Goal: Task Accomplishment & Management: Use online tool/utility

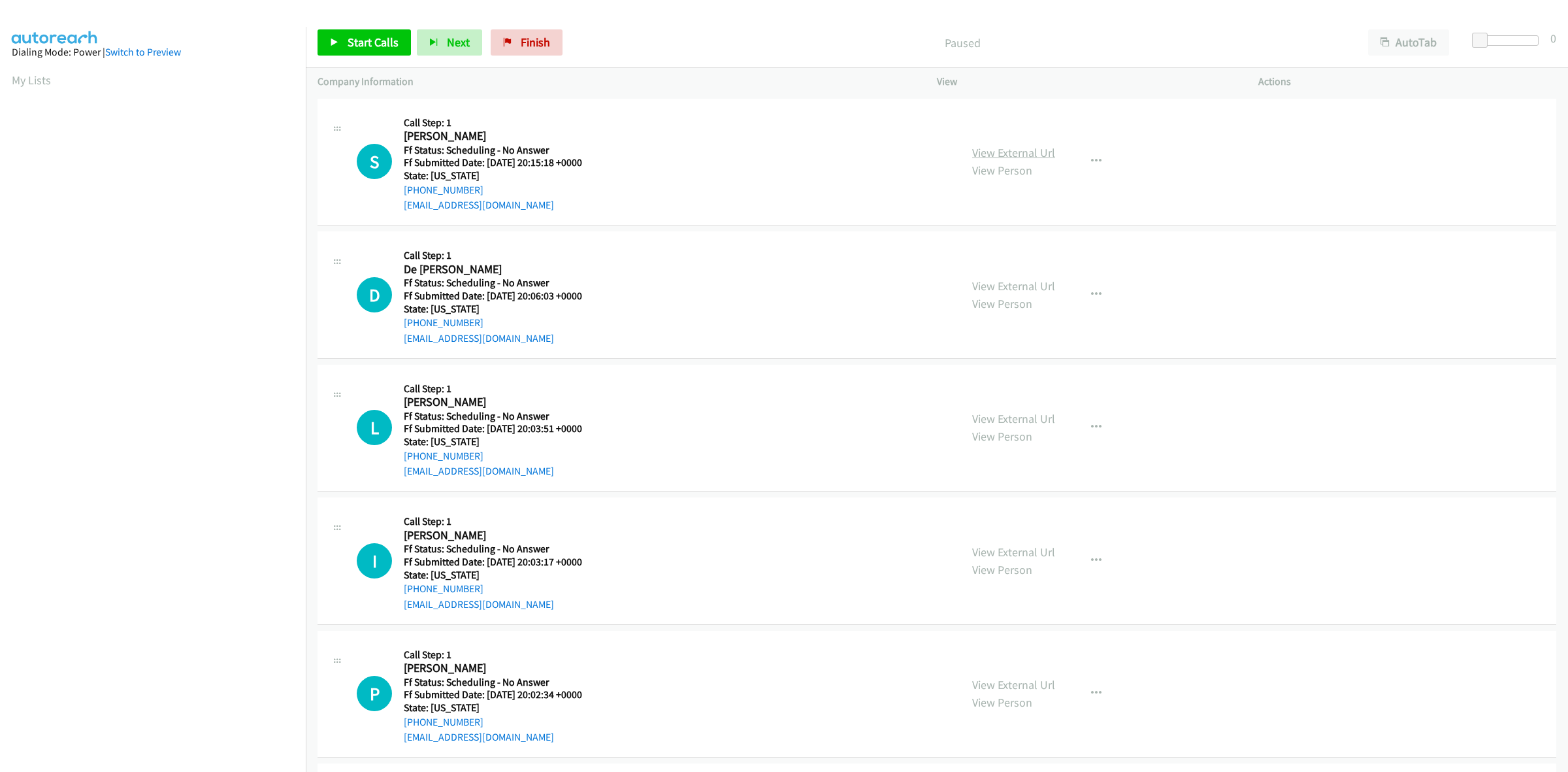
click at [1026, 154] on link "View External Url" at bounding box center [1014, 152] width 83 height 15
click at [1031, 282] on link "View External Url" at bounding box center [1014, 285] width 83 height 15
click at [1004, 419] on link "View External Url" at bounding box center [1014, 418] width 83 height 15
click at [1008, 544] on link "View External Url" at bounding box center [1014, 551] width 83 height 15
click at [1023, 678] on link "View External Url" at bounding box center [1014, 684] width 83 height 15
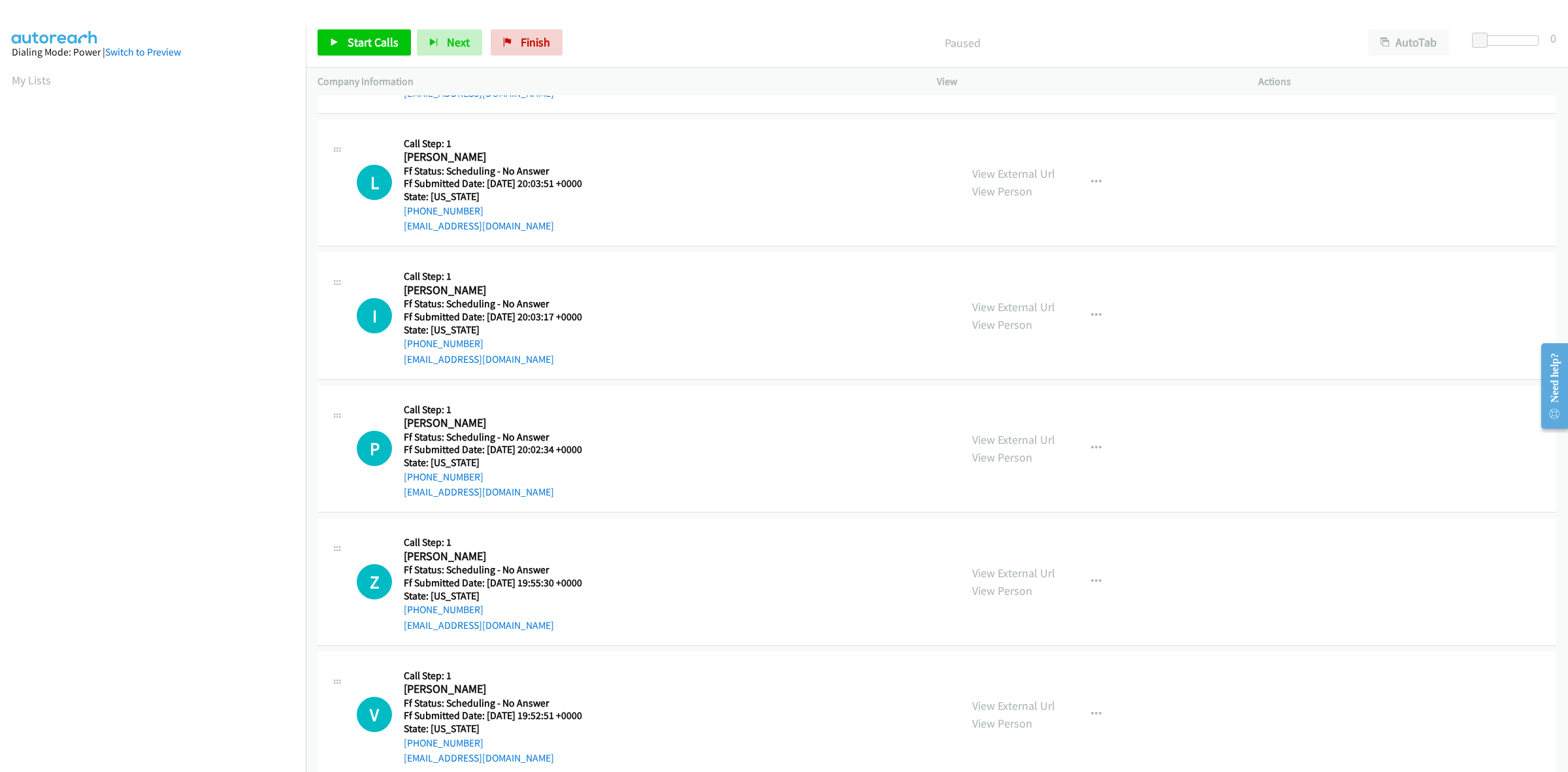
scroll to position [327, 0]
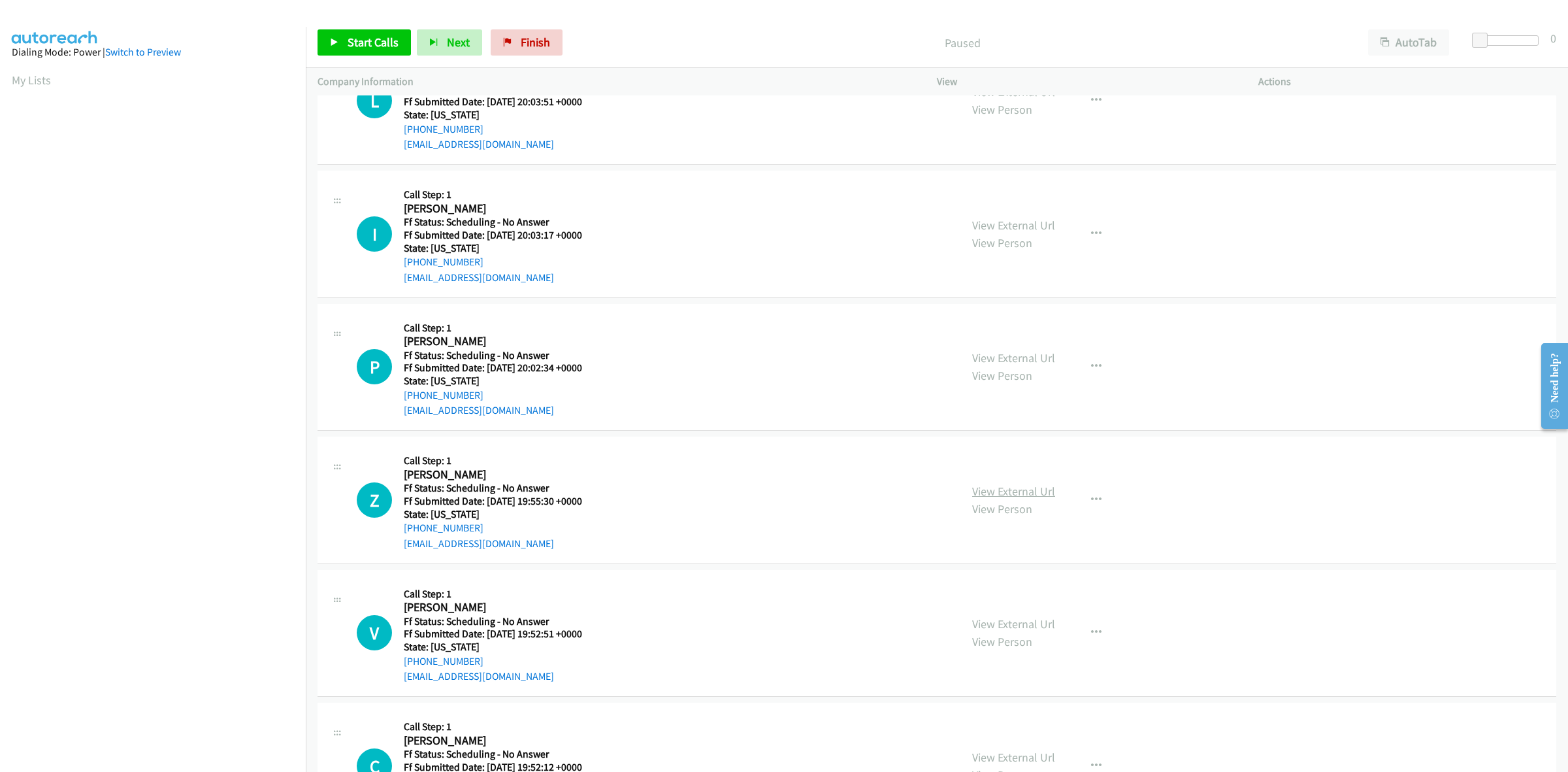
click at [988, 488] on link "View External Url" at bounding box center [1014, 490] width 83 height 15
click at [983, 626] on link "View External Url" at bounding box center [1014, 624] width 83 height 15
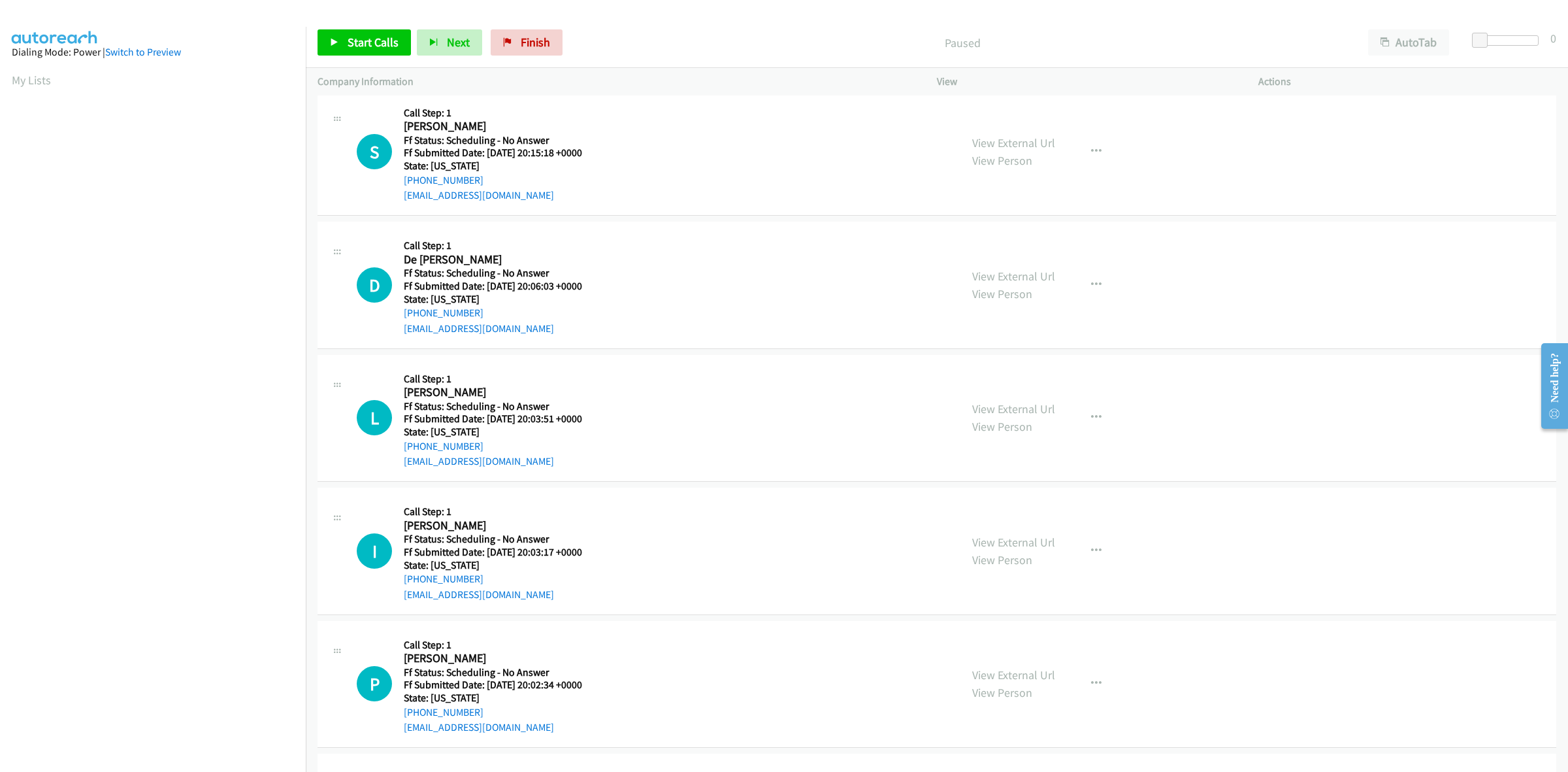
scroll to position [0, 0]
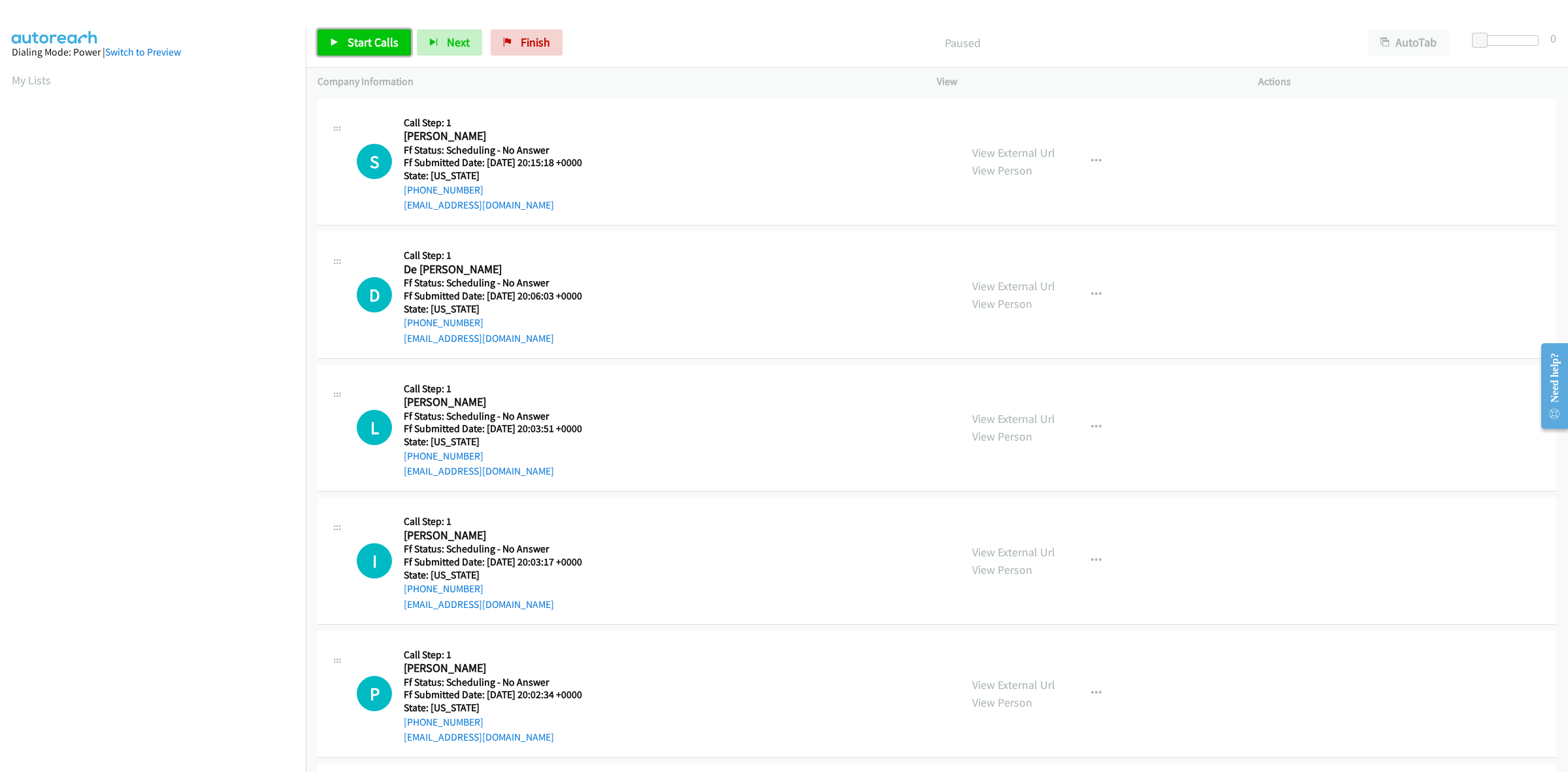
click at [367, 51] on link "Start Calls" at bounding box center [365, 42] width 94 height 26
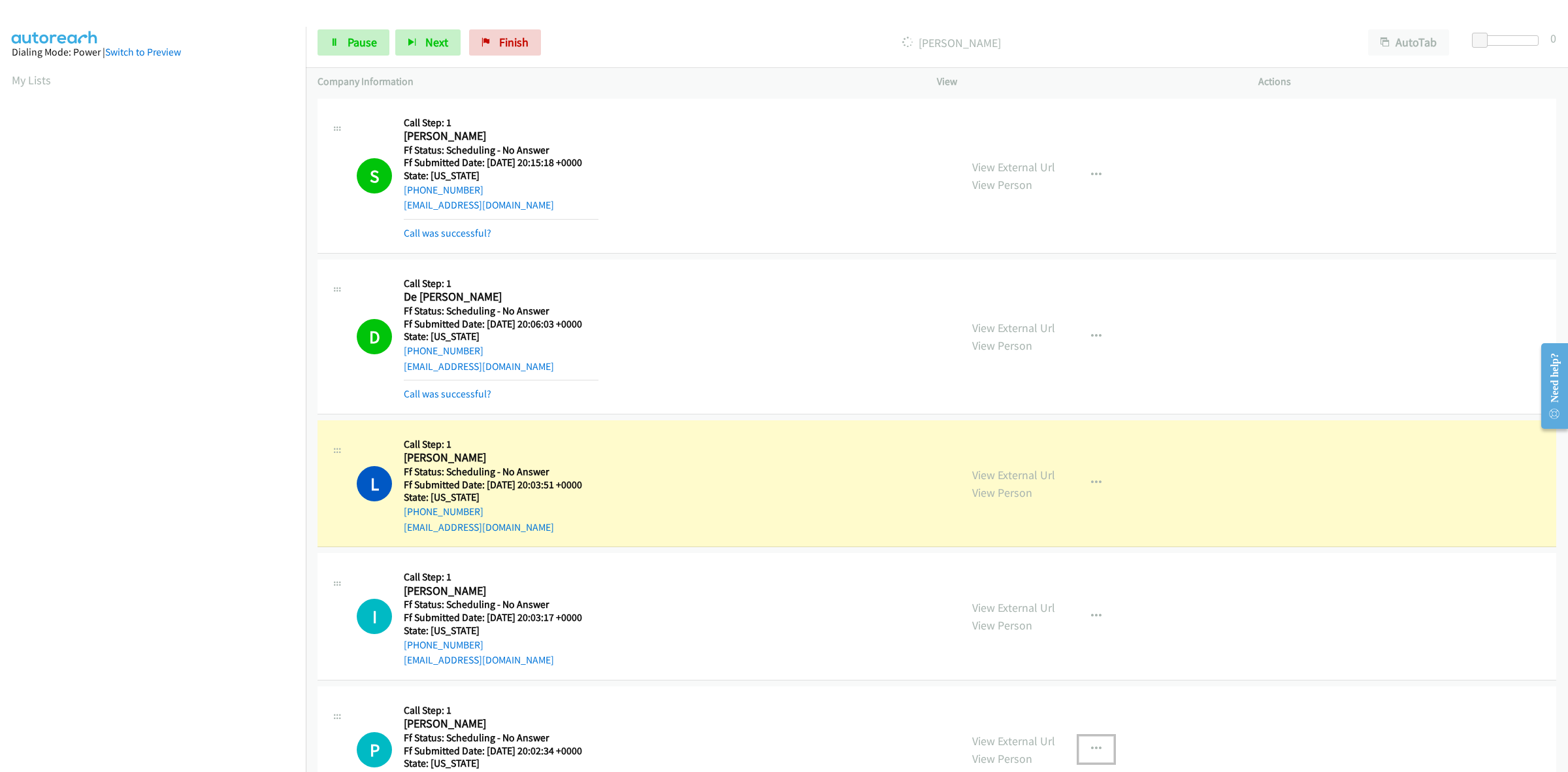
click at [1091, 750] on icon "button" at bounding box center [1096, 749] width 11 height 11
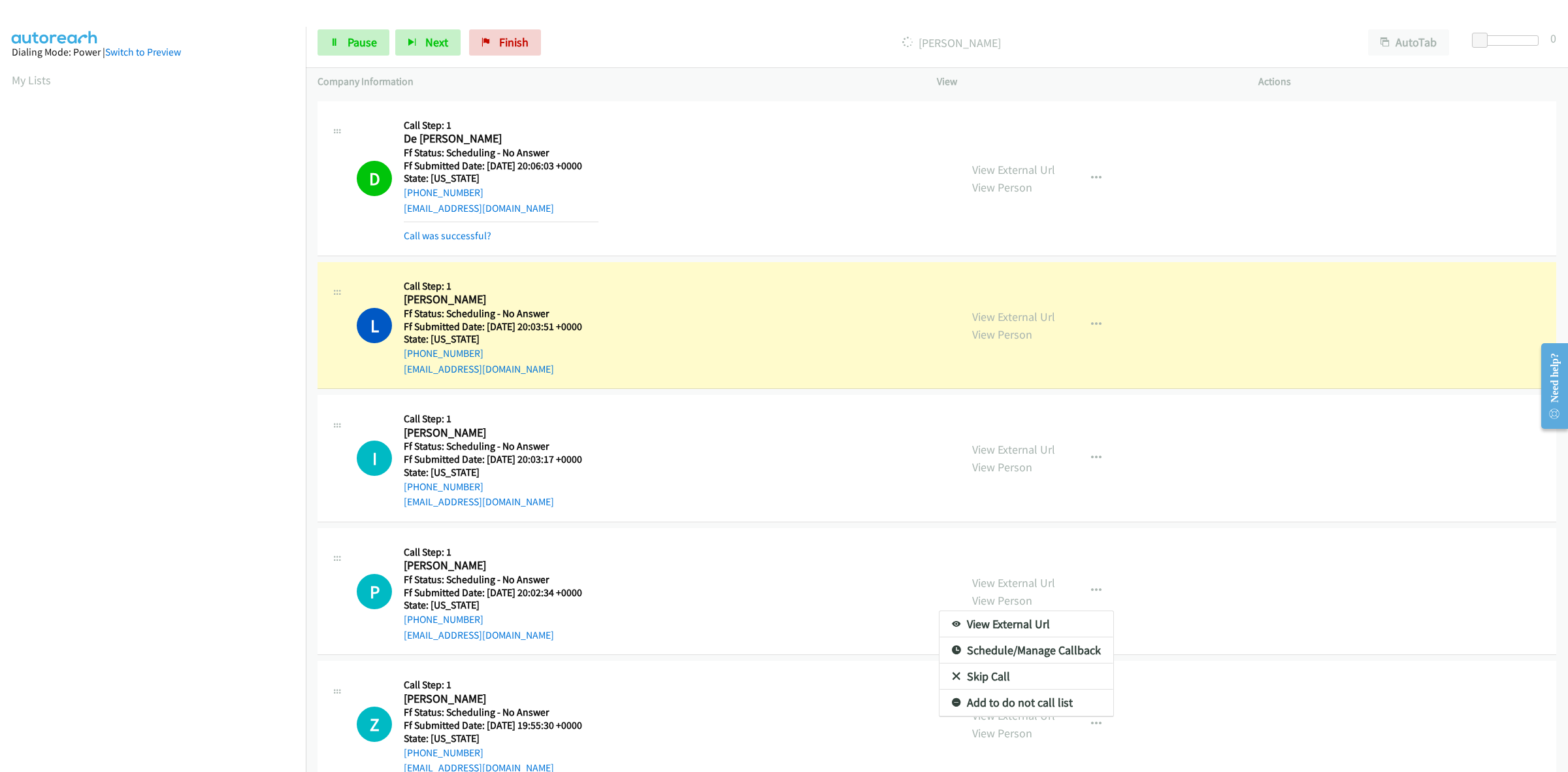
scroll to position [194, 0]
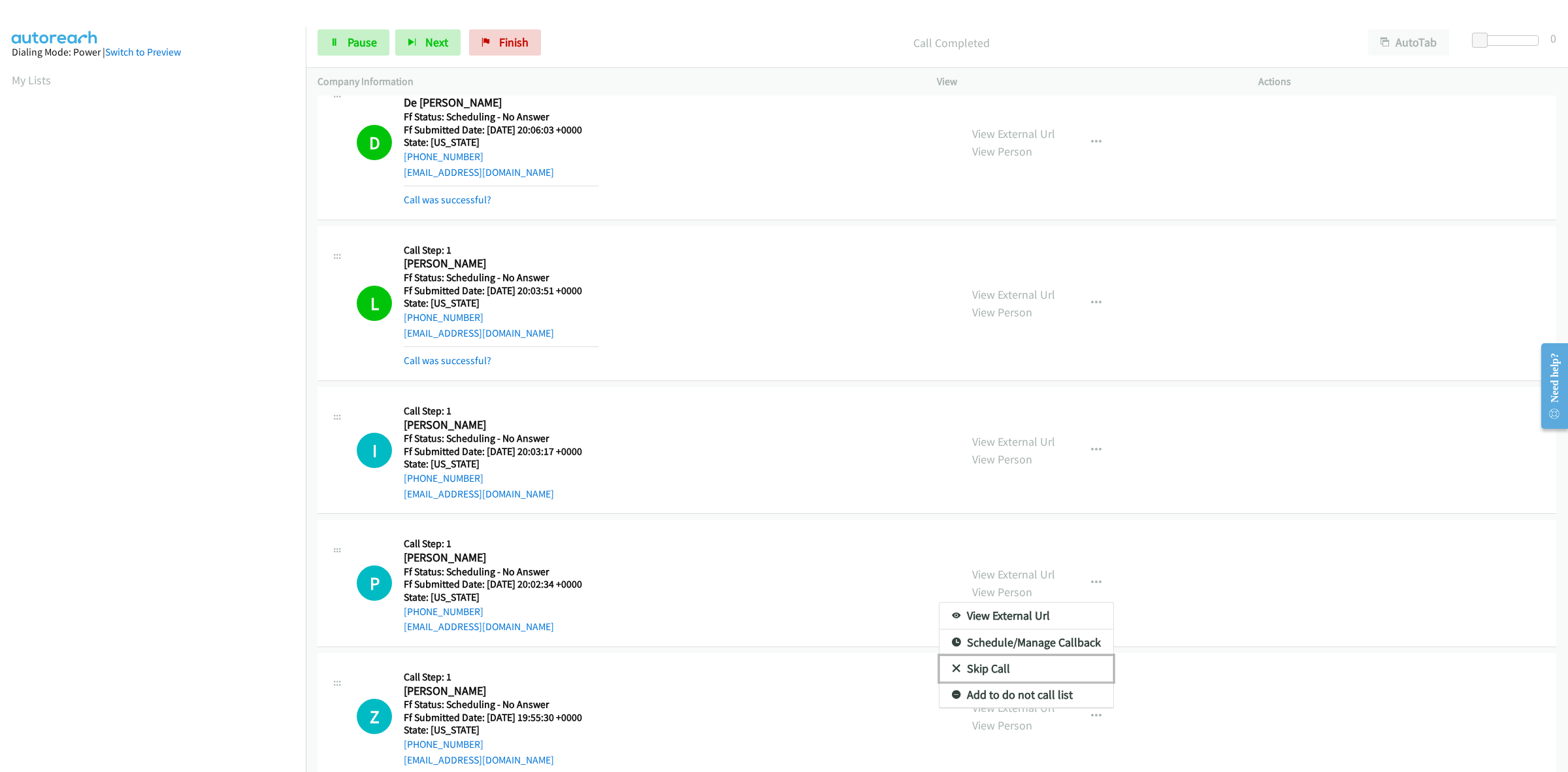
click at [998, 664] on link "Skip Call" at bounding box center [1026, 669] width 174 height 26
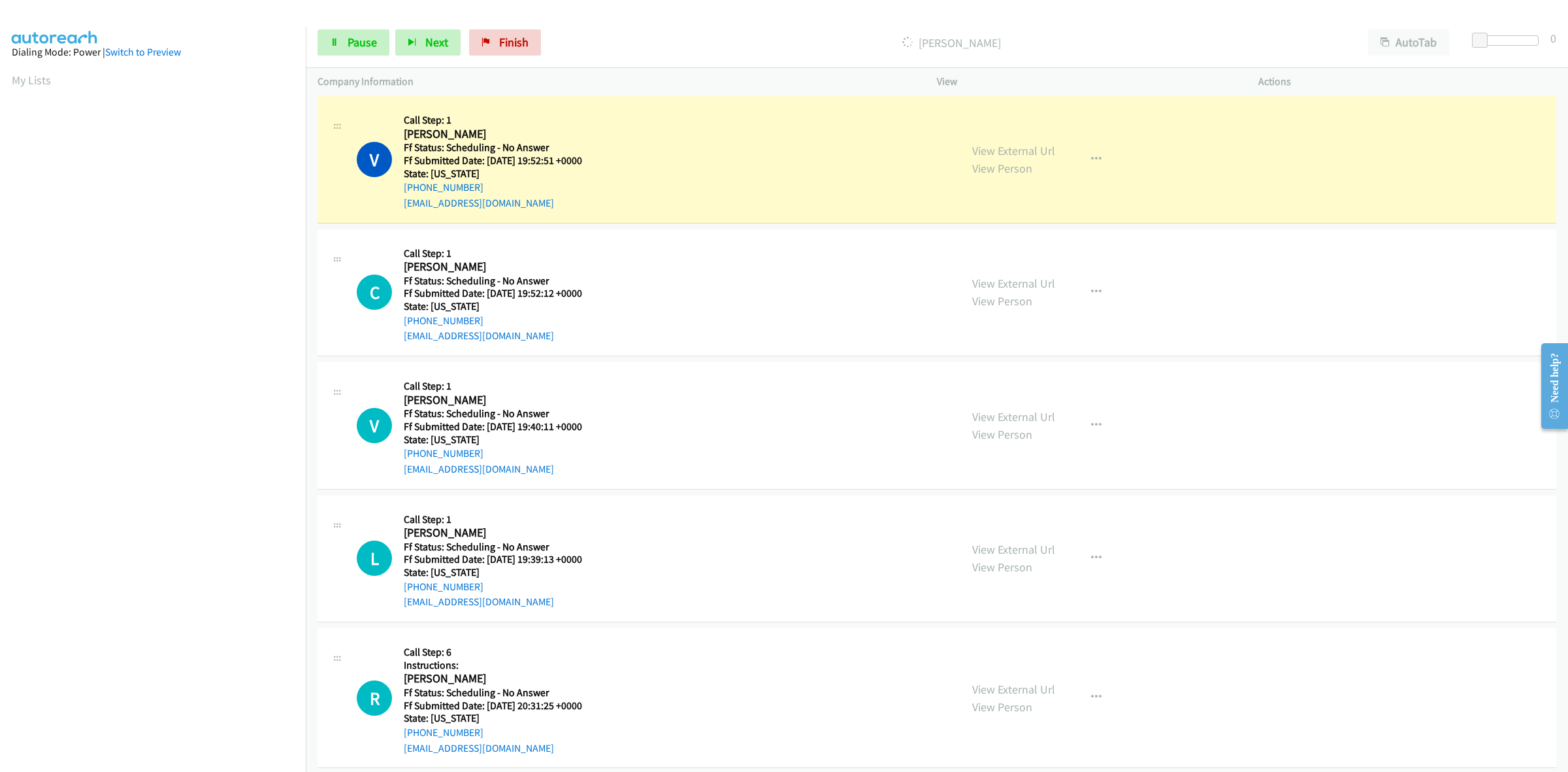
scroll to position [929, 0]
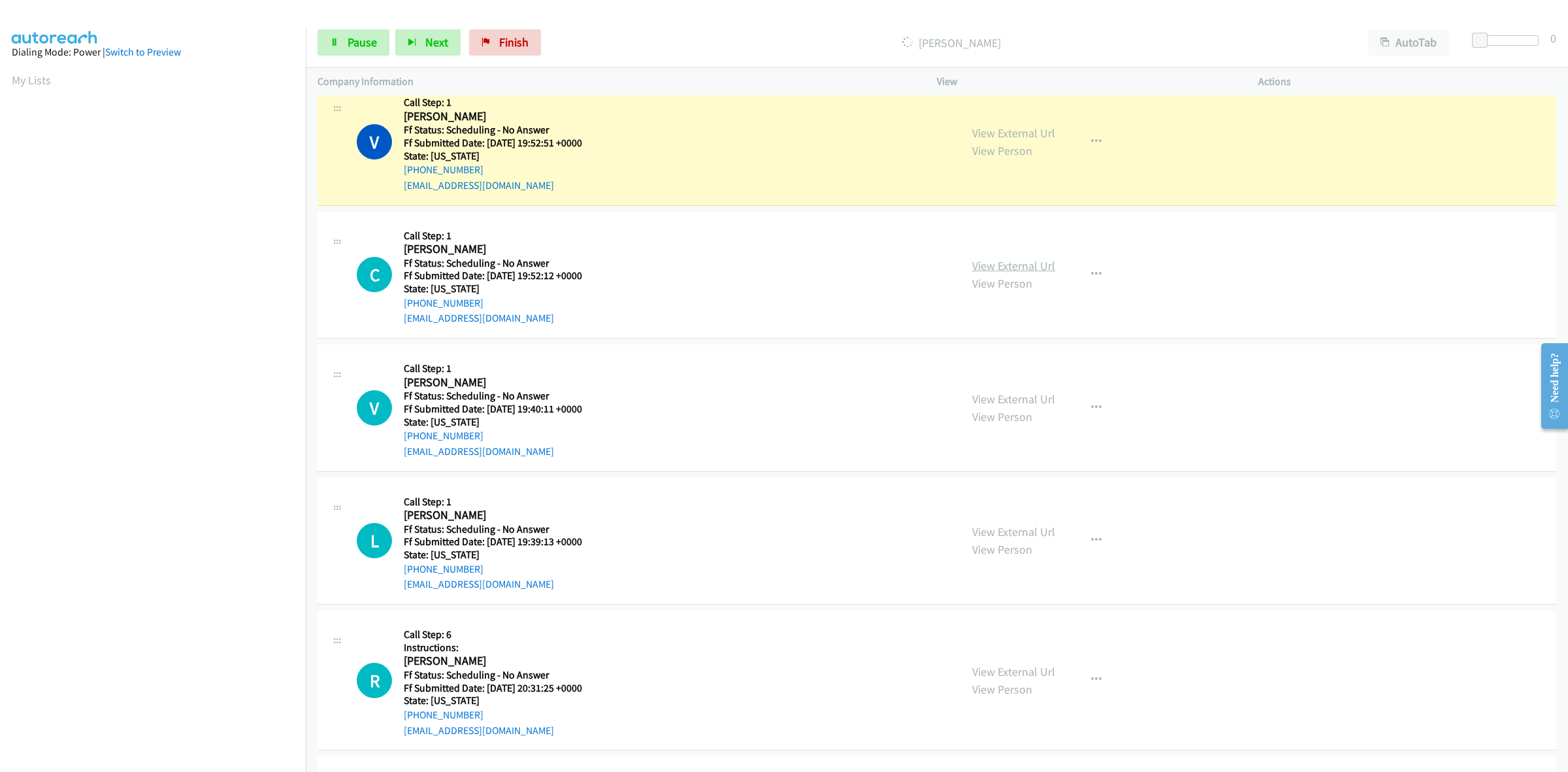
click at [983, 266] on link "View External Url" at bounding box center [1014, 265] width 83 height 15
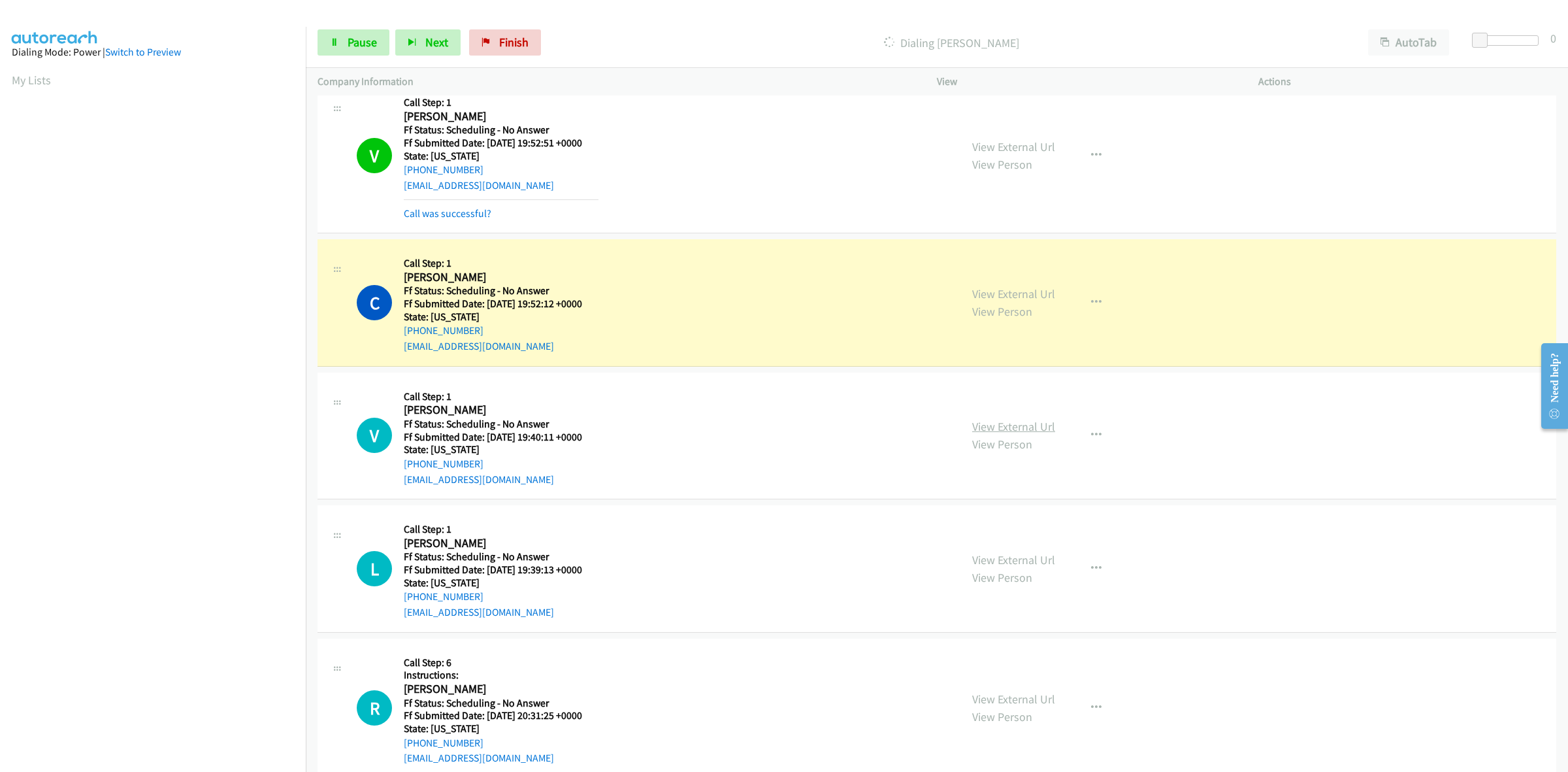
click at [1014, 426] on link "View External Url" at bounding box center [1014, 426] width 83 height 15
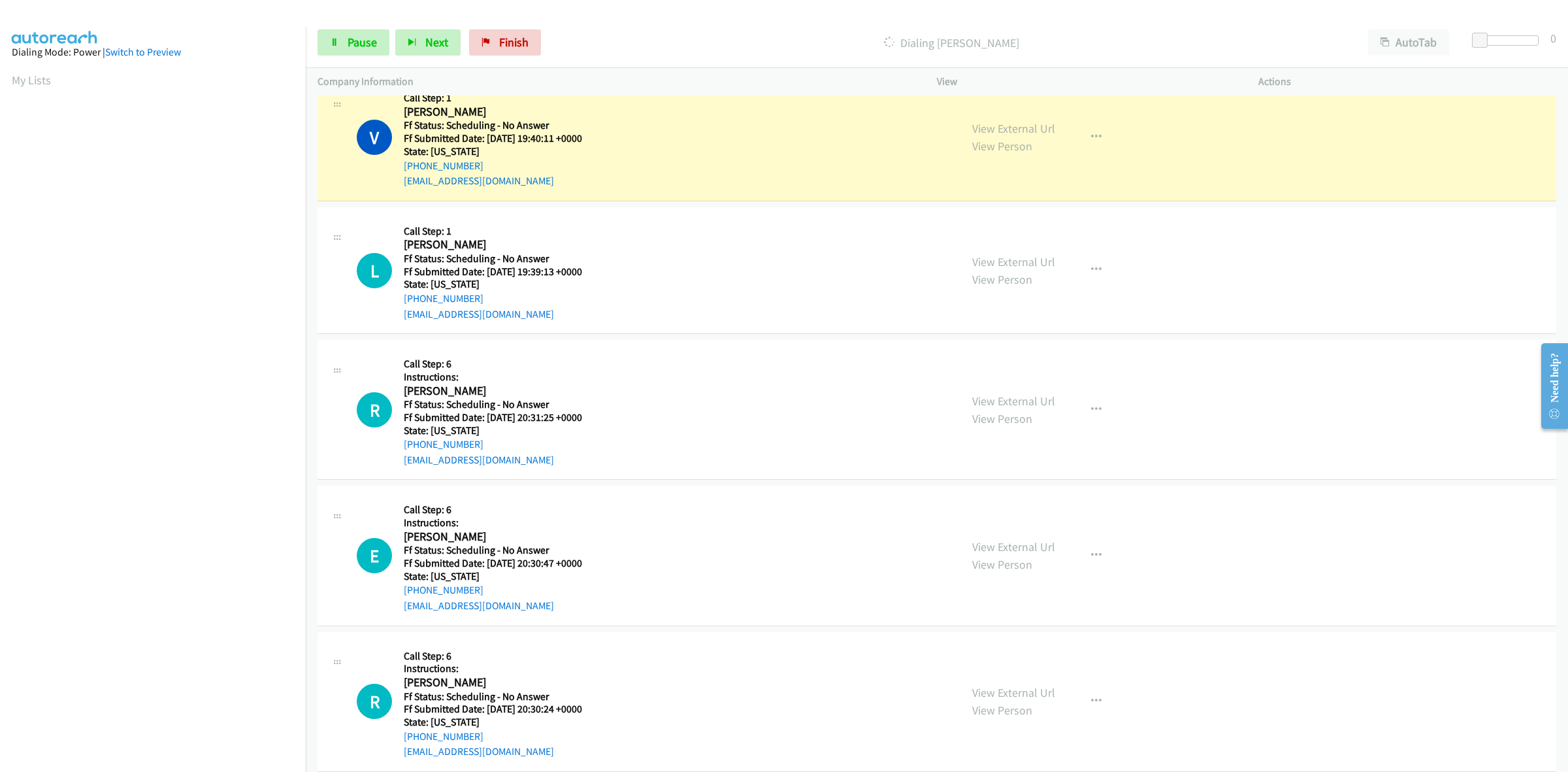
scroll to position [1256, 0]
click at [1005, 255] on link "View External Url" at bounding box center [1014, 261] width 83 height 15
click at [1013, 396] on link "View External Url" at bounding box center [1014, 400] width 83 height 15
click at [1030, 550] on link "View External Url" at bounding box center [1014, 546] width 83 height 15
click at [1034, 692] on link "View External Url" at bounding box center [1014, 692] width 83 height 15
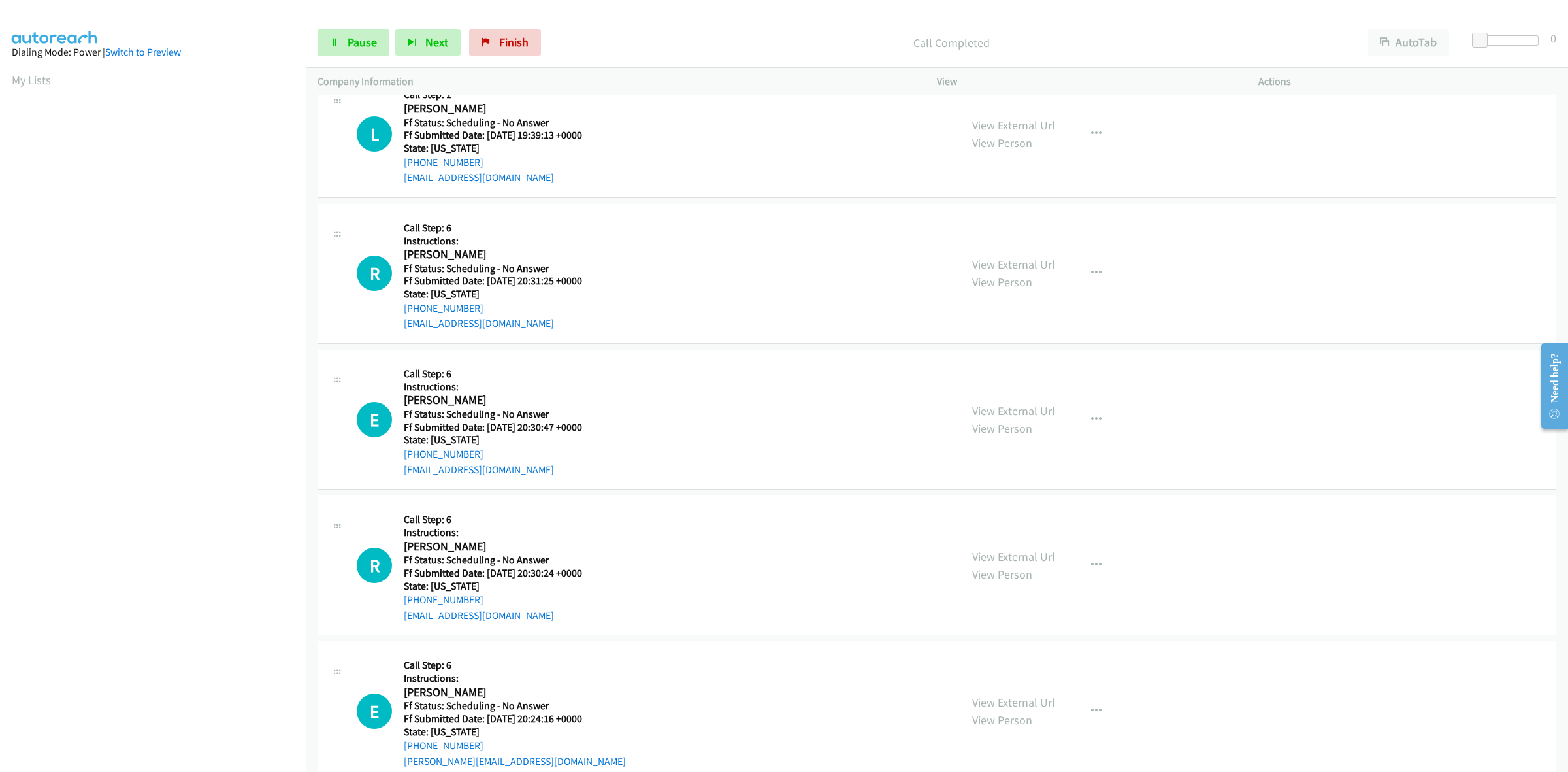
scroll to position [1583, 0]
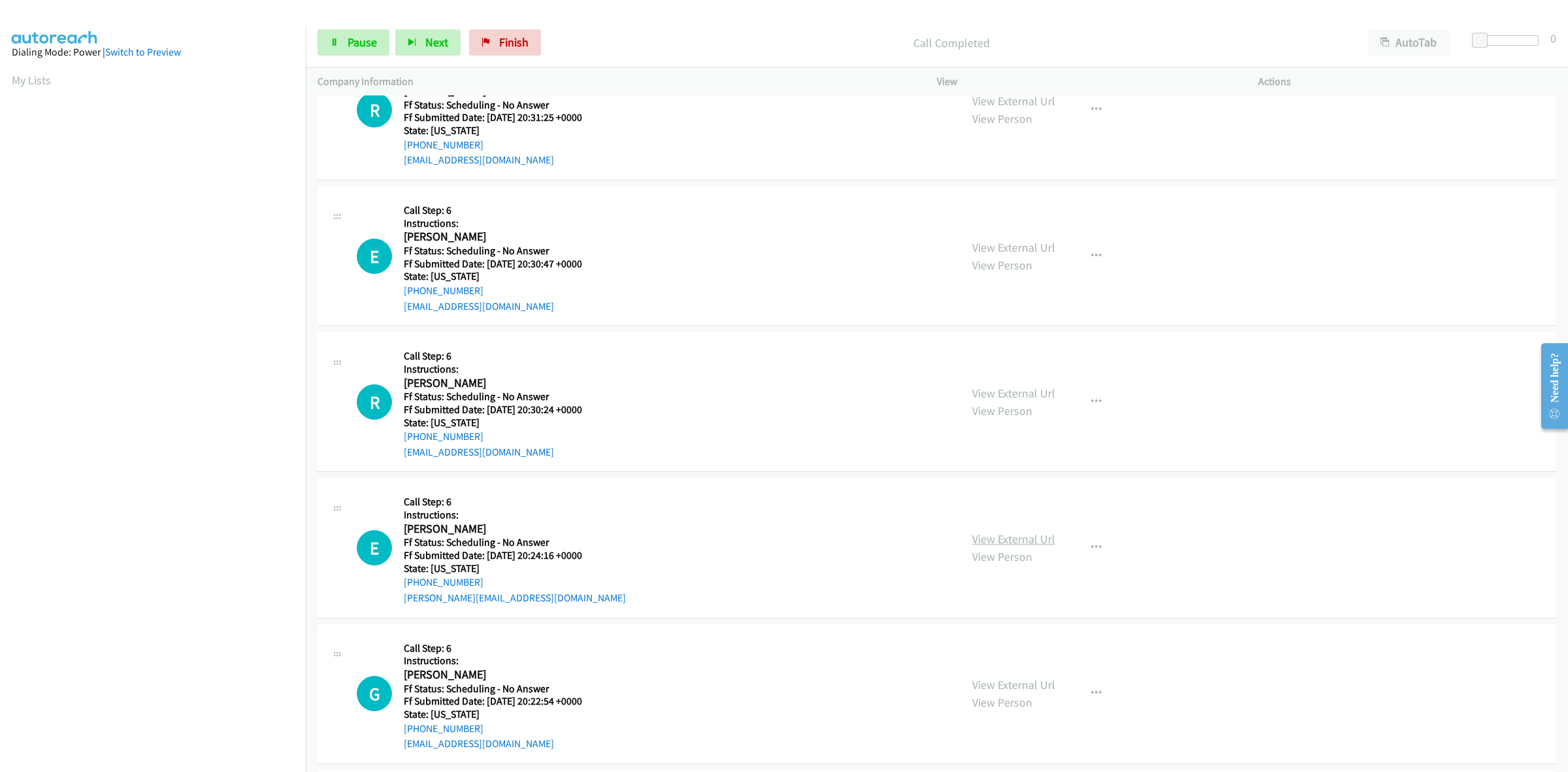
click at [1030, 543] on link "View External Url" at bounding box center [1014, 538] width 83 height 15
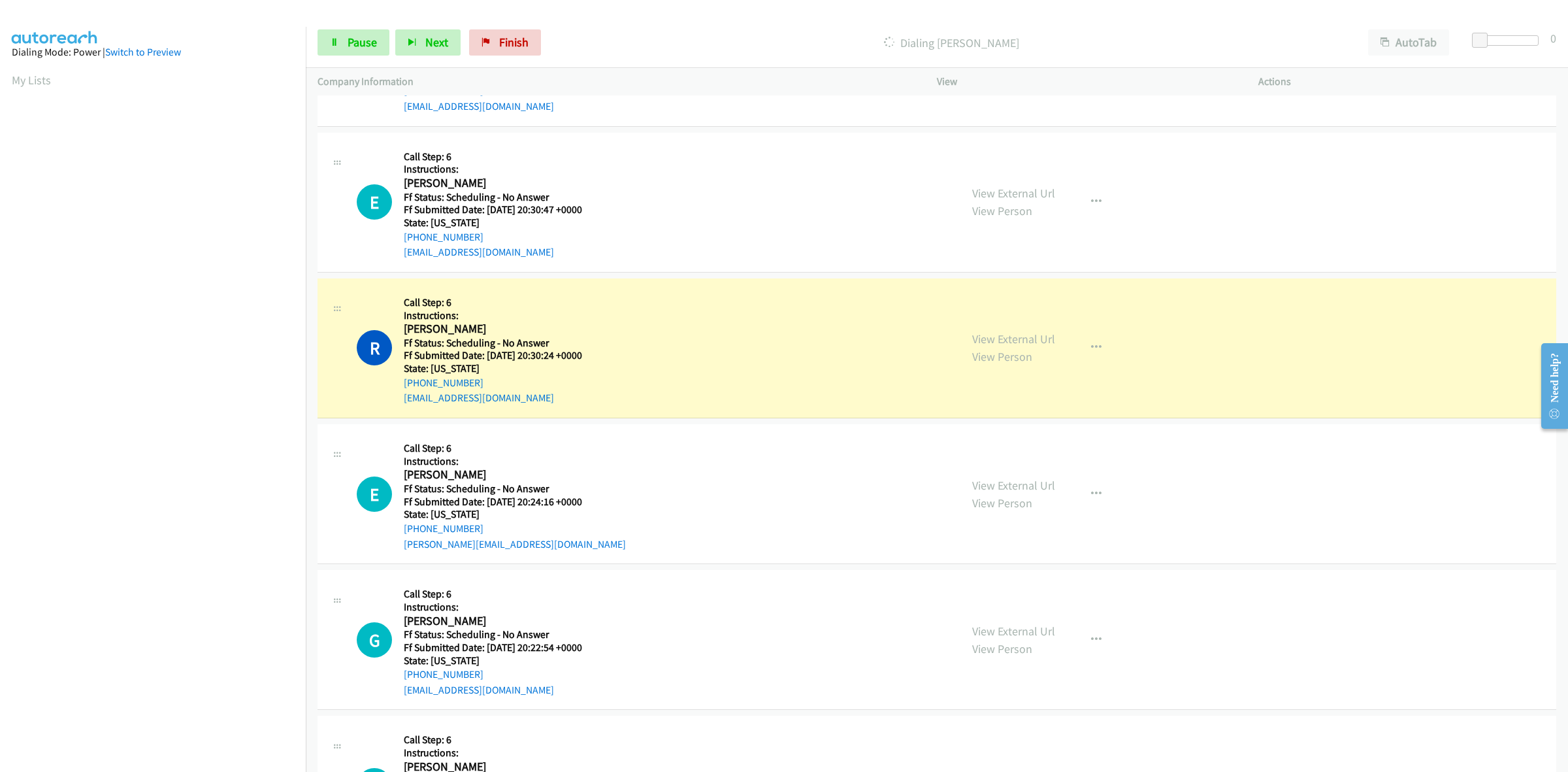
scroll to position [1746, 0]
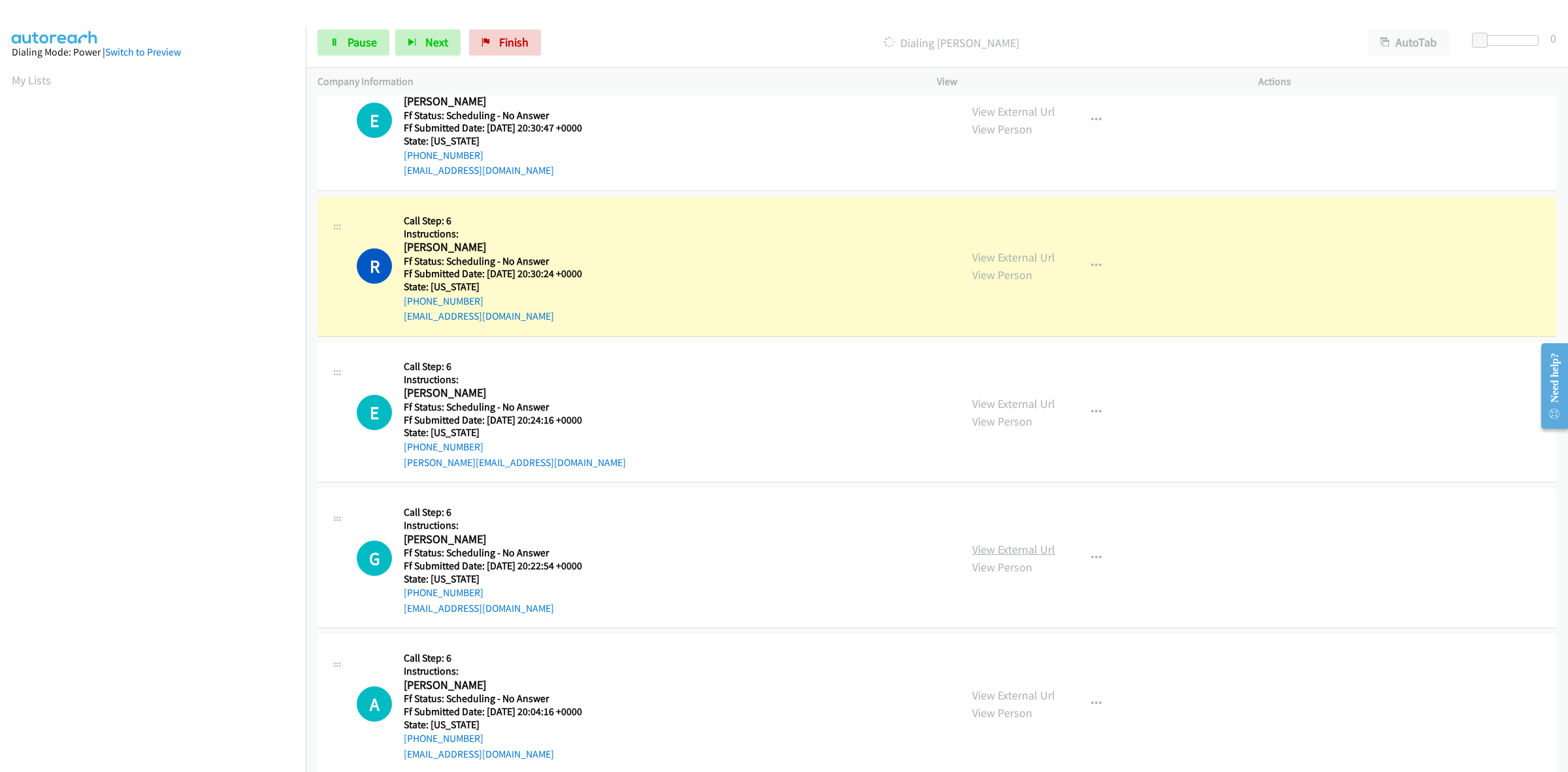
click at [1028, 554] on link "View External Url" at bounding box center [1014, 549] width 83 height 15
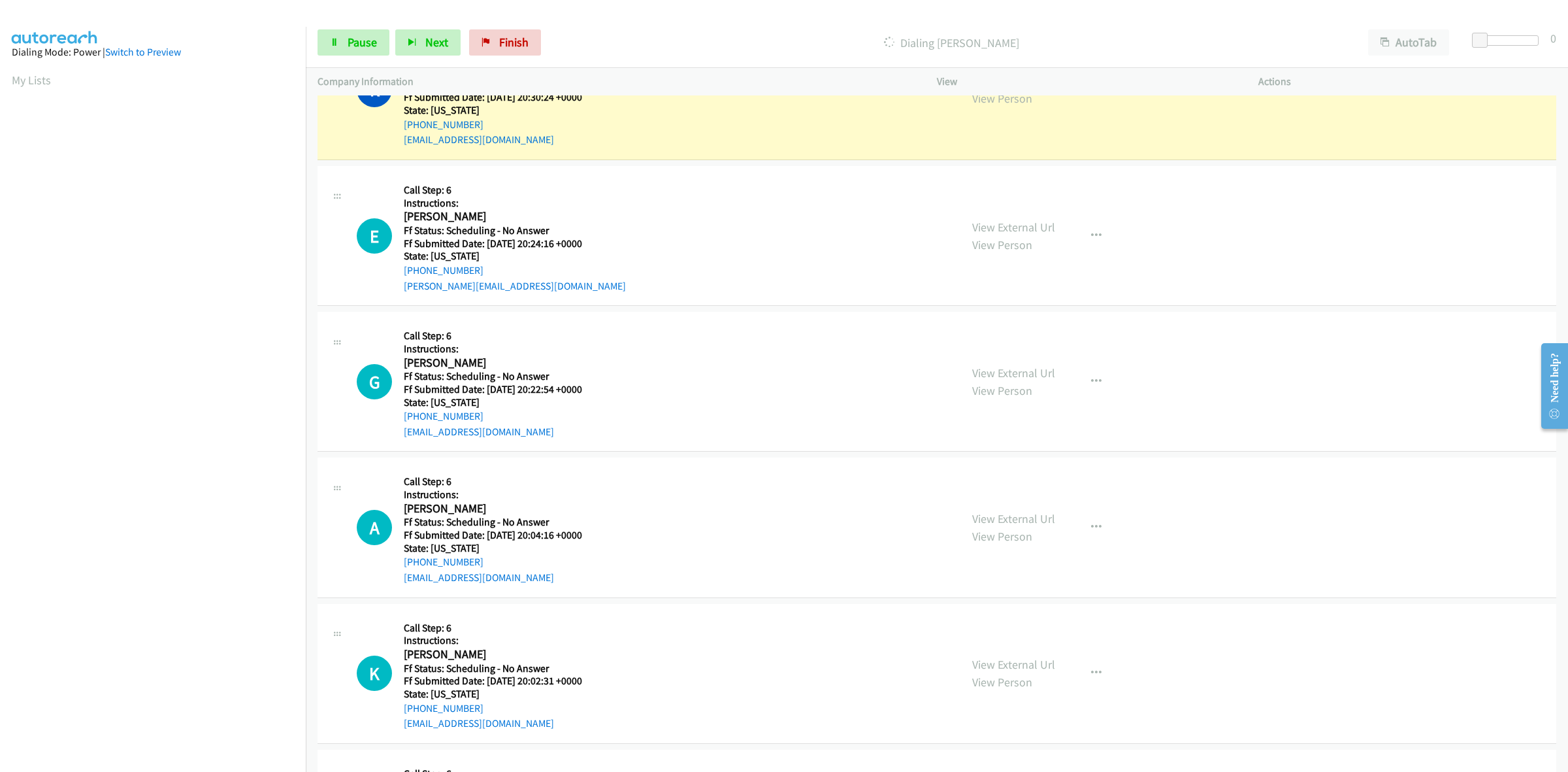
scroll to position [1991, 0]
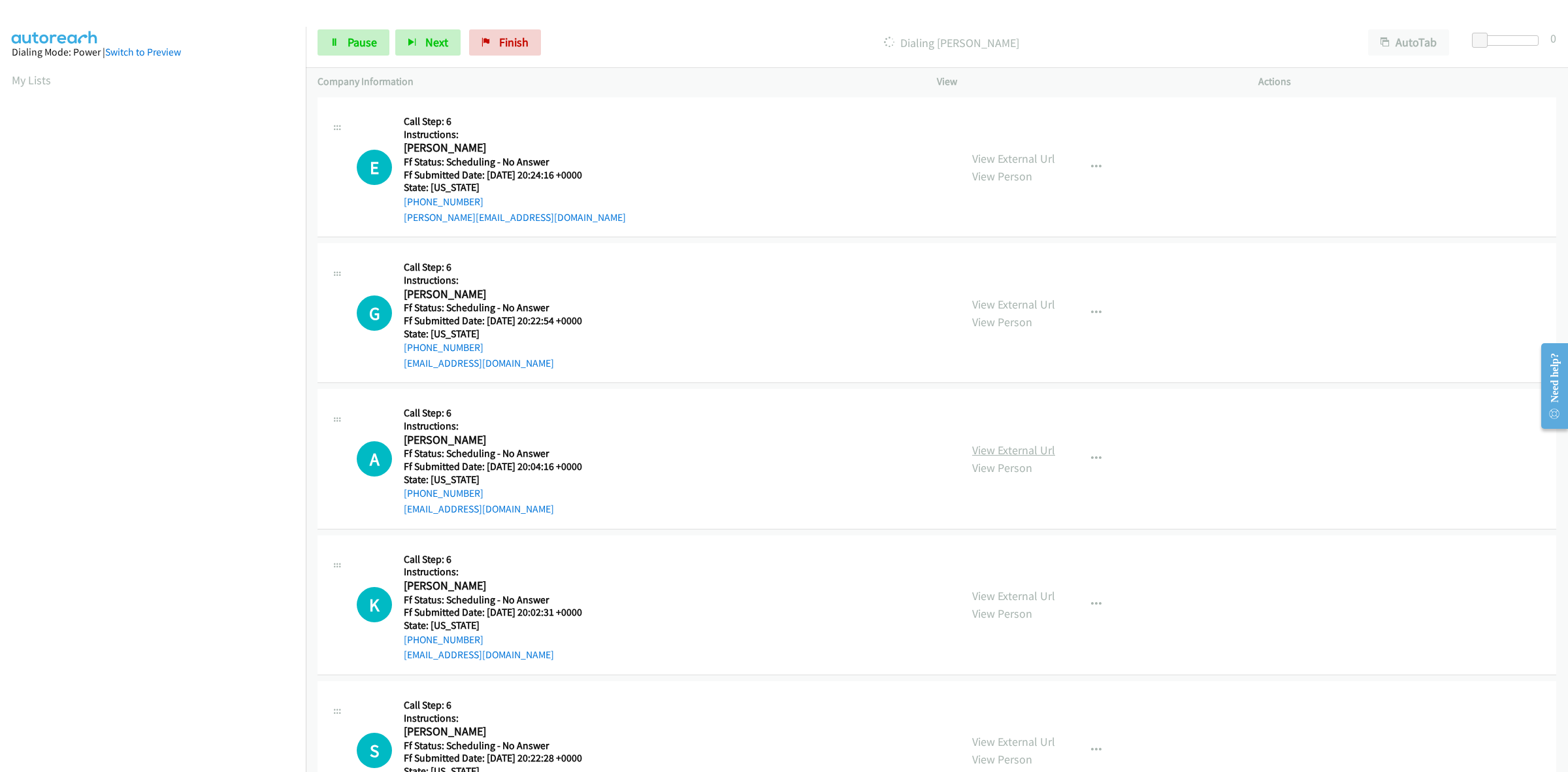
click at [1028, 450] on link "View External Url" at bounding box center [1014, 450] width 83 height 15
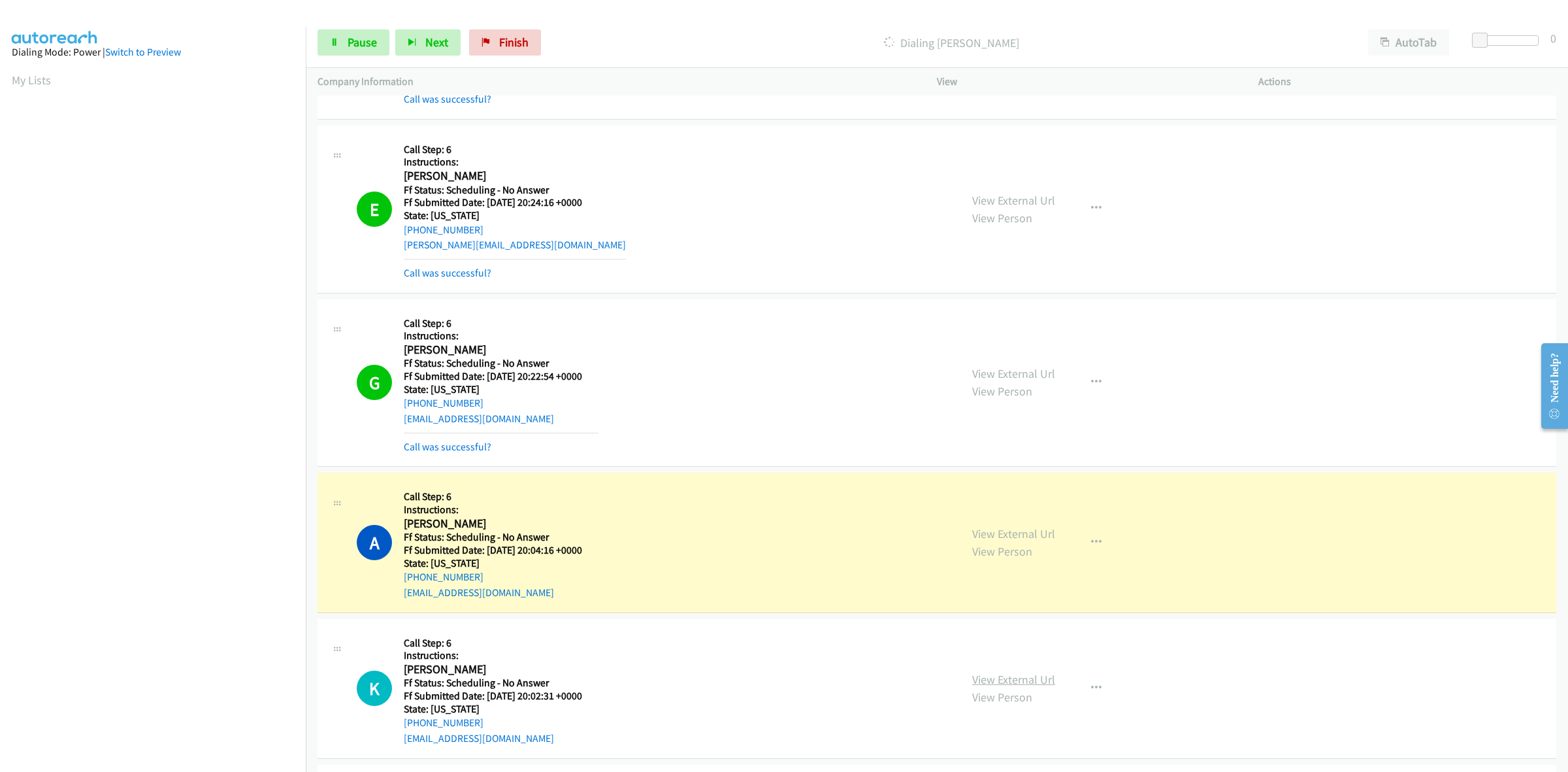
click at [1000, 686] on link "View External Url" at bounding box center [1014, 678] width 83 height 15
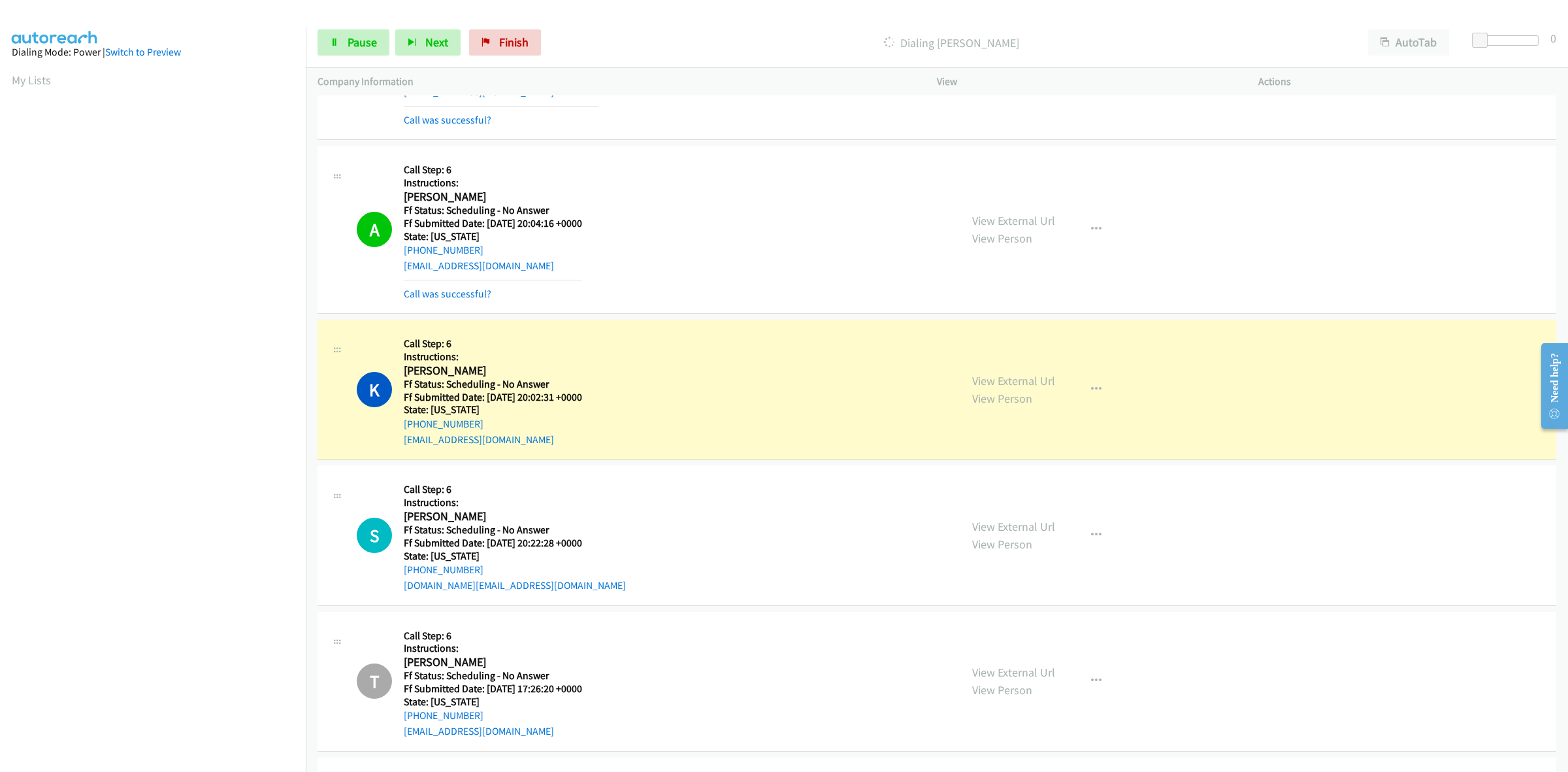
scroll to position [2399, 0]
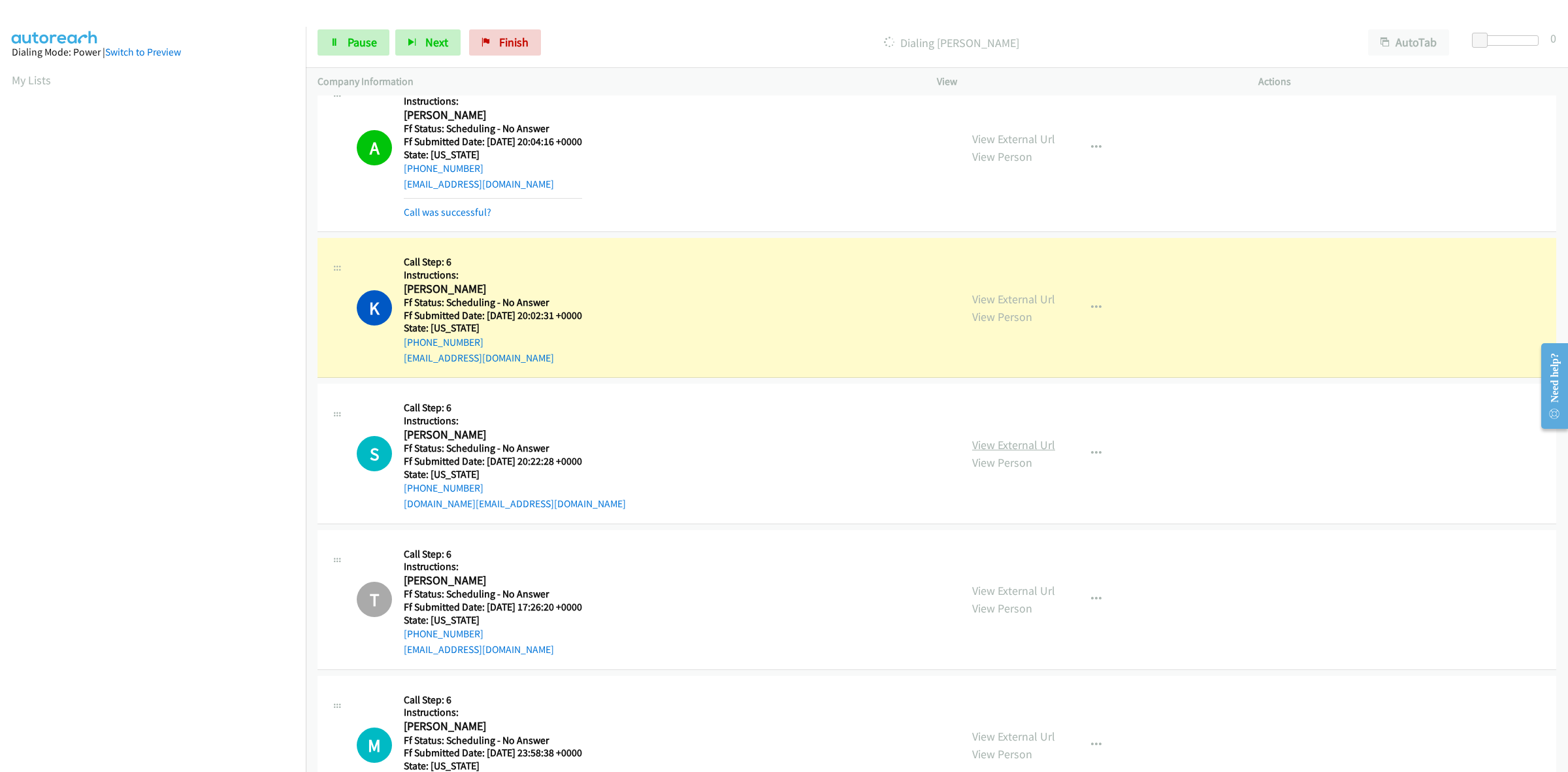
click at [1013, 442] on link "View External Url" at bounding box center [1014, 444] width 83 height 15
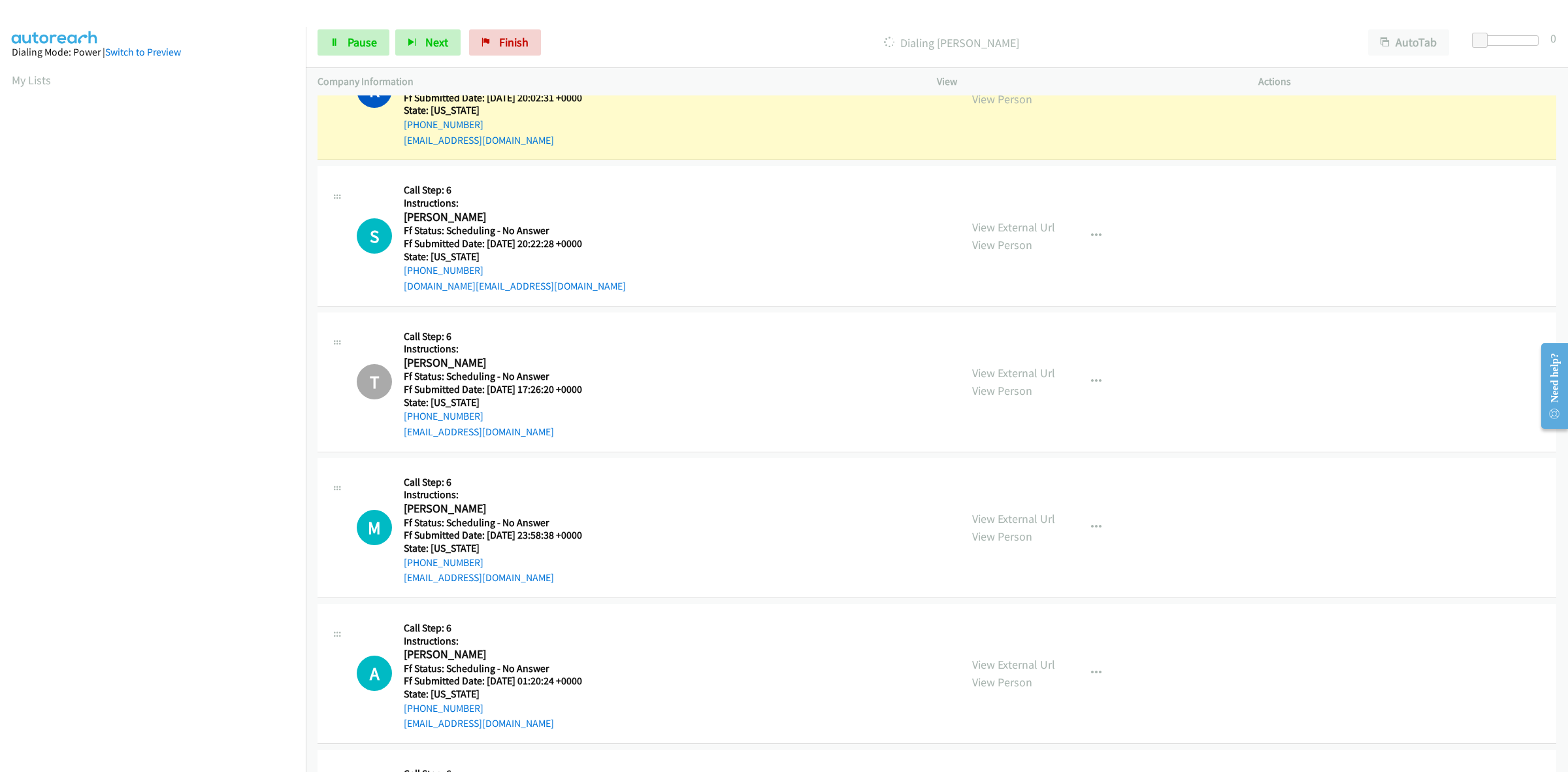
scroll to position [2645, 0]
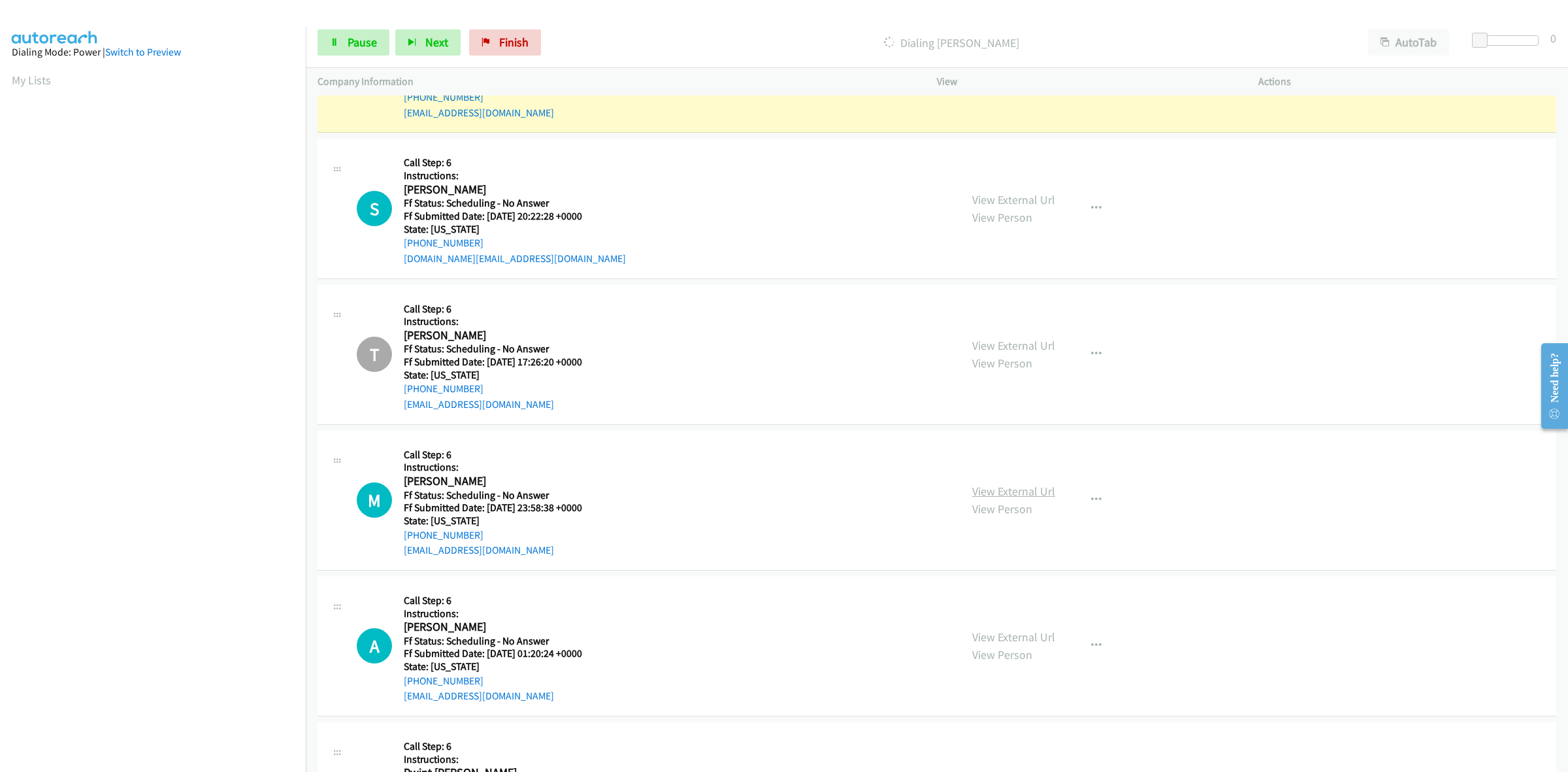
click at [1035, 488] on div "View External Url View Person View External Url Email Schedule/Manage Callback …" at bounding box center [1126, 500] width 333 height 116
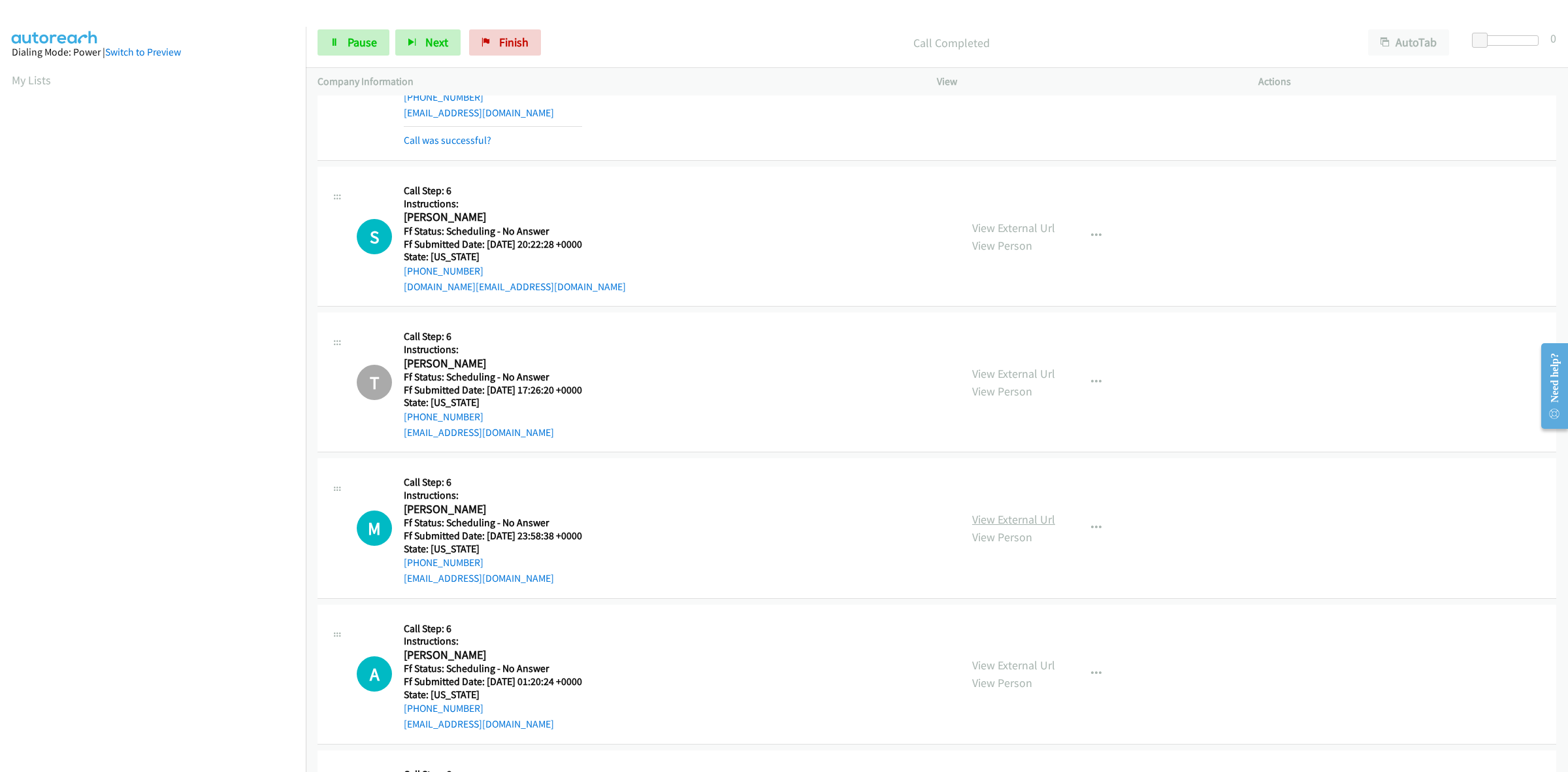
click at [1023, 518] on link "View External Url" at bounding box center [1014, 518] width 83 height 15
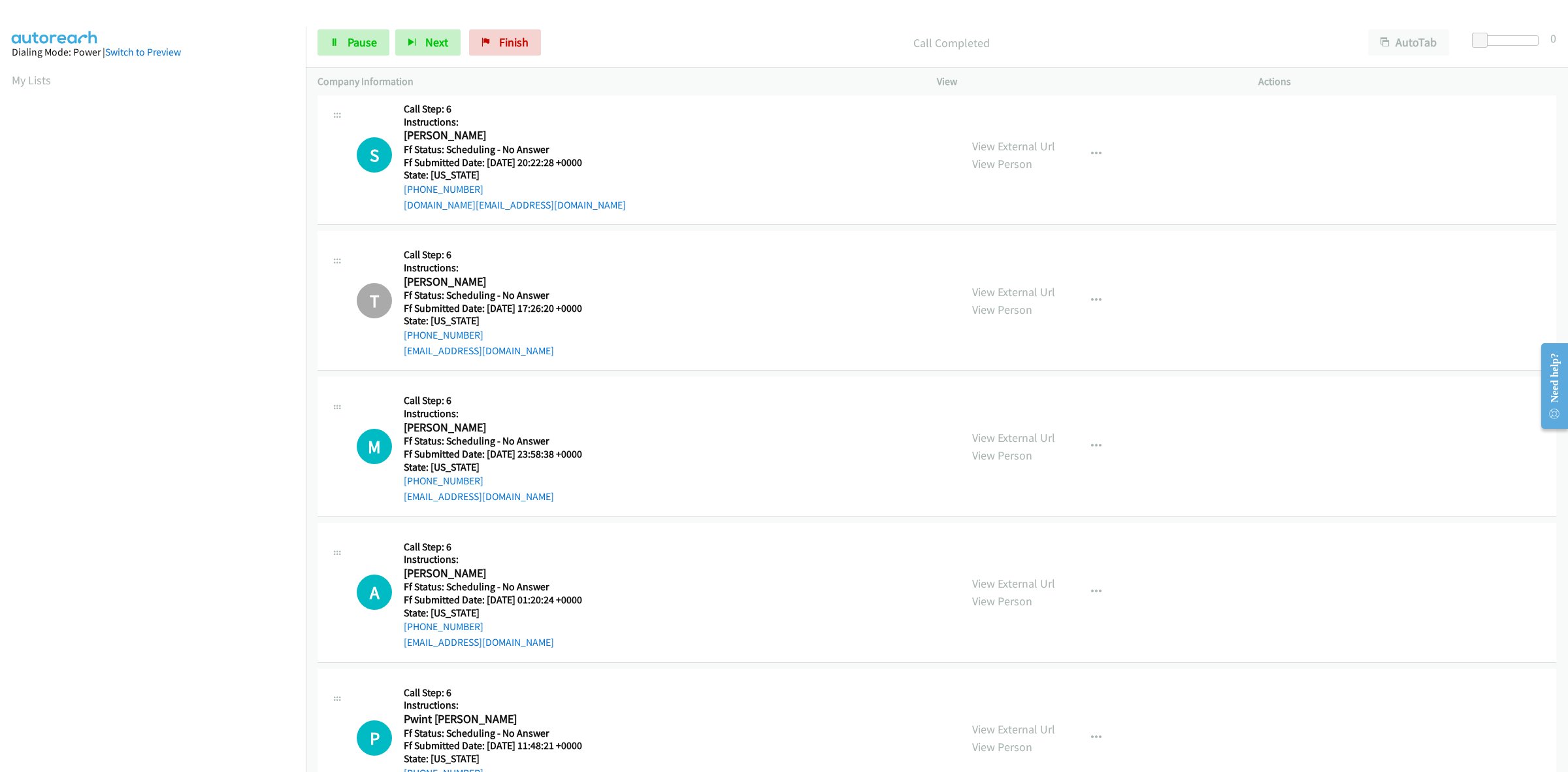
scroll to position [2808, 0]
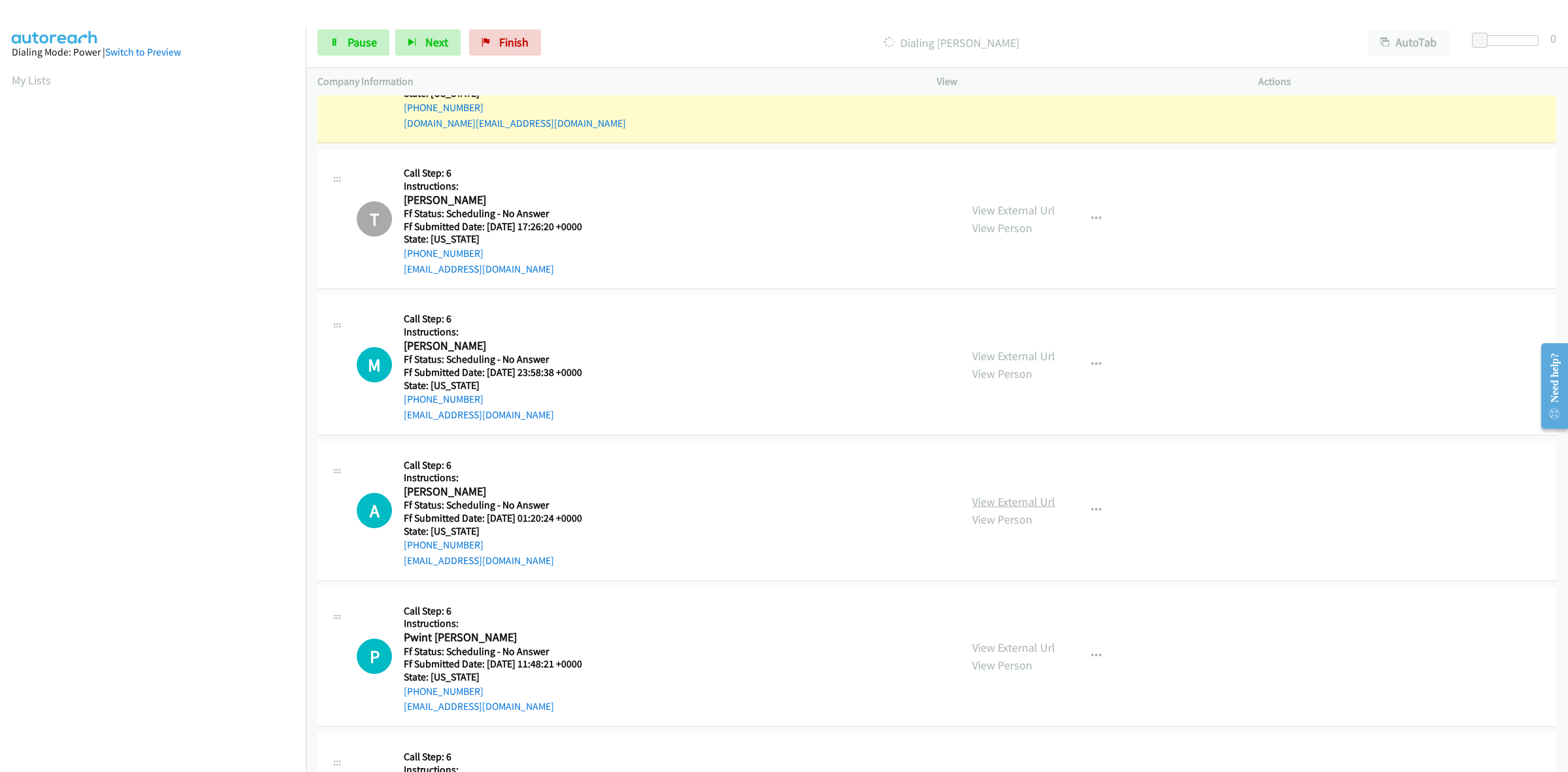
click at [1008, 504] on link "View External Url" at bounding box center [1014, 501] width 83 height 15
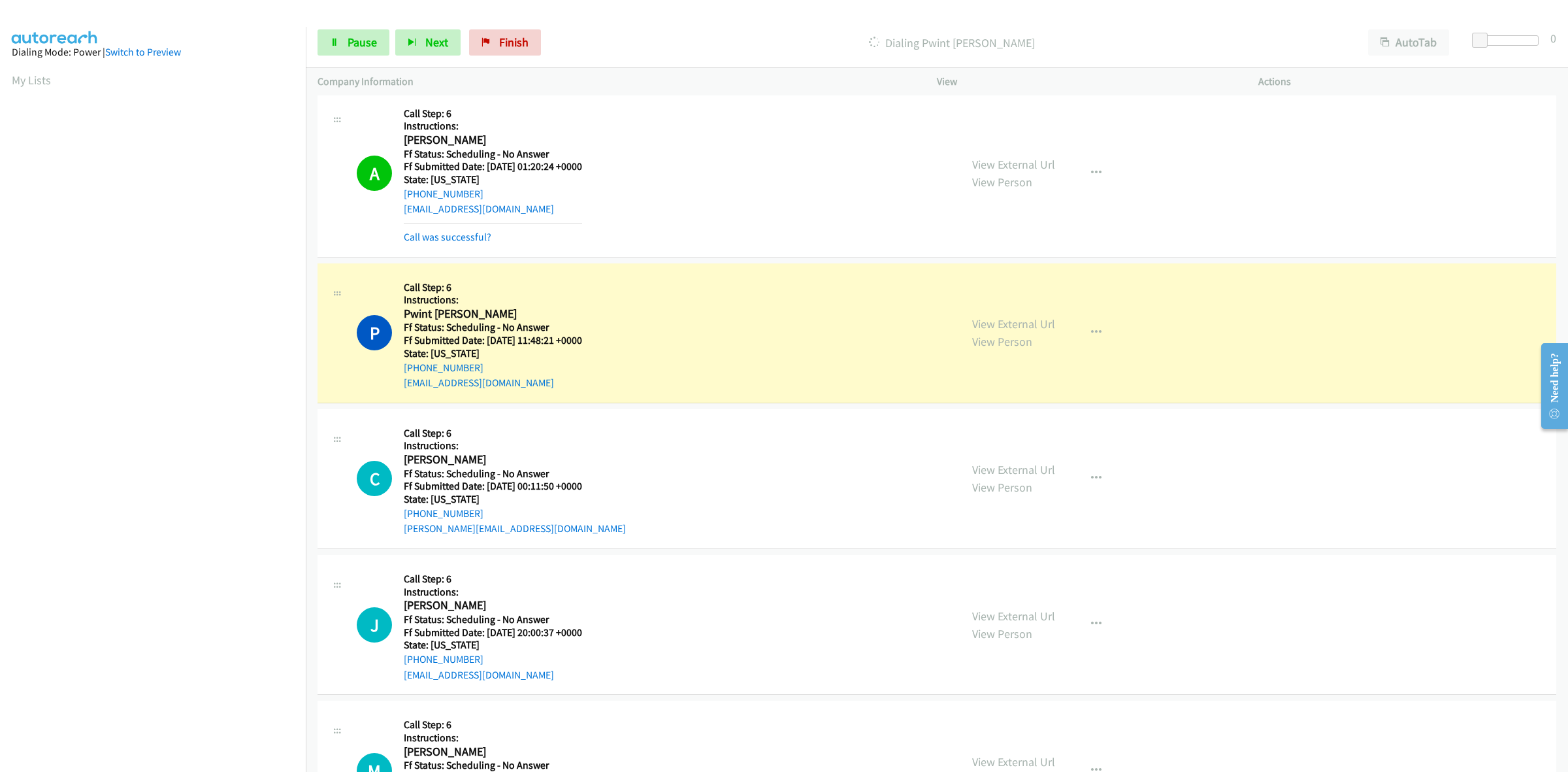
scroll to position [3216, 0]
click at [1014, 325] on link "View External Url" at bounding box center [1014, 322] width 83 height 15
click at [996, 465] on link "View External Url" at bounding box center [1014, 468] width 83 height 15
click at [1008, 612] on link "View External Url" at bounding box center [1014, 614] width 83 height 15
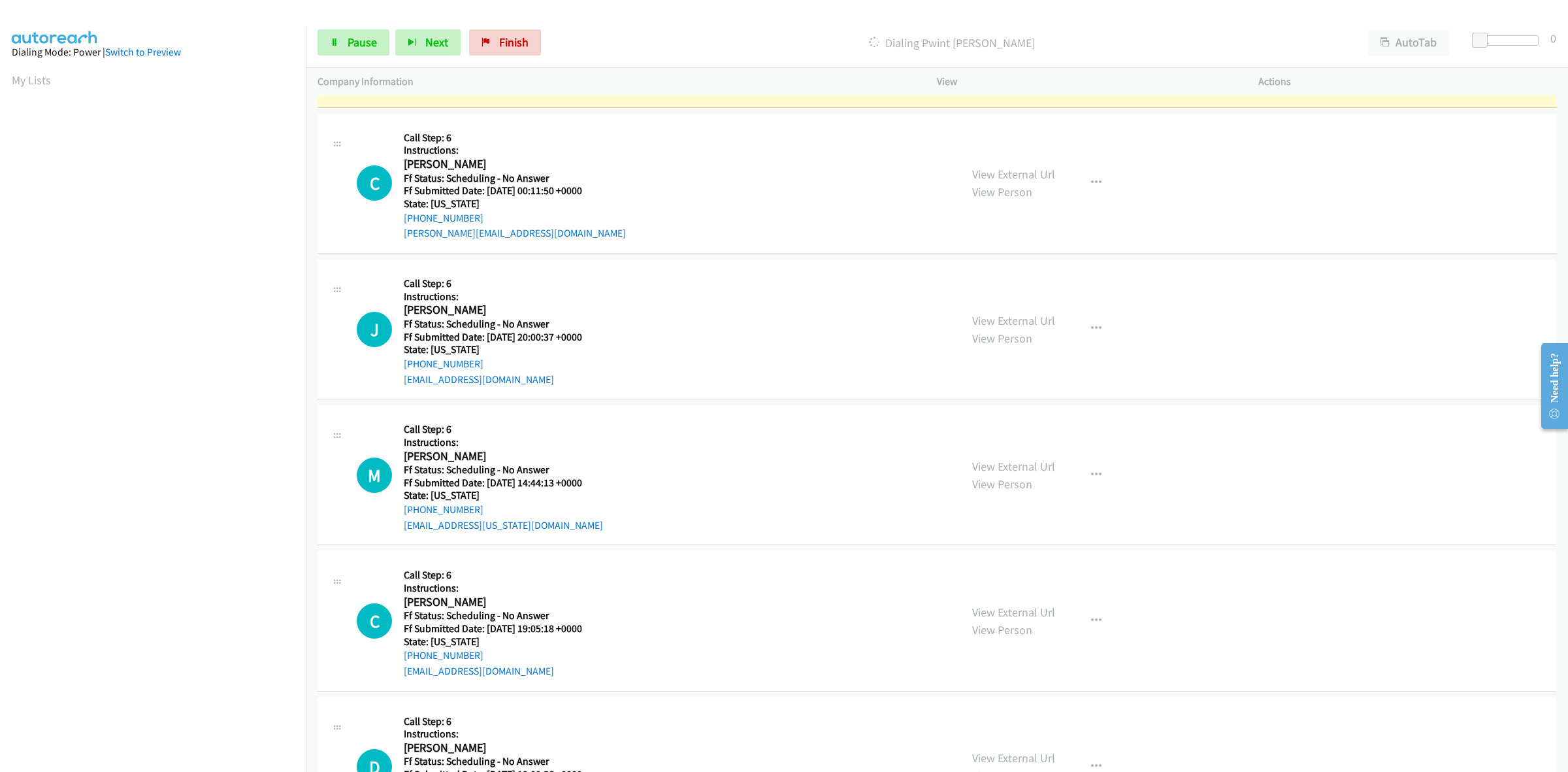
scroll to position [3543, 0]
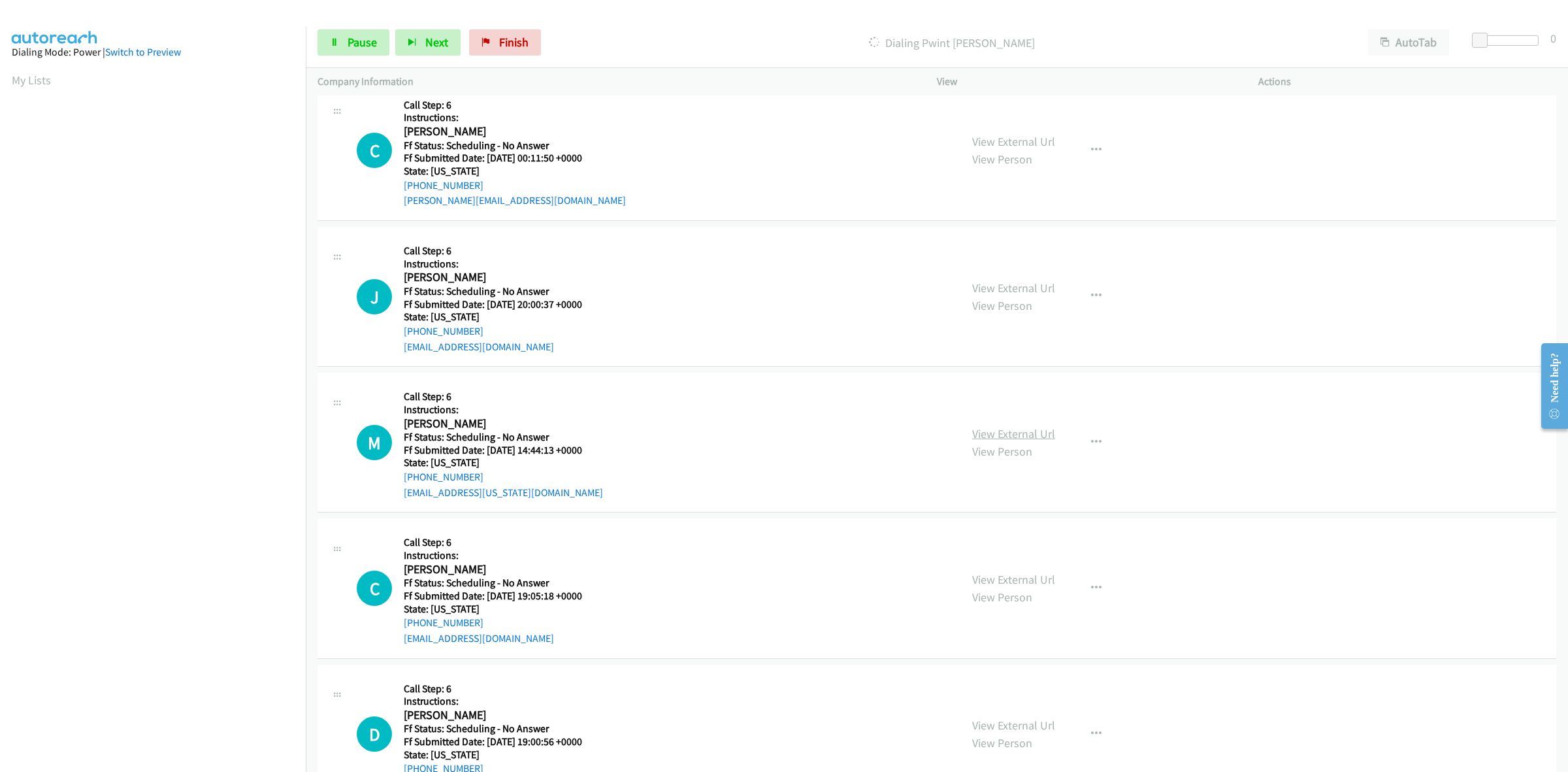
click at [1013, 439] on link "View External Url" at bounding box center [1014, 433] width 83 height 15
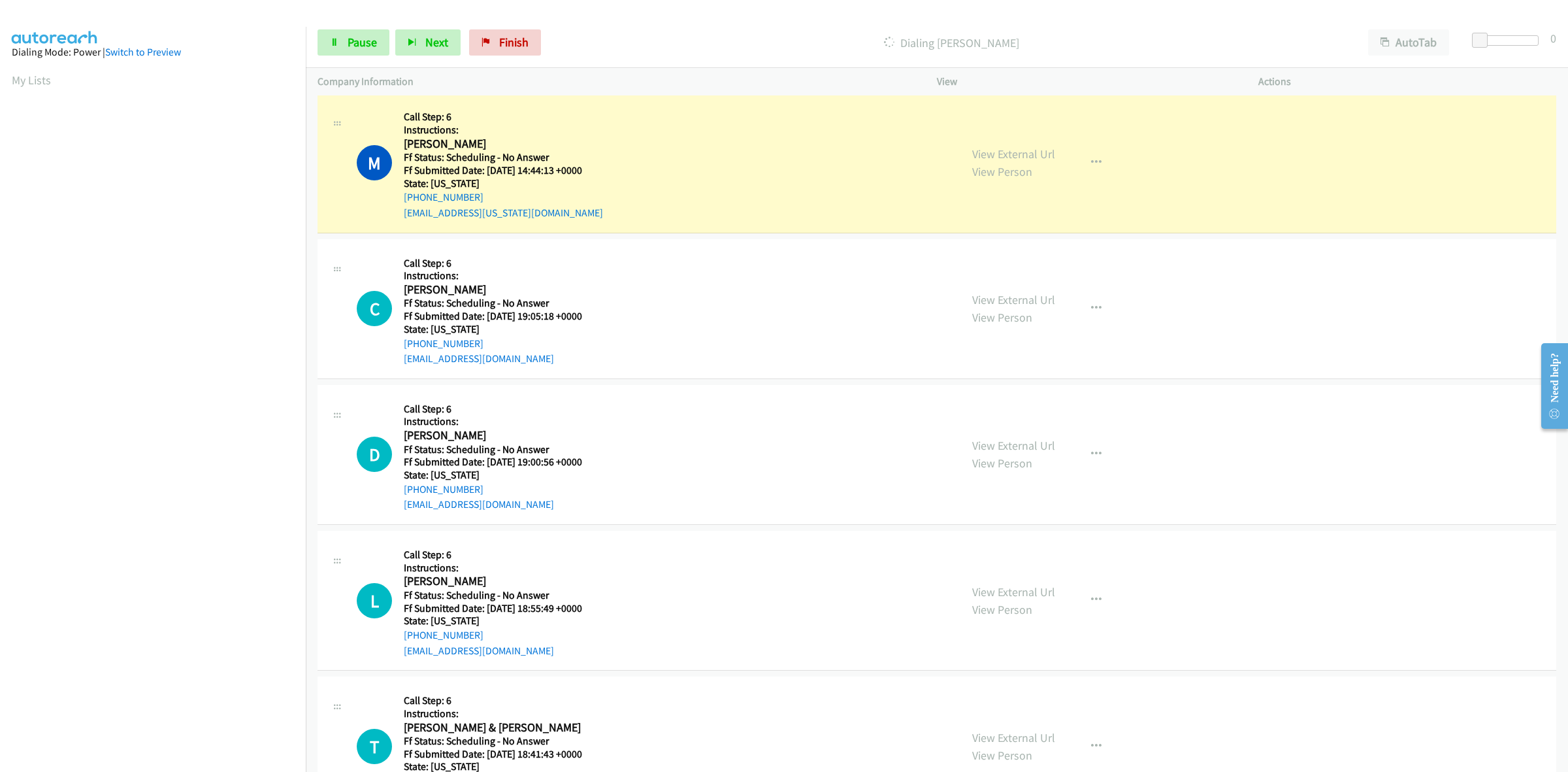
scroll to position [3788, 0]
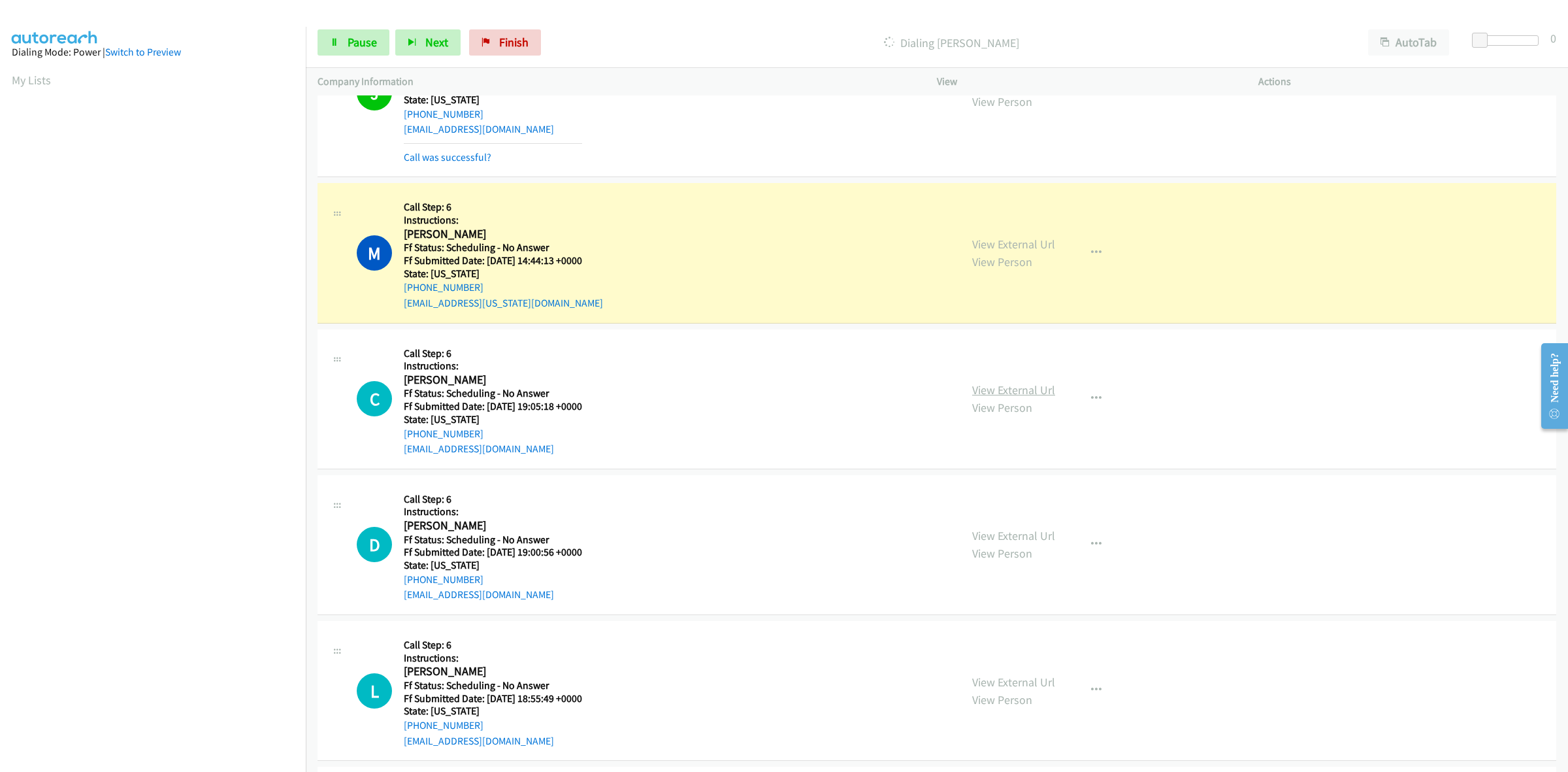
click at [1028, 387] on link "View External Url" at bounding box center [1014, 390] width 83 height 15
click at [1034, 536] on link "View External Url" at bounding box center [1014, 535] width 83 height 15
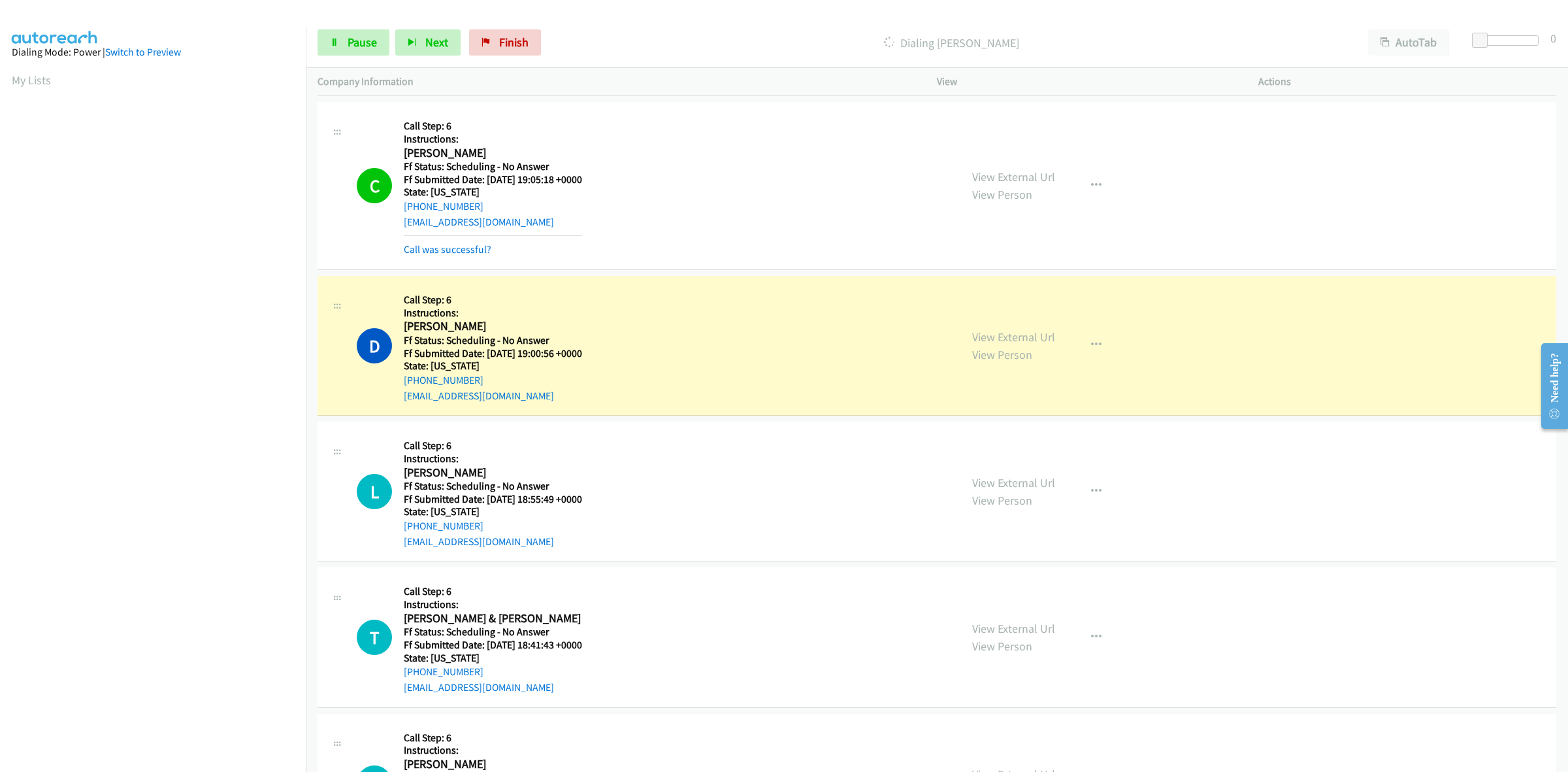
scroll to position [4033, 0]
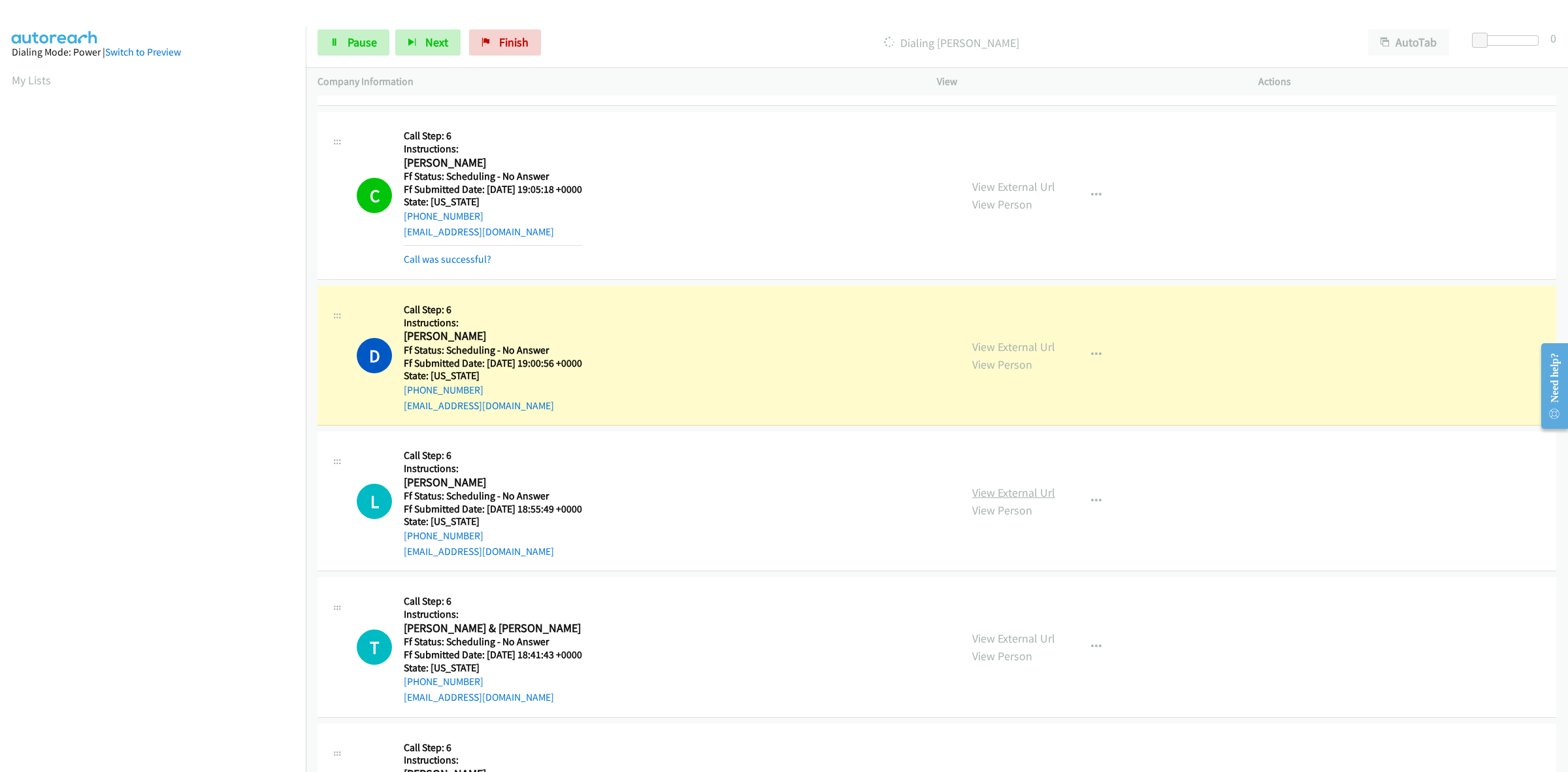
click at [1011, 498] on link "View External Url" at bounding box center [1014, 492] width 83 height 15
click at [1004, 639] on link "View External Url" at bounding box center [1014, 638] width 83 height 15
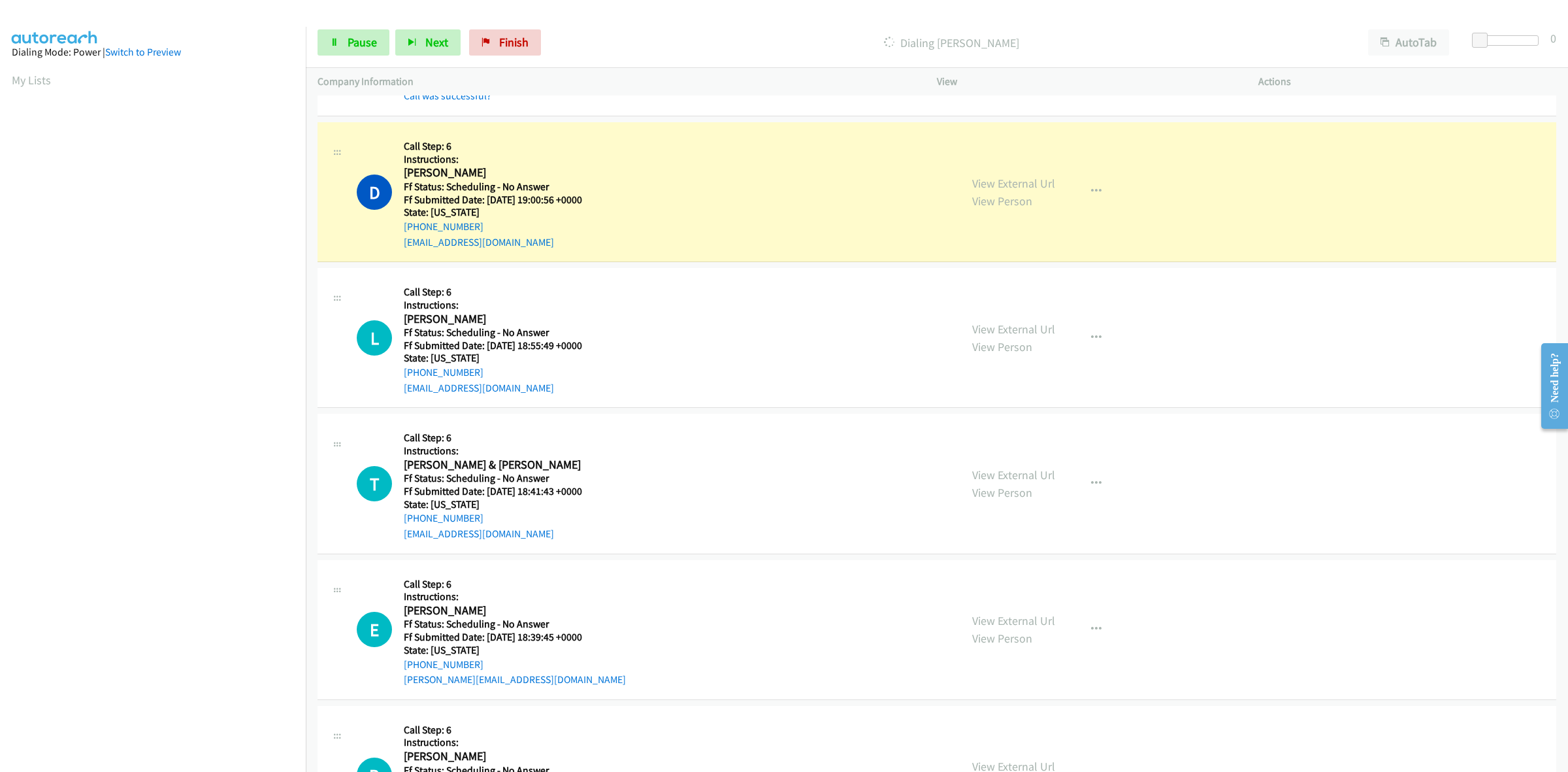
scroll to position [4278, 0]
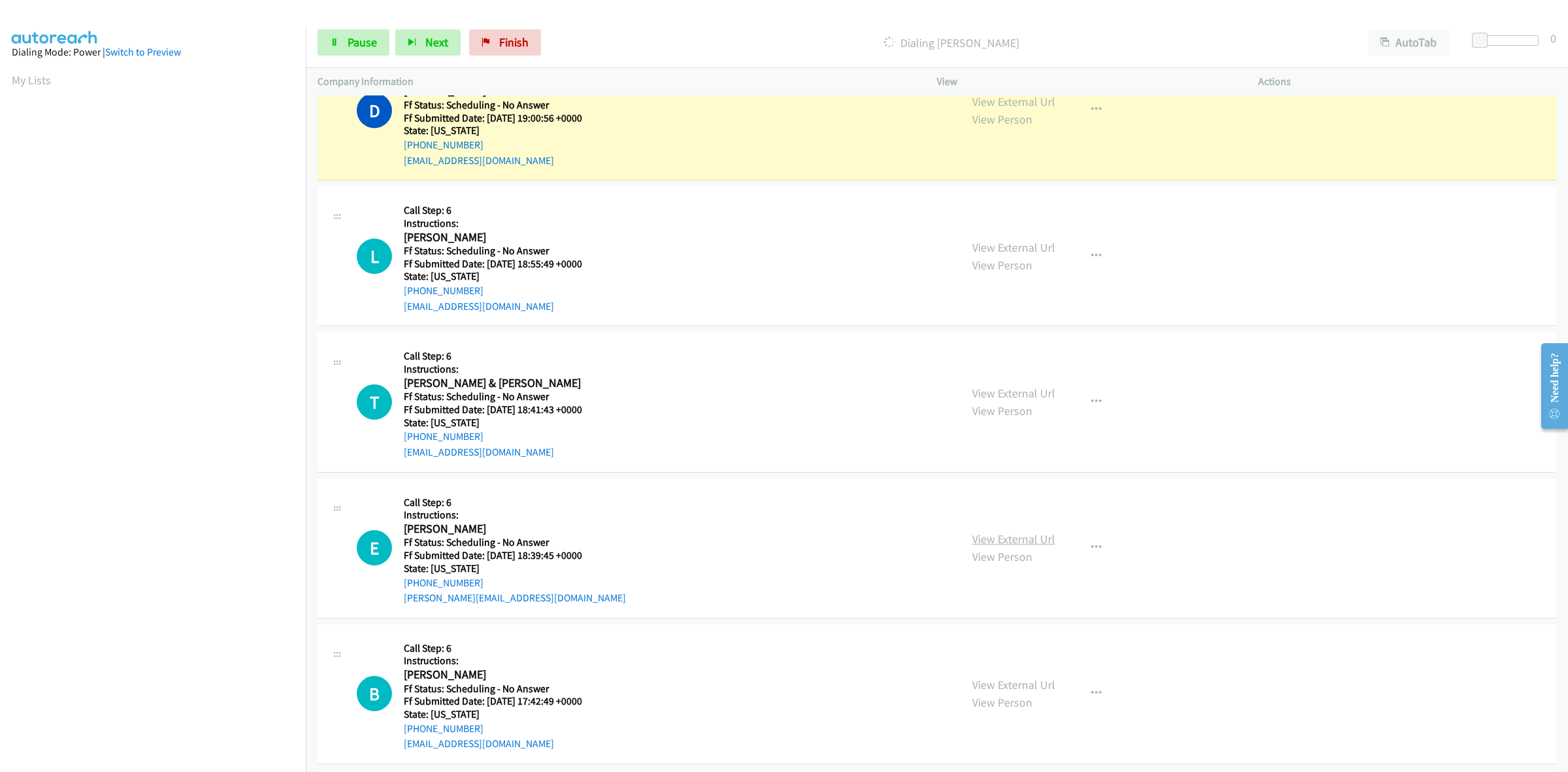
click at [995, 539] on link "View External Url" at bounding box center [1014, 538] width 83 height 15
click at [1005, 685] on link "View External Url" at bounding box center [1014, 684] width 83 height 15
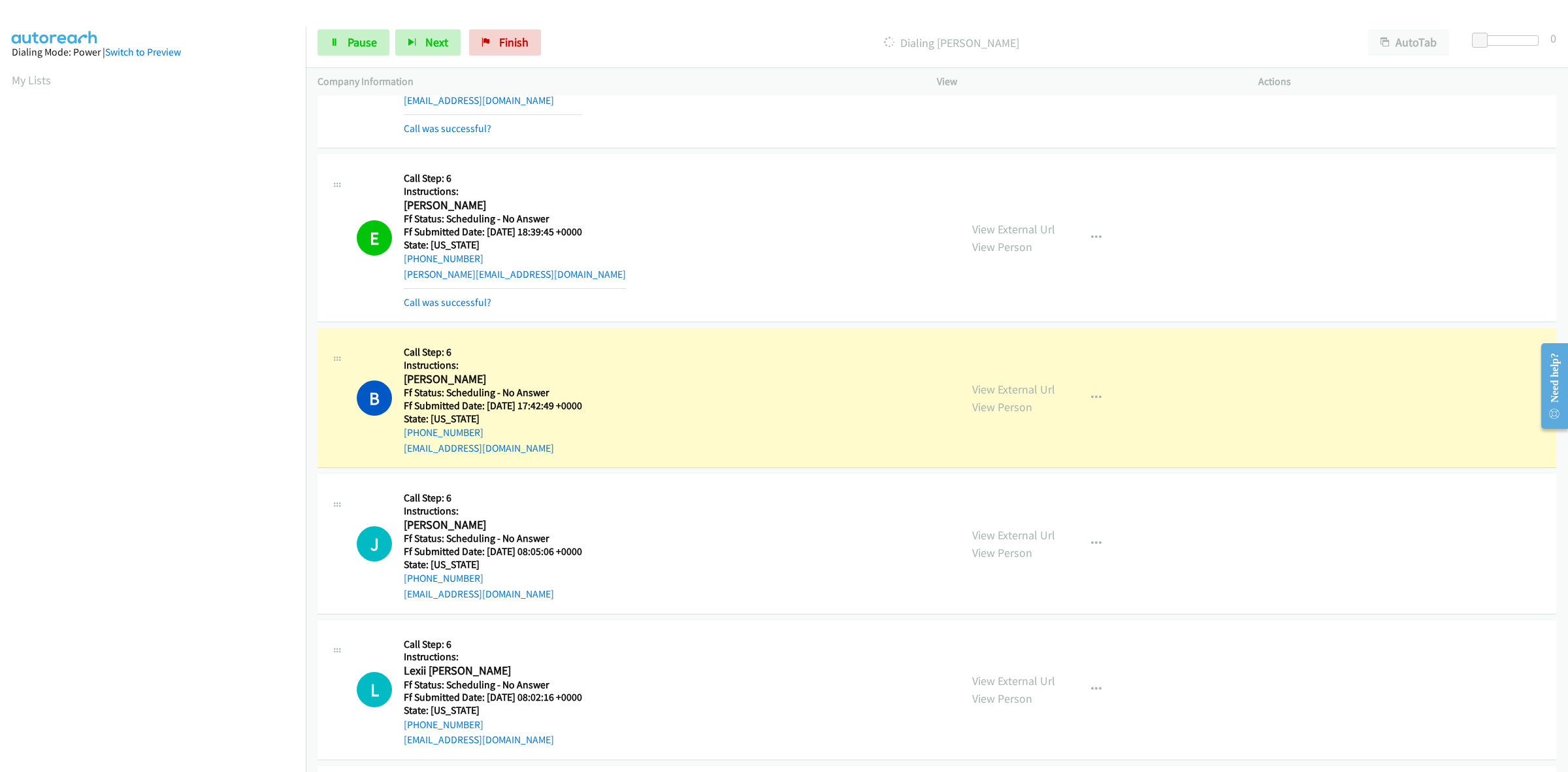
scroll to position [4714, 0]
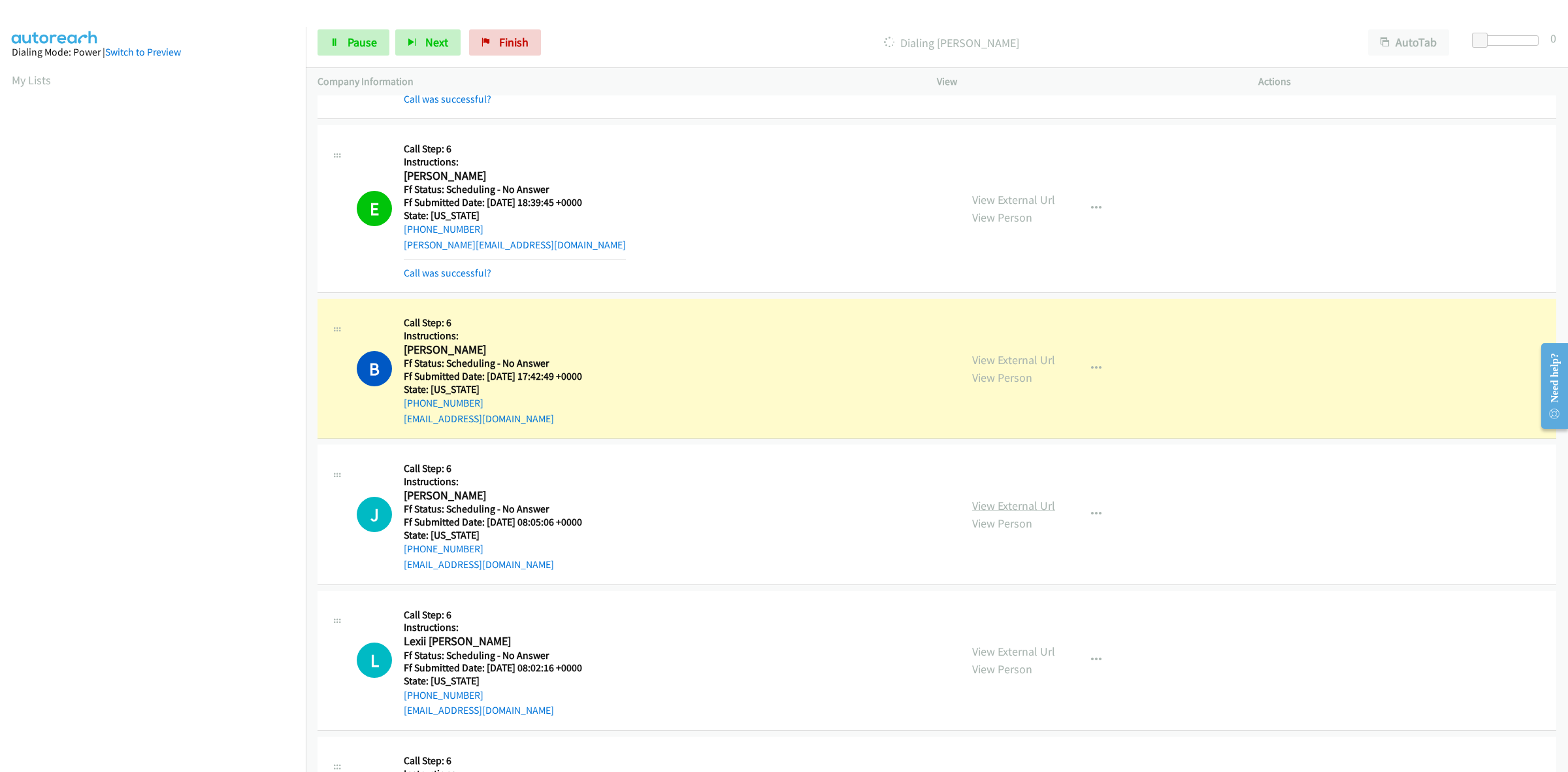
click at [1013, 510] on link "View External Url" at bounding box center [1014, 505] width 83 height 15
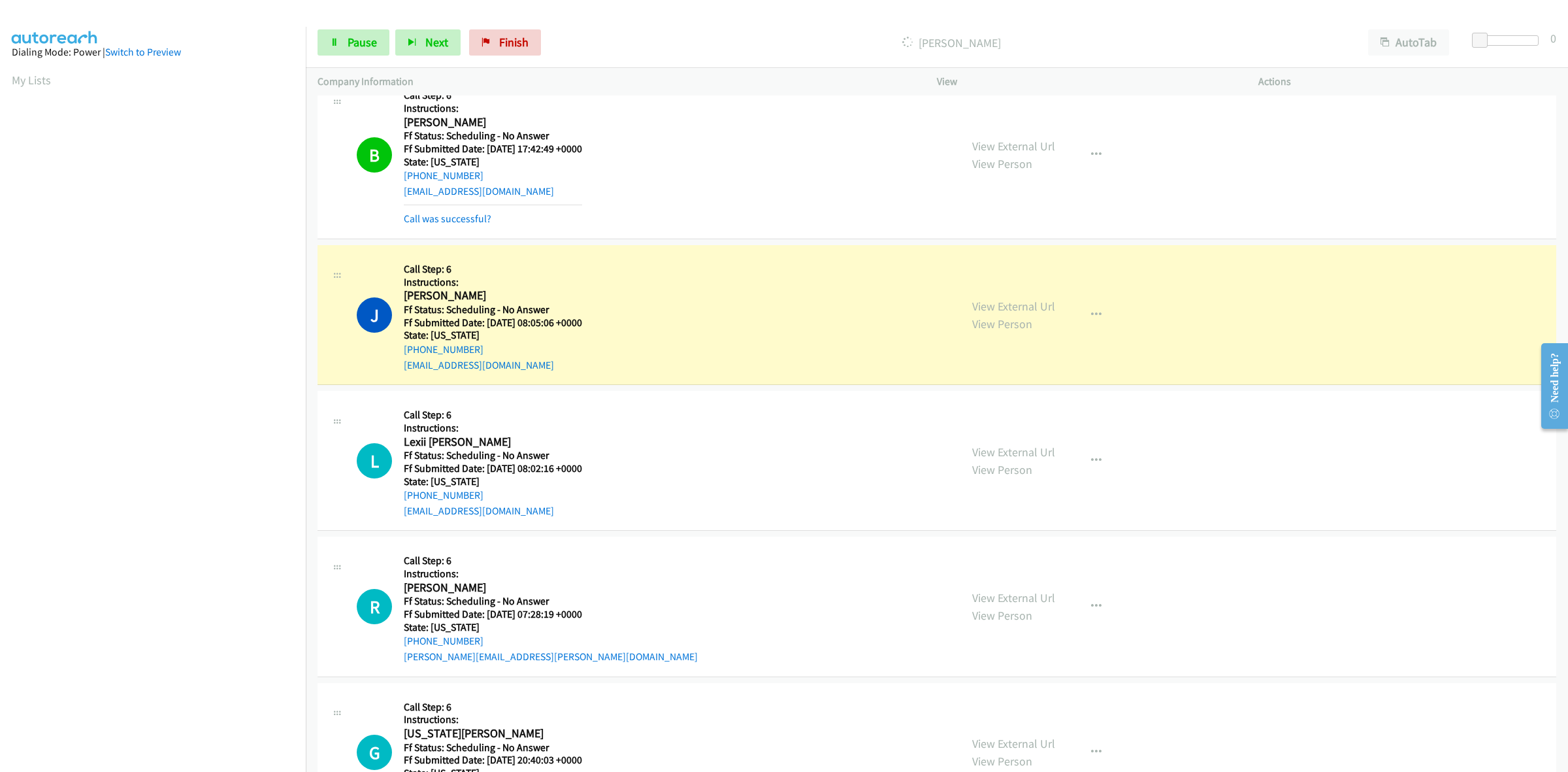
scroll to position [4960, 0]
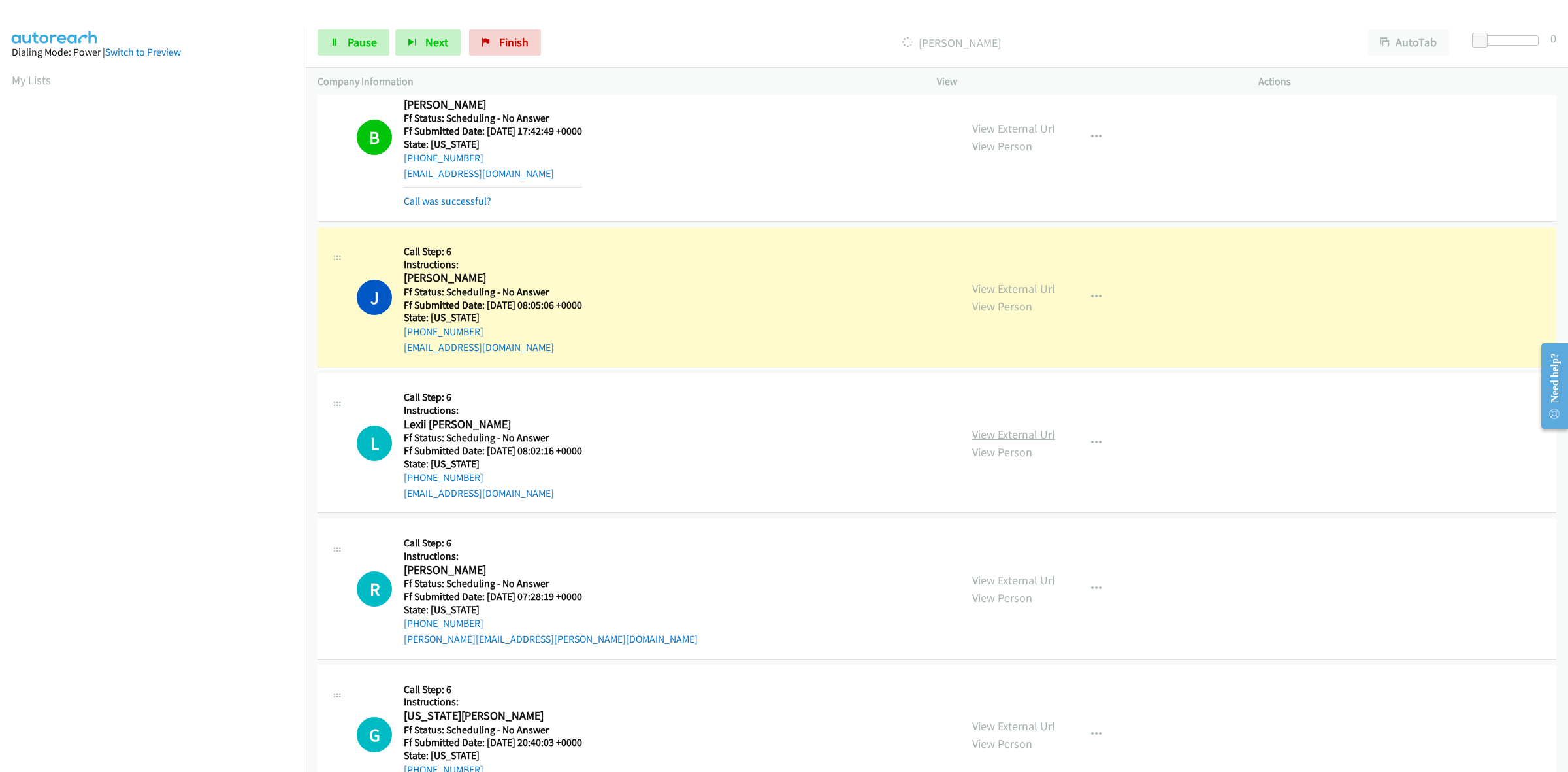
click at [1038, 436] on link "View External Url" at bounding box center [1014, 434] width 83 height 15
click at [1001, 579] on link "View External Url" at bounding box center [1014, 579] width 83 height 15
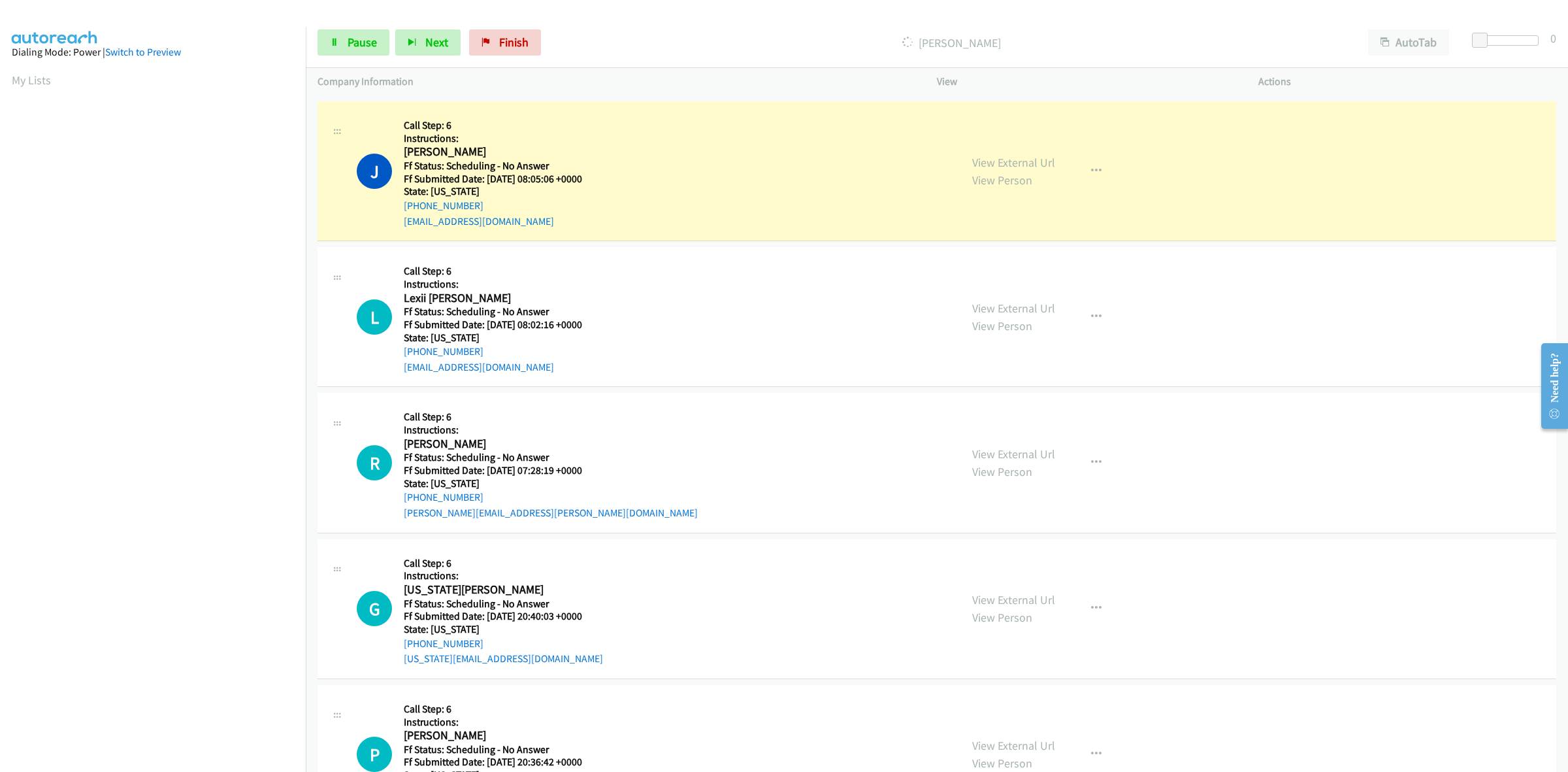
scroll to position [5123, 0]
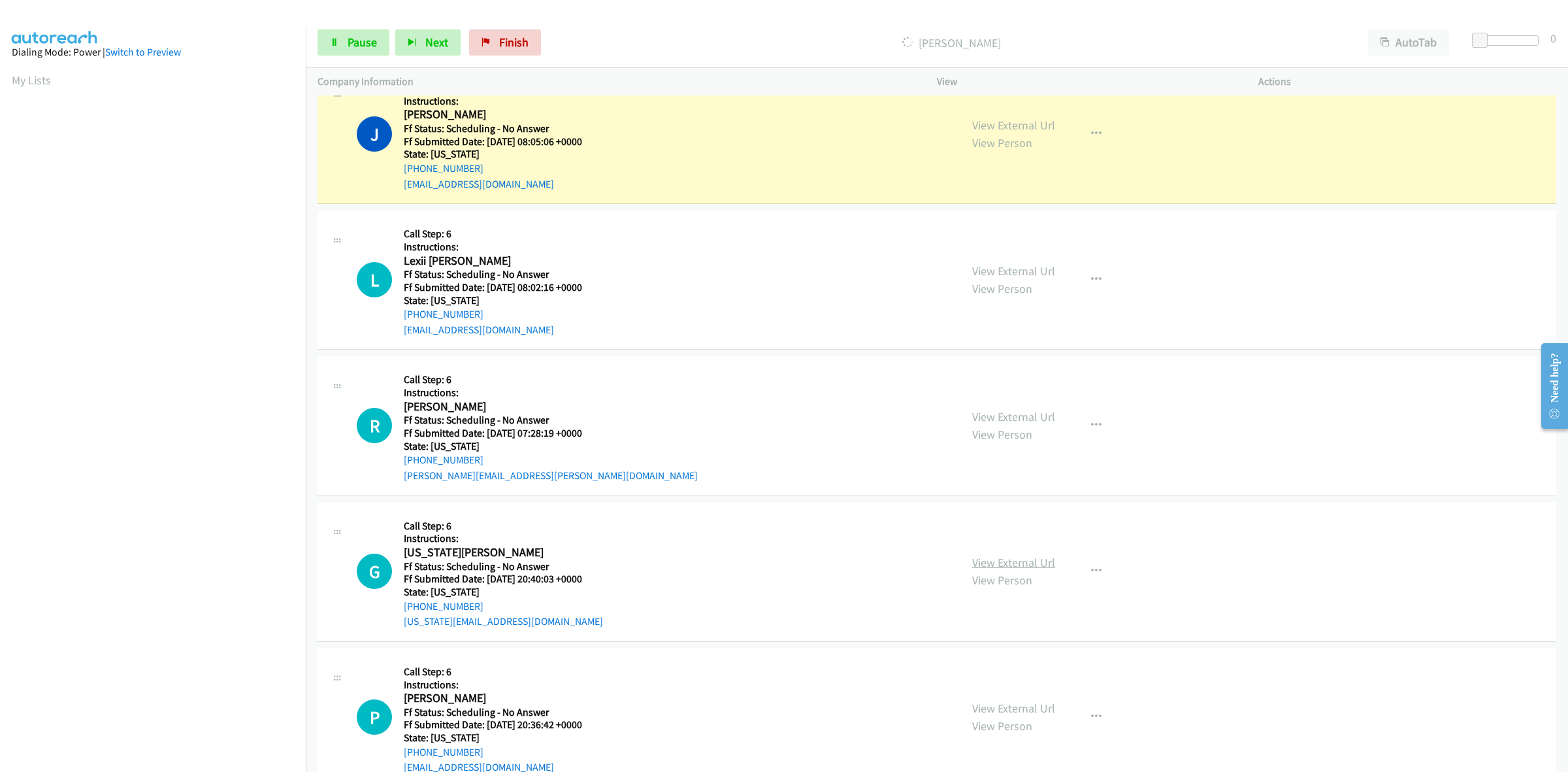
click at [1023, 564] on link "View External Url" at bounding box center [1014, 562] width 83 height 15
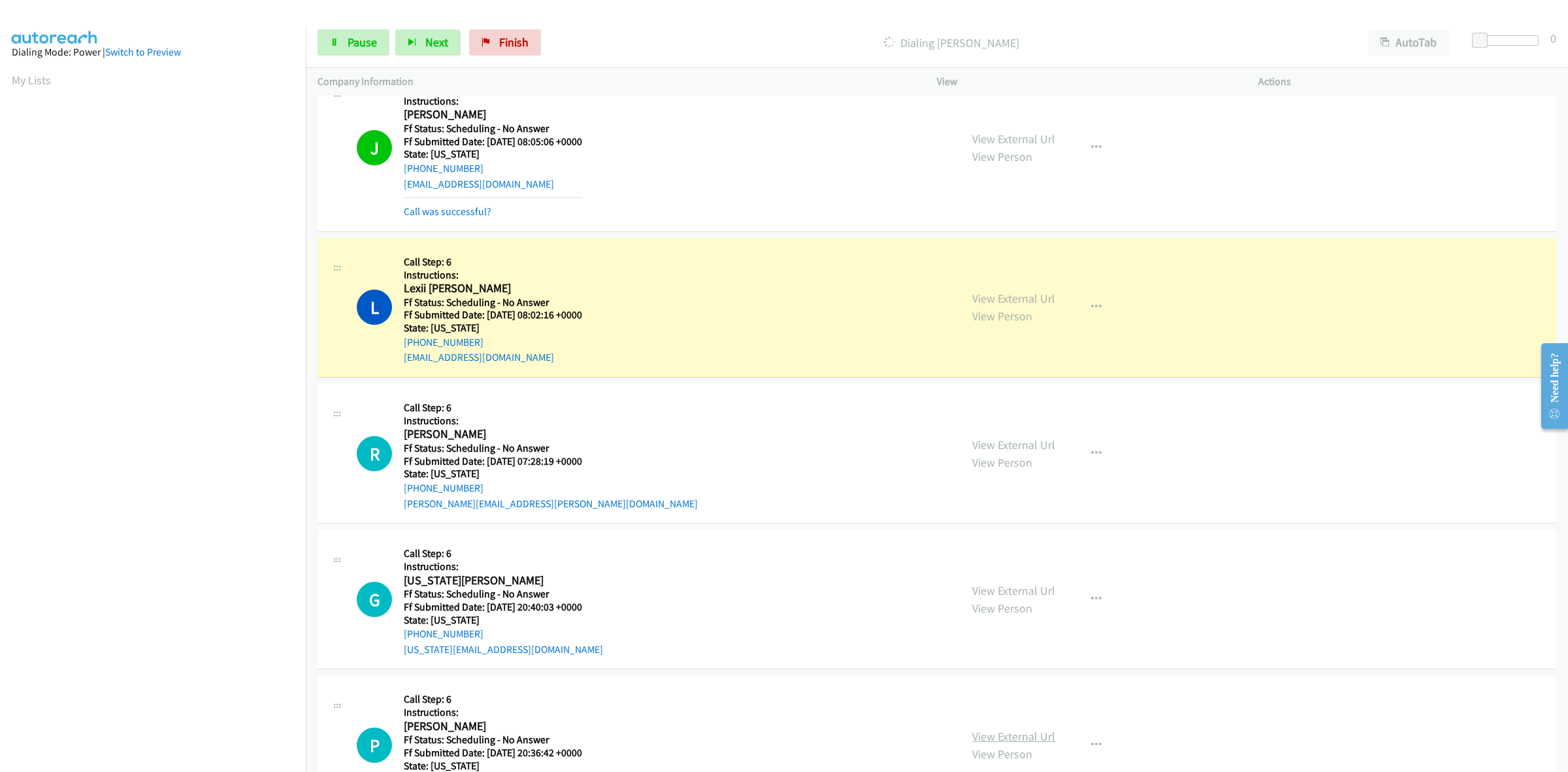
click at [1004, 735] on link "View External Url" at bounding box center [1014, 736] width 83 height 15
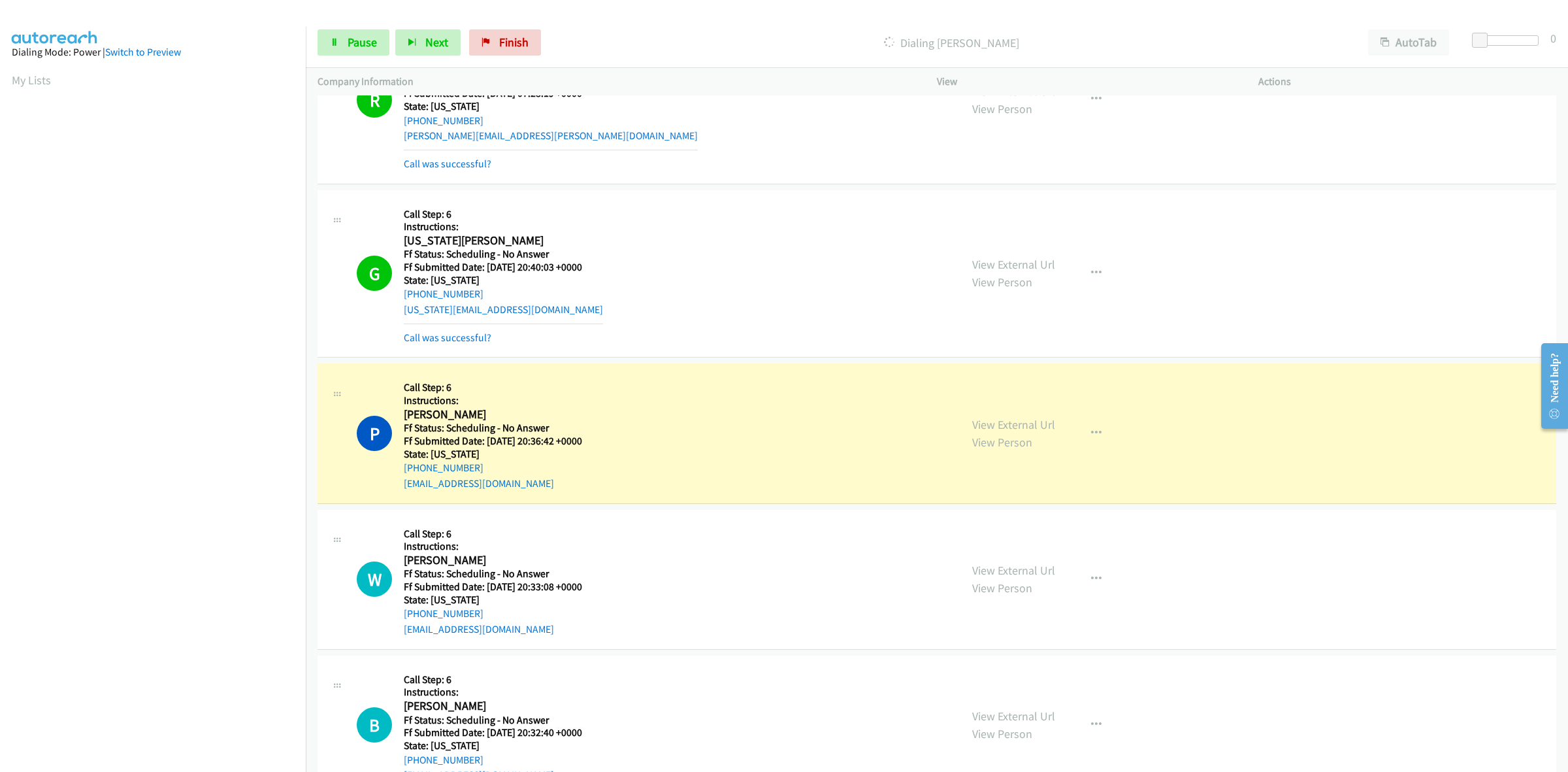
scroll to position [5695, 0]
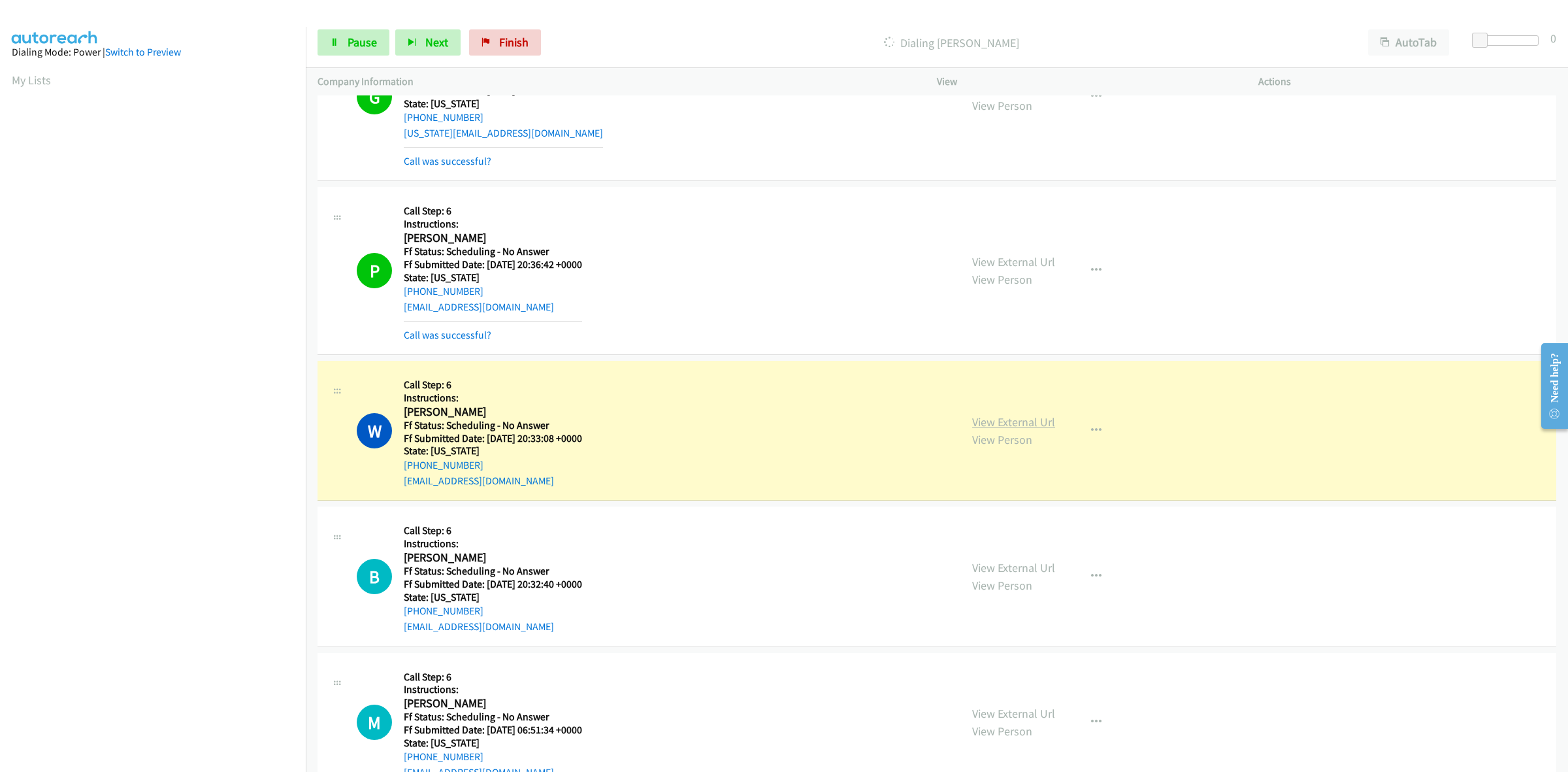
click at [1039, 427] on link "View External Url" at bounding box center [1014, 421] width 83 height 15
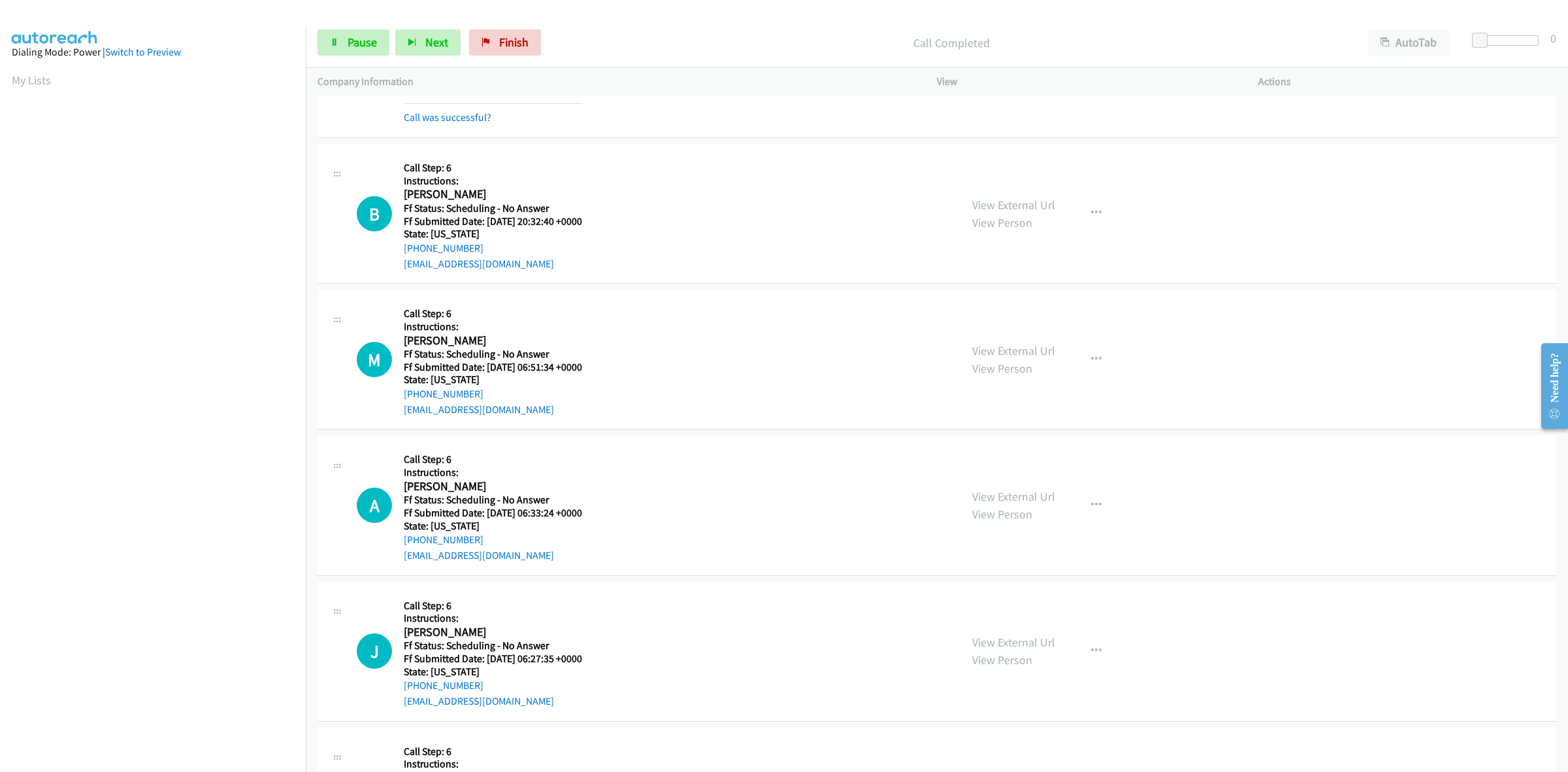
scroll to position [6103, 0]
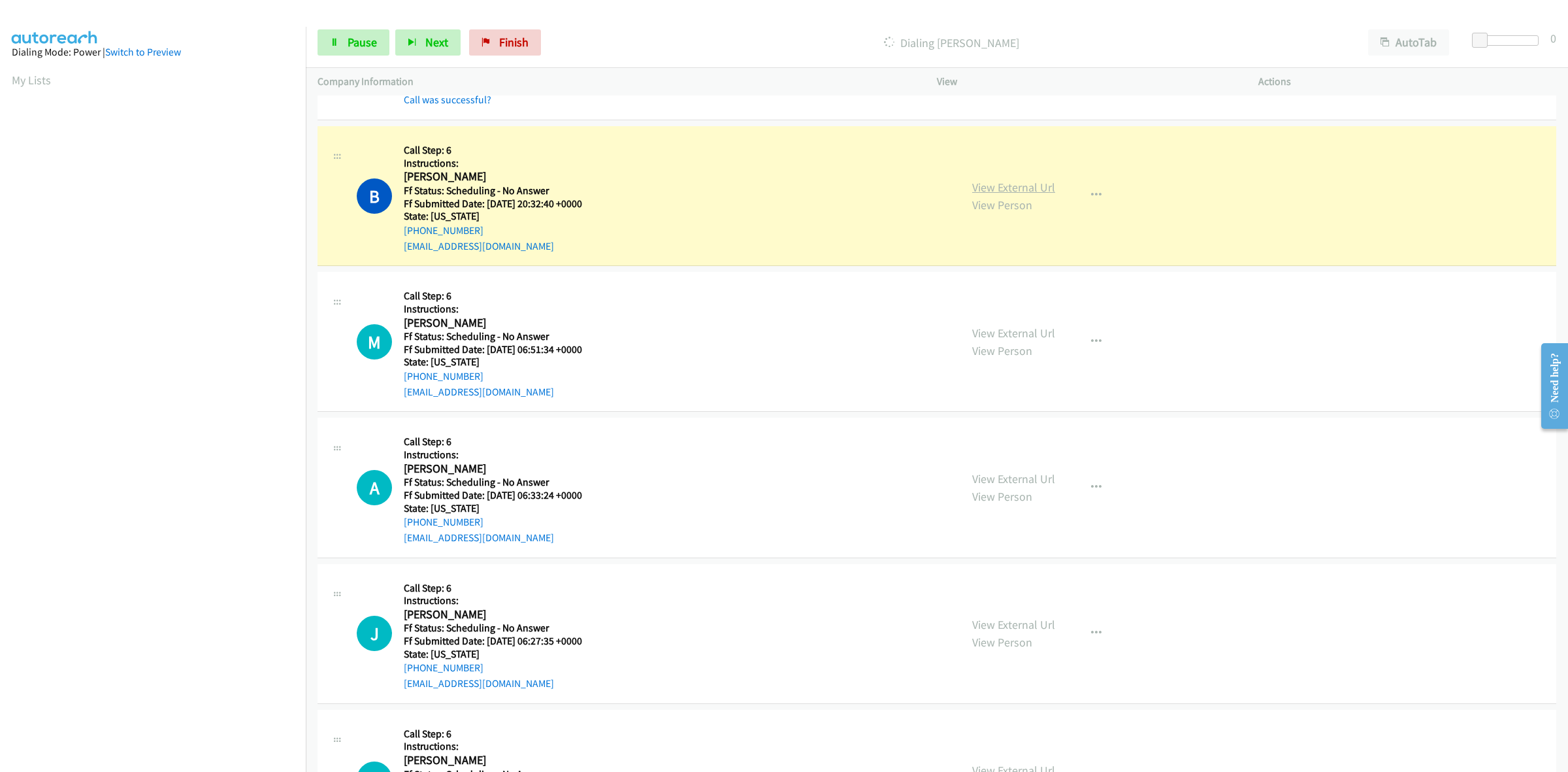
click at [995, 187] on link "View External Url" at bounding box center [1014, 186] width 83 height 15
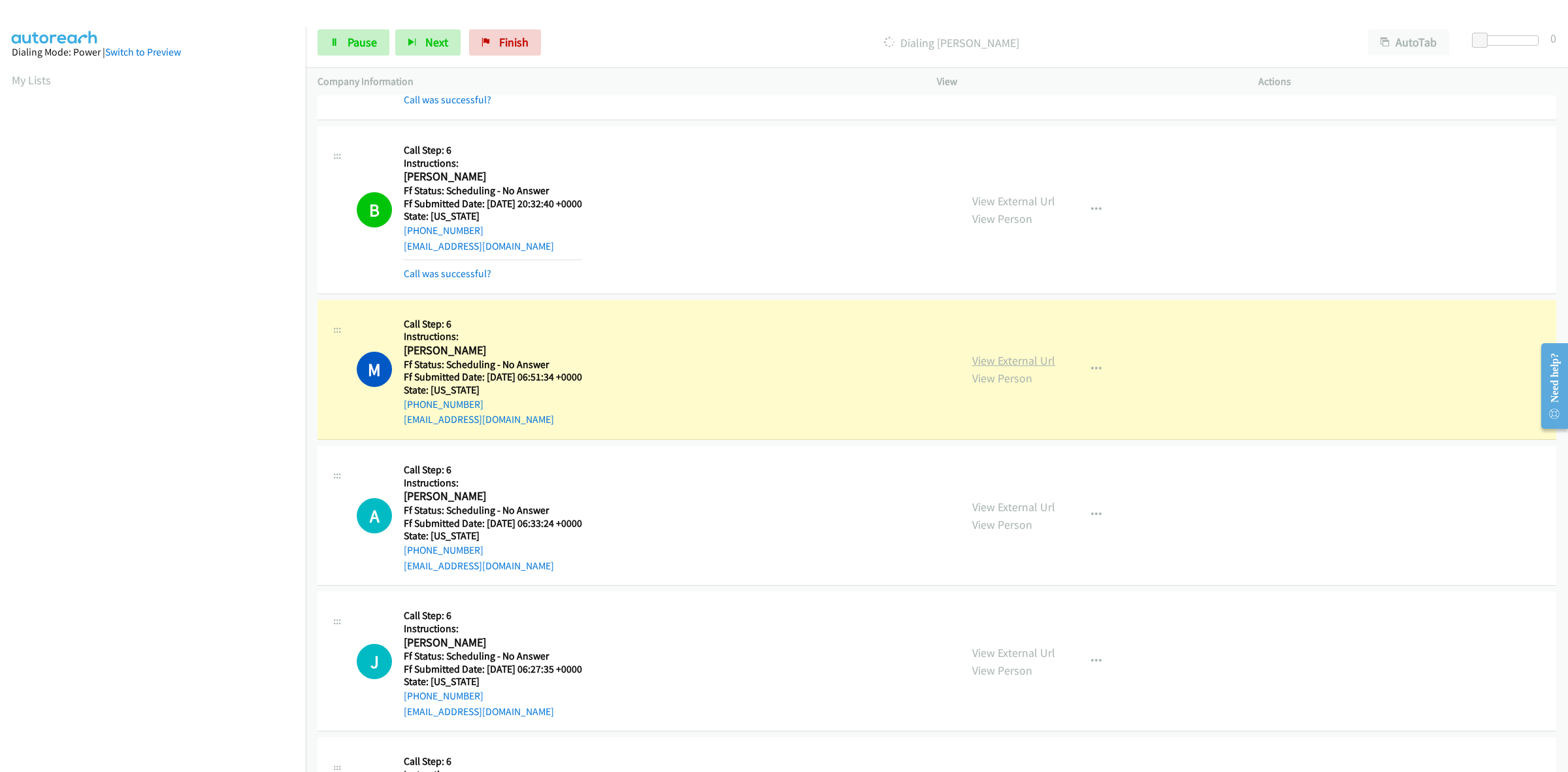
click at [1001, 358] on link "View External Url" at bounding box center [1014, 360] width 83 height 15
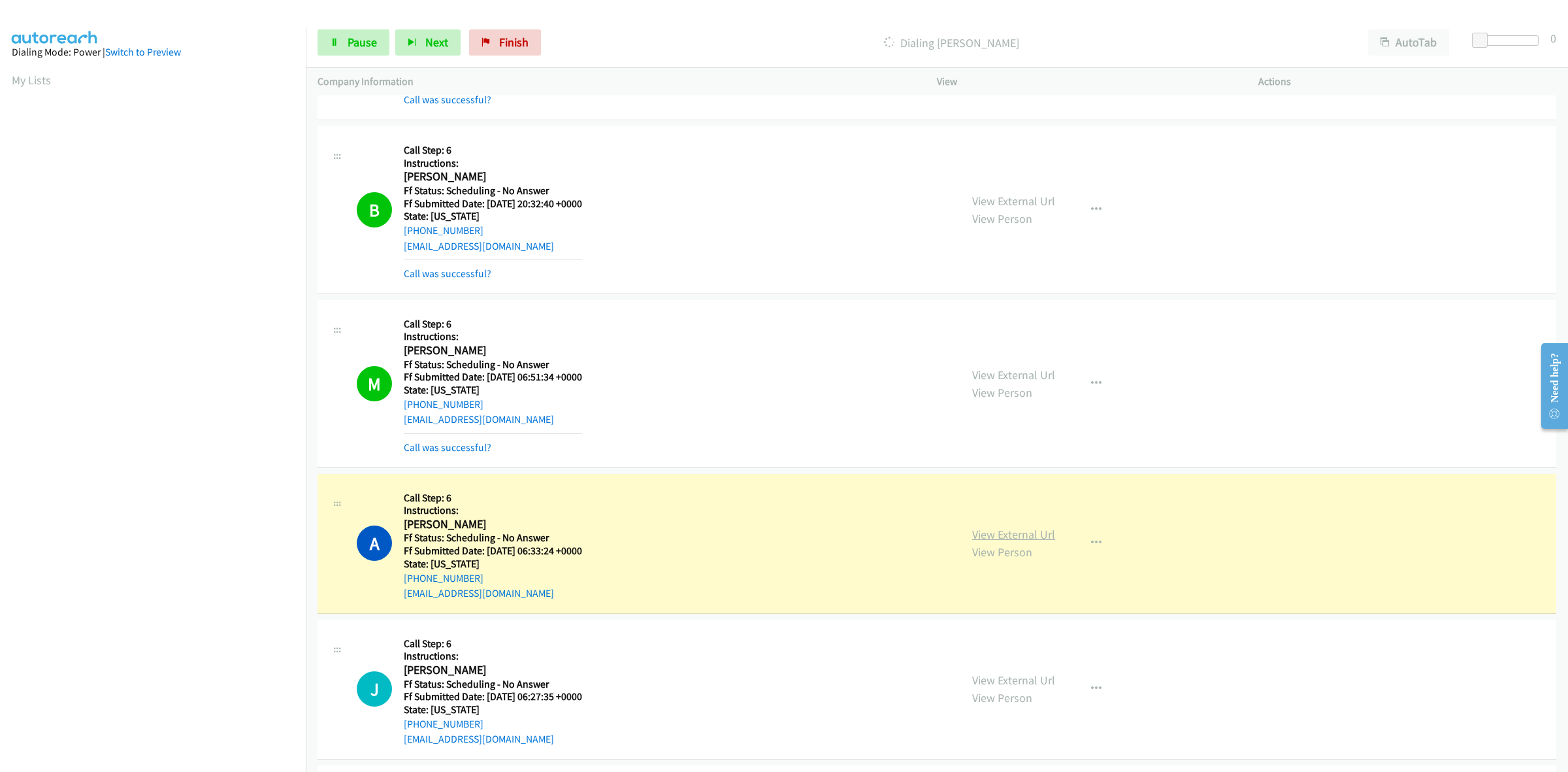
click at [1031, 534] on link "View External Url" at bounding box center [1014, 534] width 83 height 15
click at [375, 31] on link "Pause" at bounding box center [353, 42] width 72 height 26
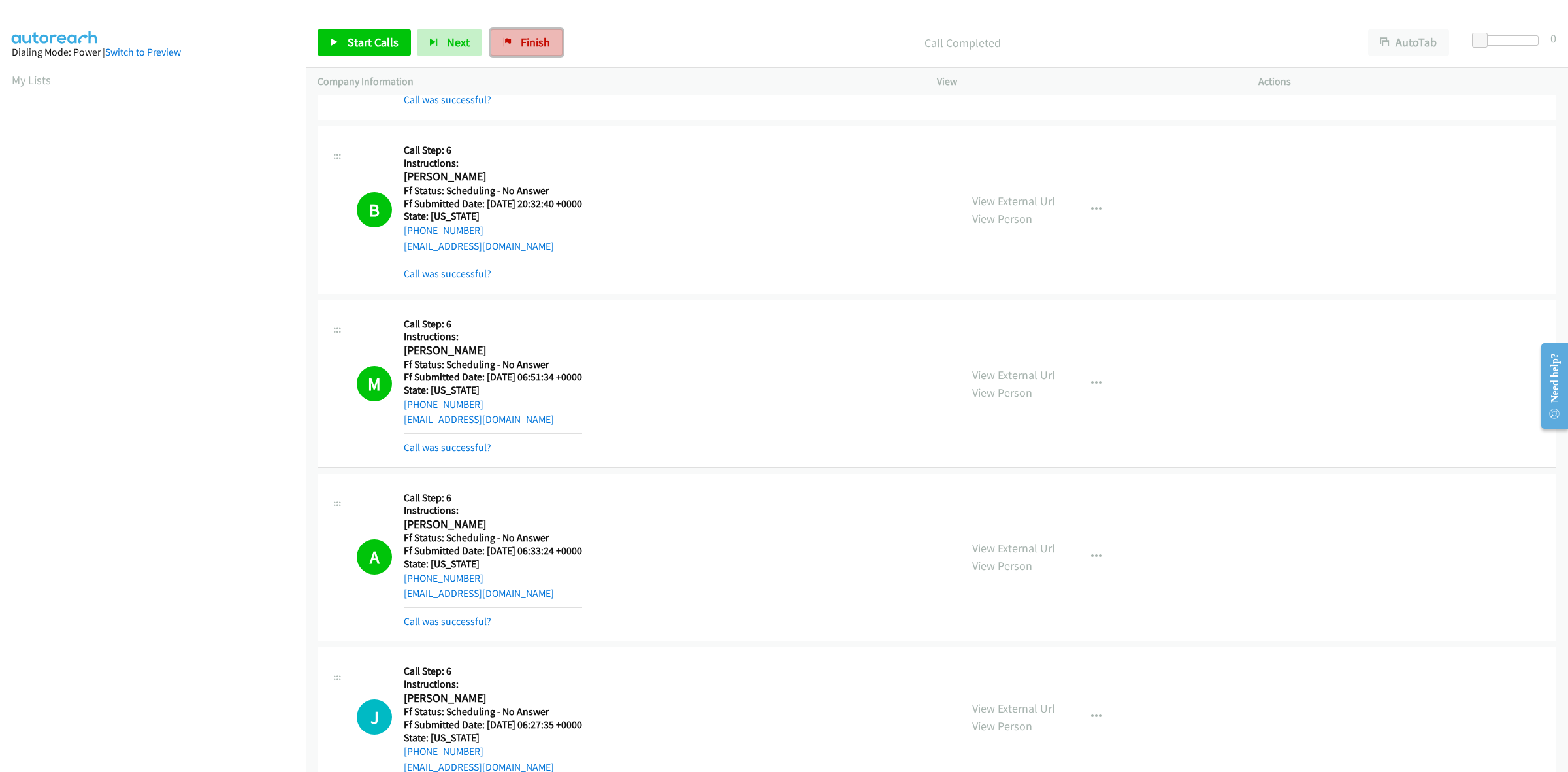
click at [536, 50] on link "Finish" at bounding box center [526, 42] width 72 height 26
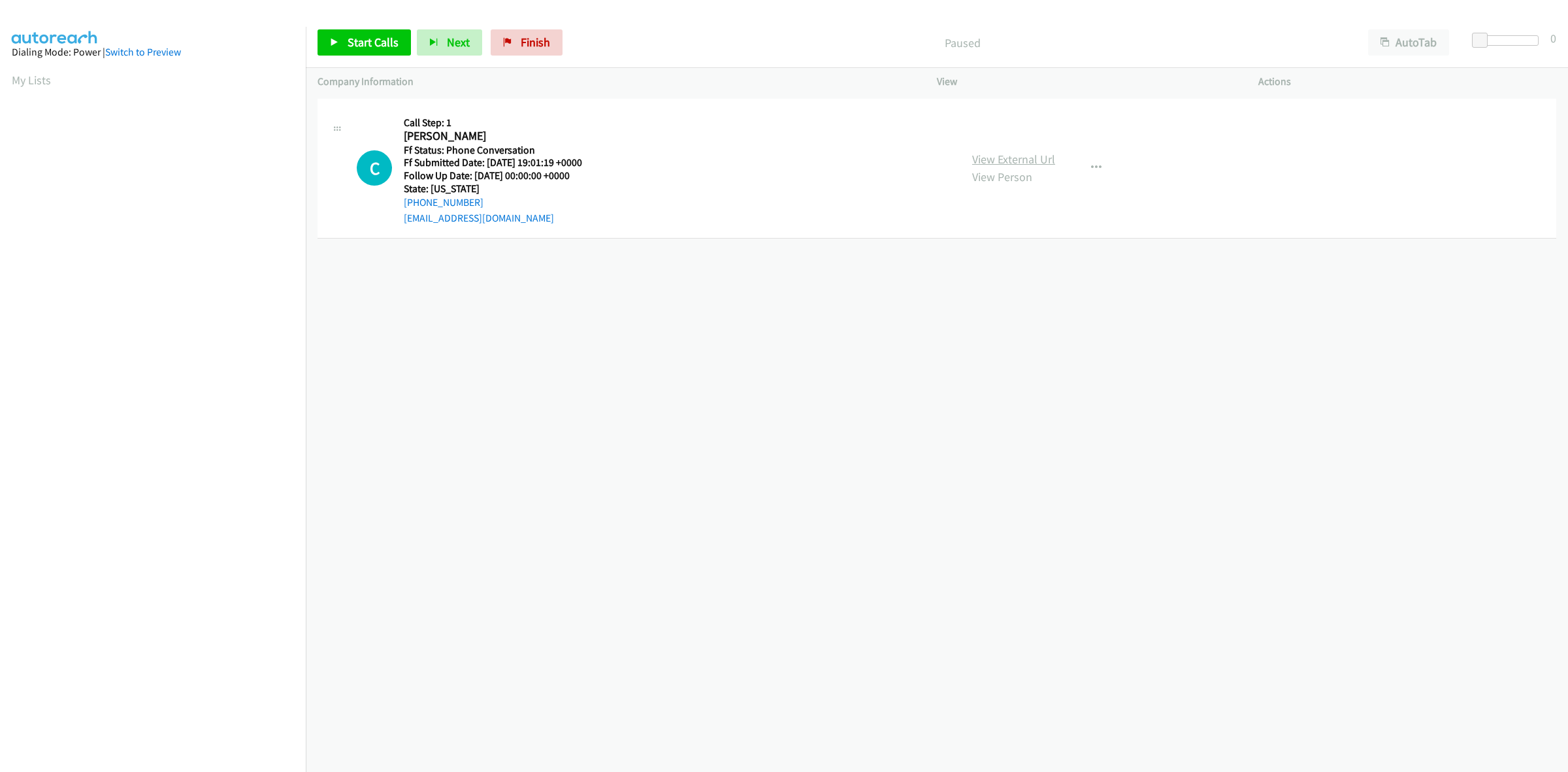
click at [1015, 161] on link "View External Url" at bounding box center [1014, 159] width 83 height 15
click at [1096, 157] on button "button" at bounding box center [1096, 168] width 35 height 26
click at [1008, 281] on link "Add to do not call list" at bounding box center [1026, 280] width 174 height 26
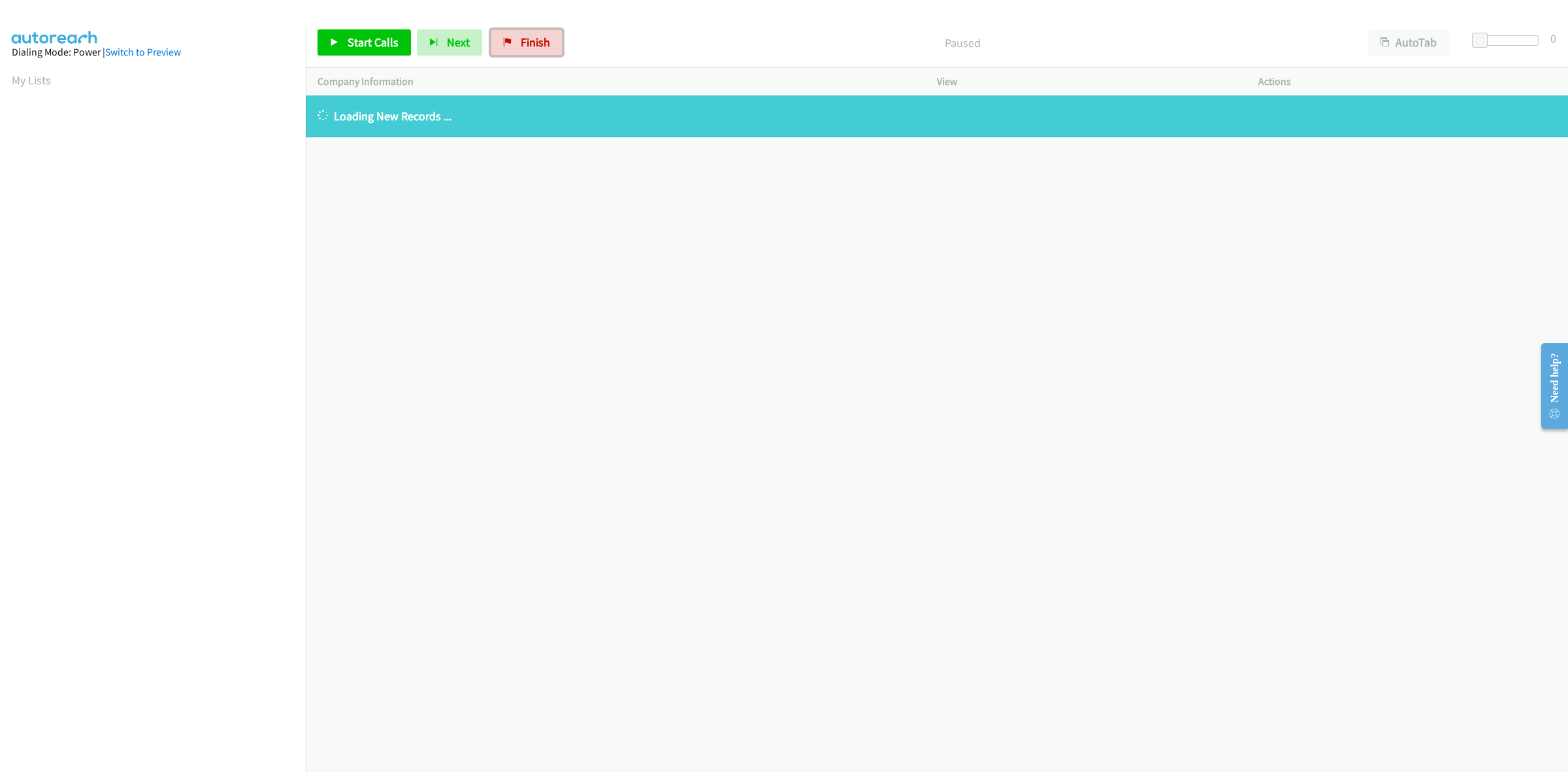
drag, startPoint x: 542, startPoint y: 56, endPoint x: 837, endPoint y: 79, distance: 295.9
click at [542, 56] on link "Finish" at bounding box center [526, 42] width 72 height 26
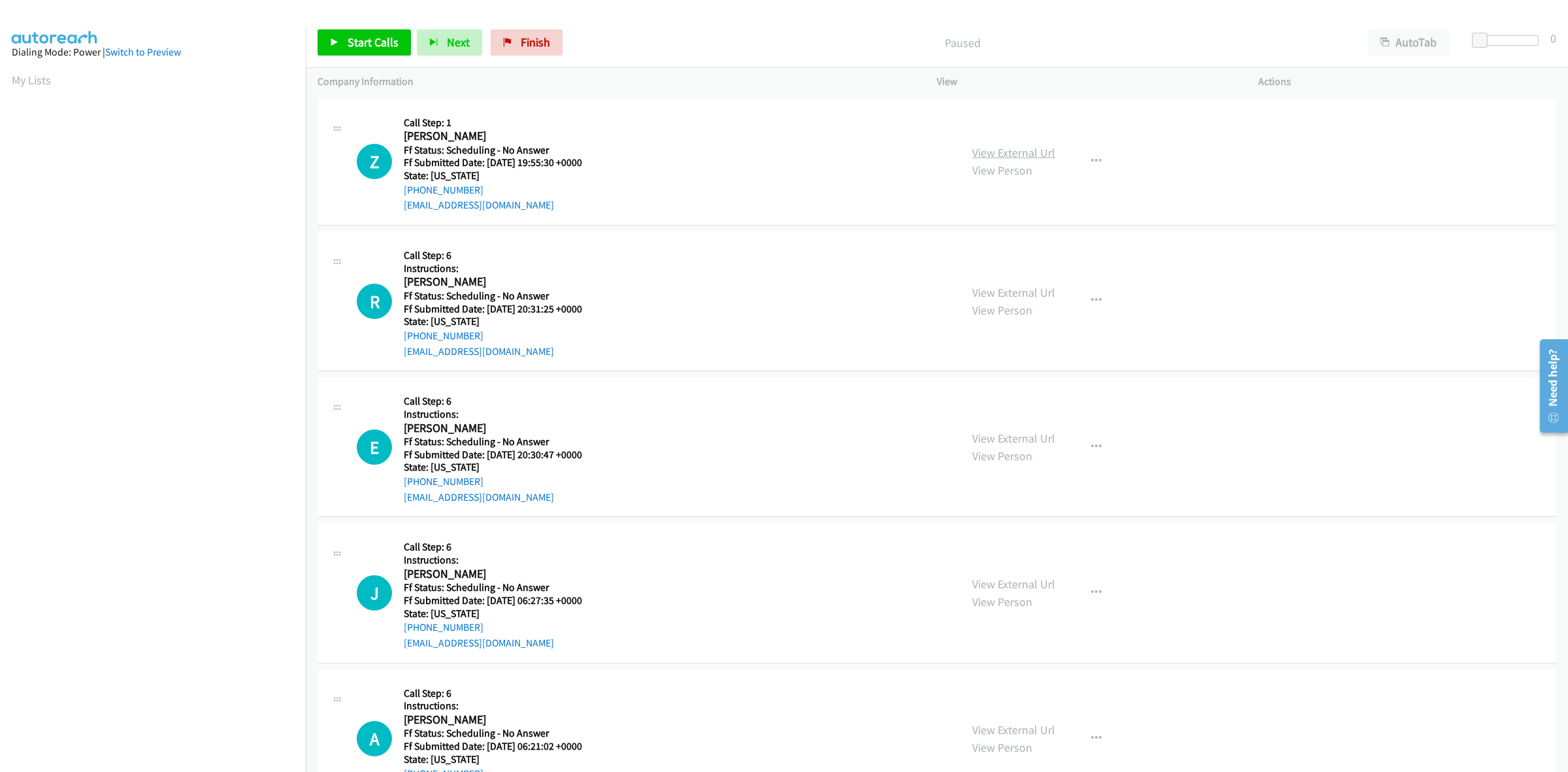
click at [1026, 157] on link "View External Url" at bounding box center [1014, 152] width 83 height 15
click at [1036, 291] on link "View External Url" at bounding box center [1014, 292] width 83 height 15
click at [1028, 430] on link "View External Url" at bounding box center [1014, 437] width 83 height 15
click at [1027, 586] on link "View External Url" at bounding box center [1014, 583] width 83 height 15
click at [1020, 723] on link "View External Url" at bounding box center [1014, 729] width 83 height 15
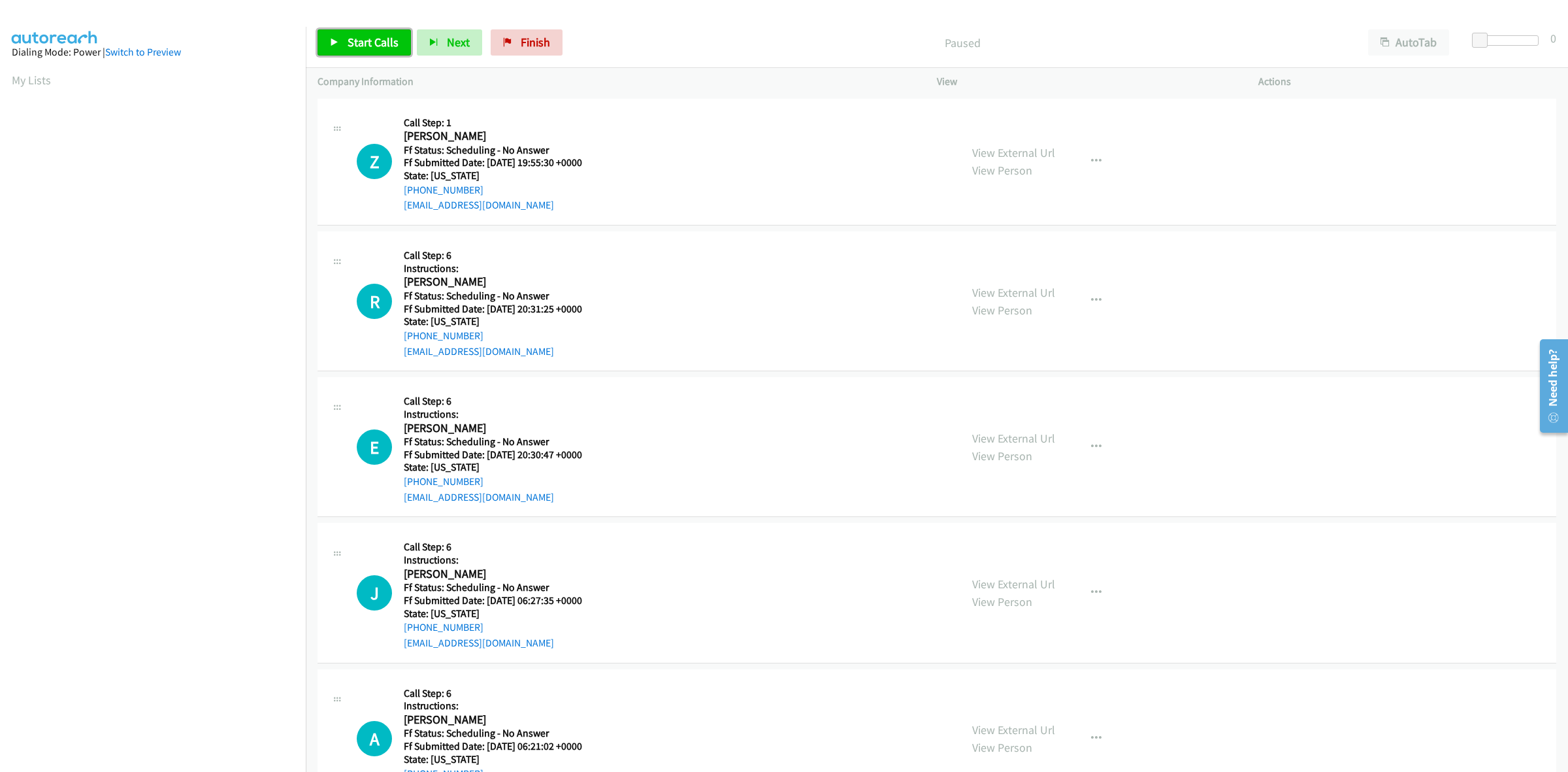
click at [369, 42] on span "Start Calls" at bounding box center [374, 42] width 51 height 15
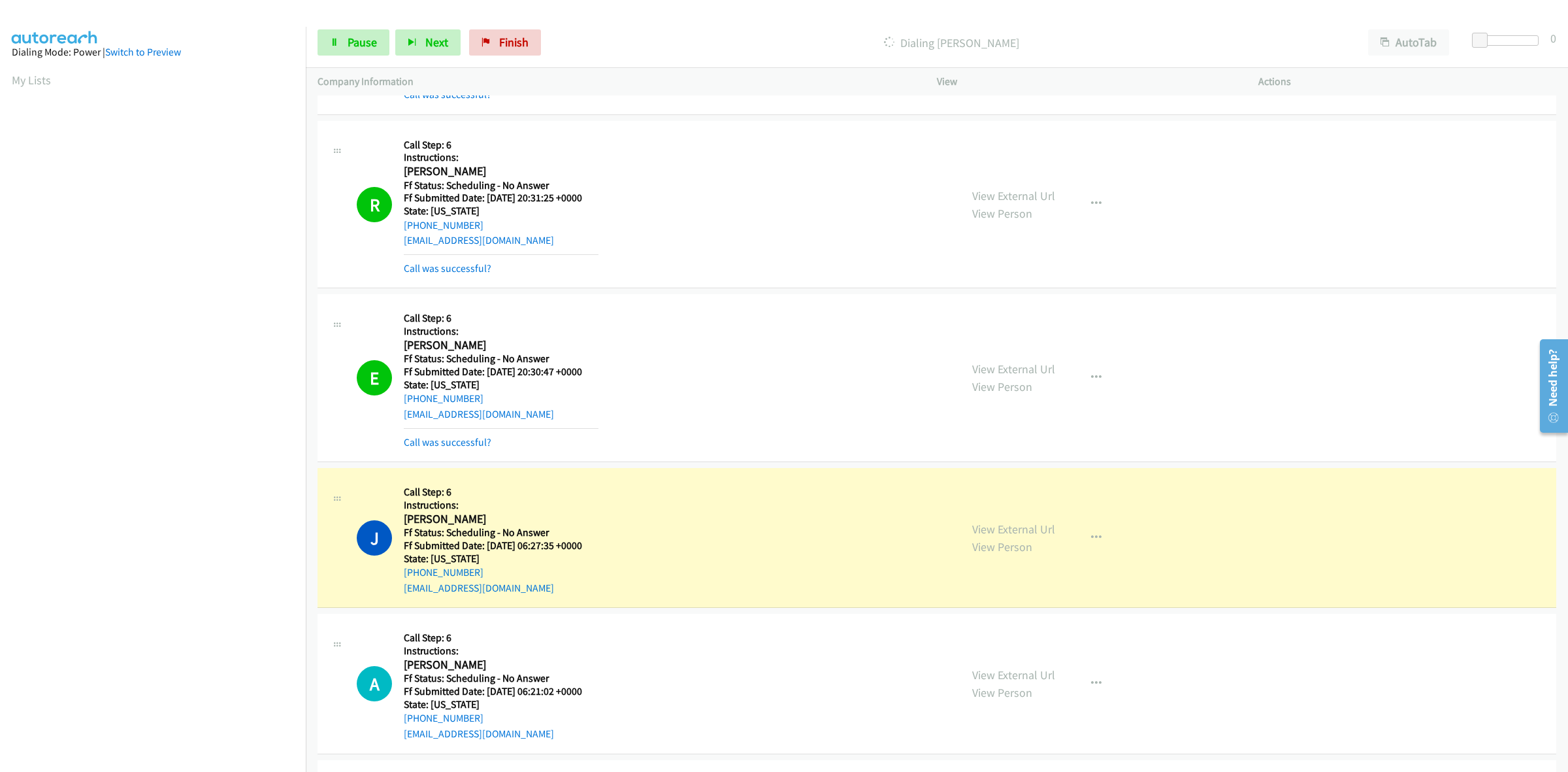
scroll to position [408, 0]
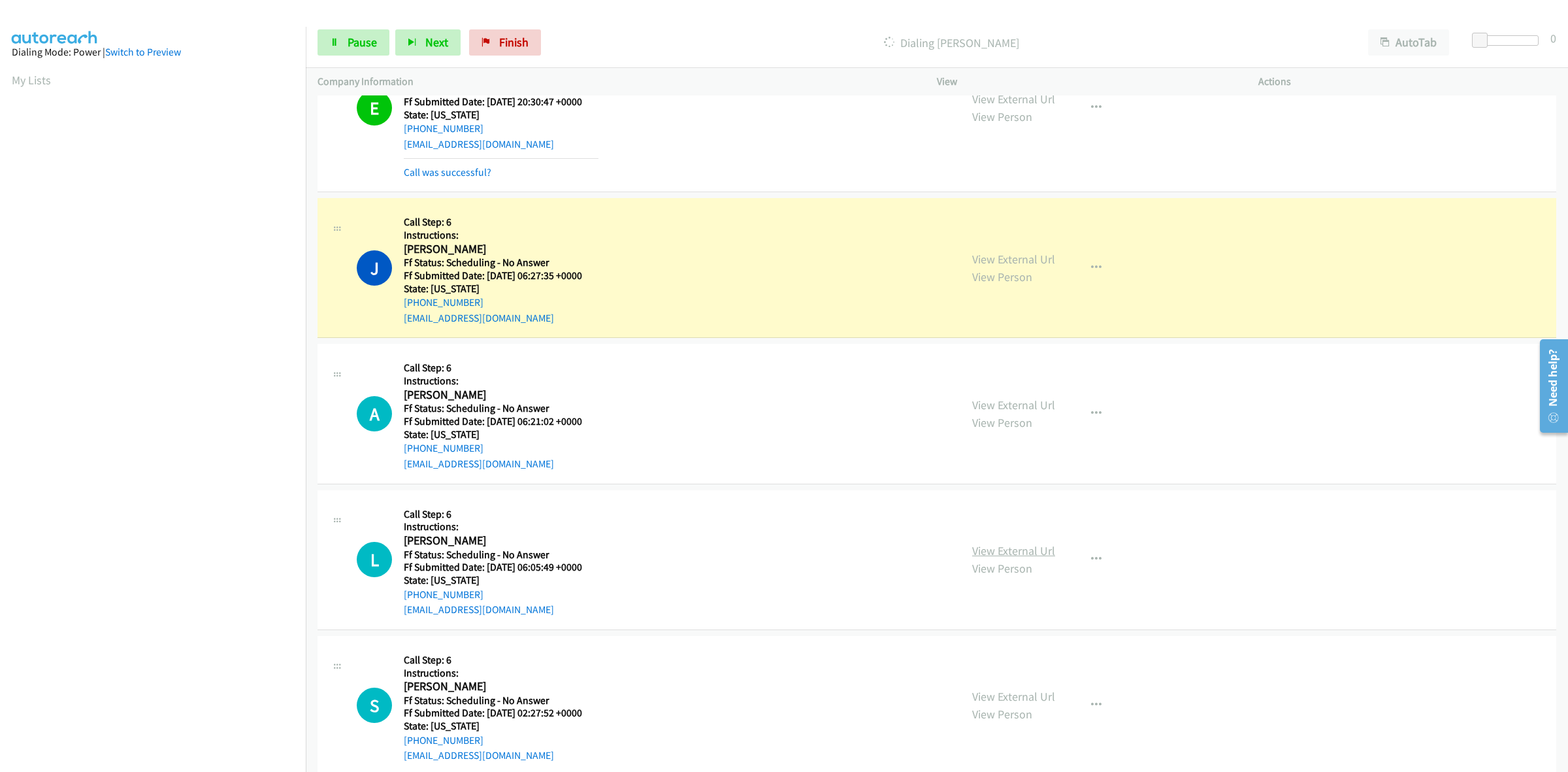
click at [1007, 552] on link "View External Url" at bounding box center [1014, 550] width 83 height 15
click at [996, 693] on link "View External Url" at bounding box center [1014, 696] width 83 height 15
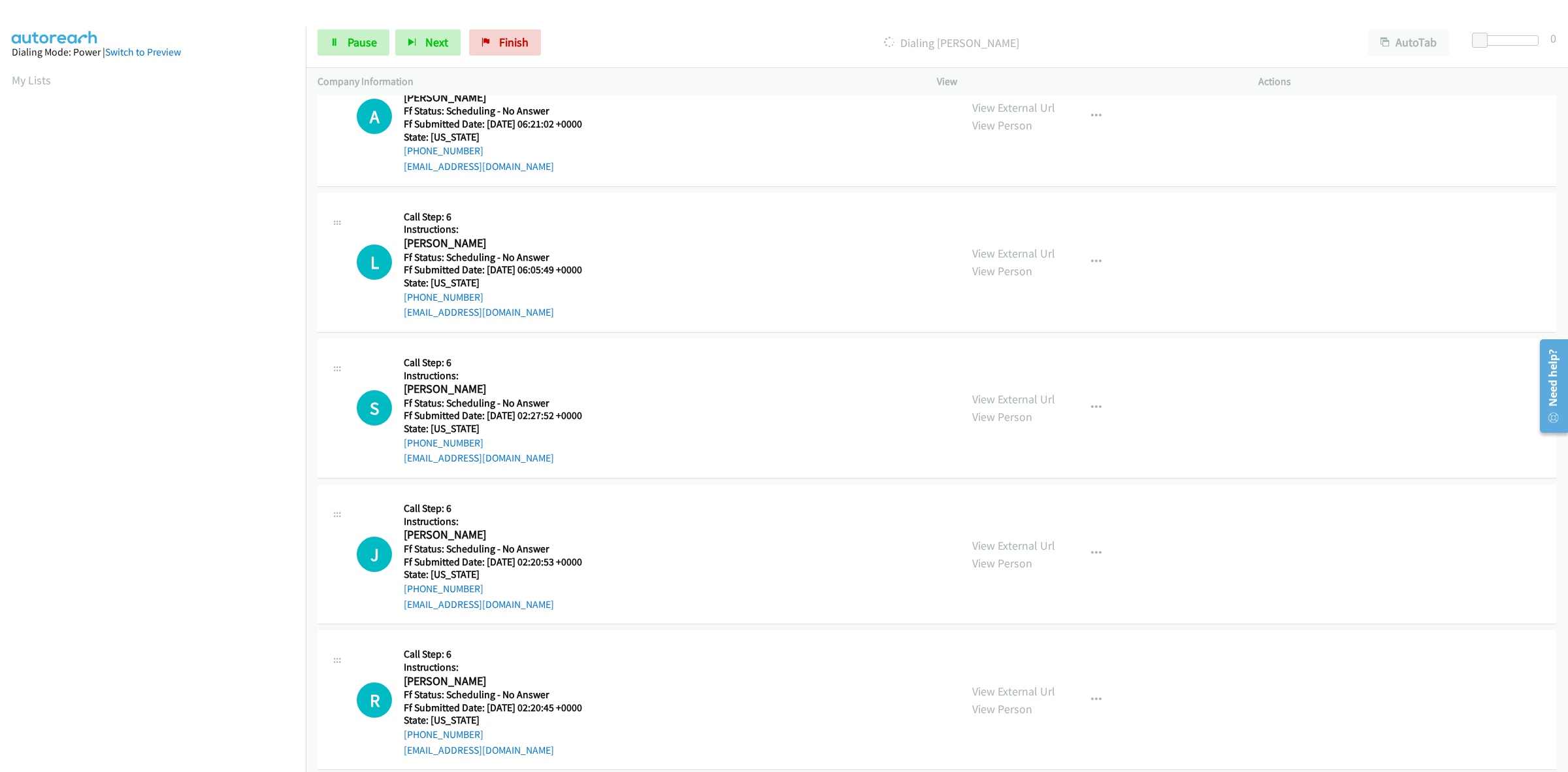
scroll to position [735, 0]
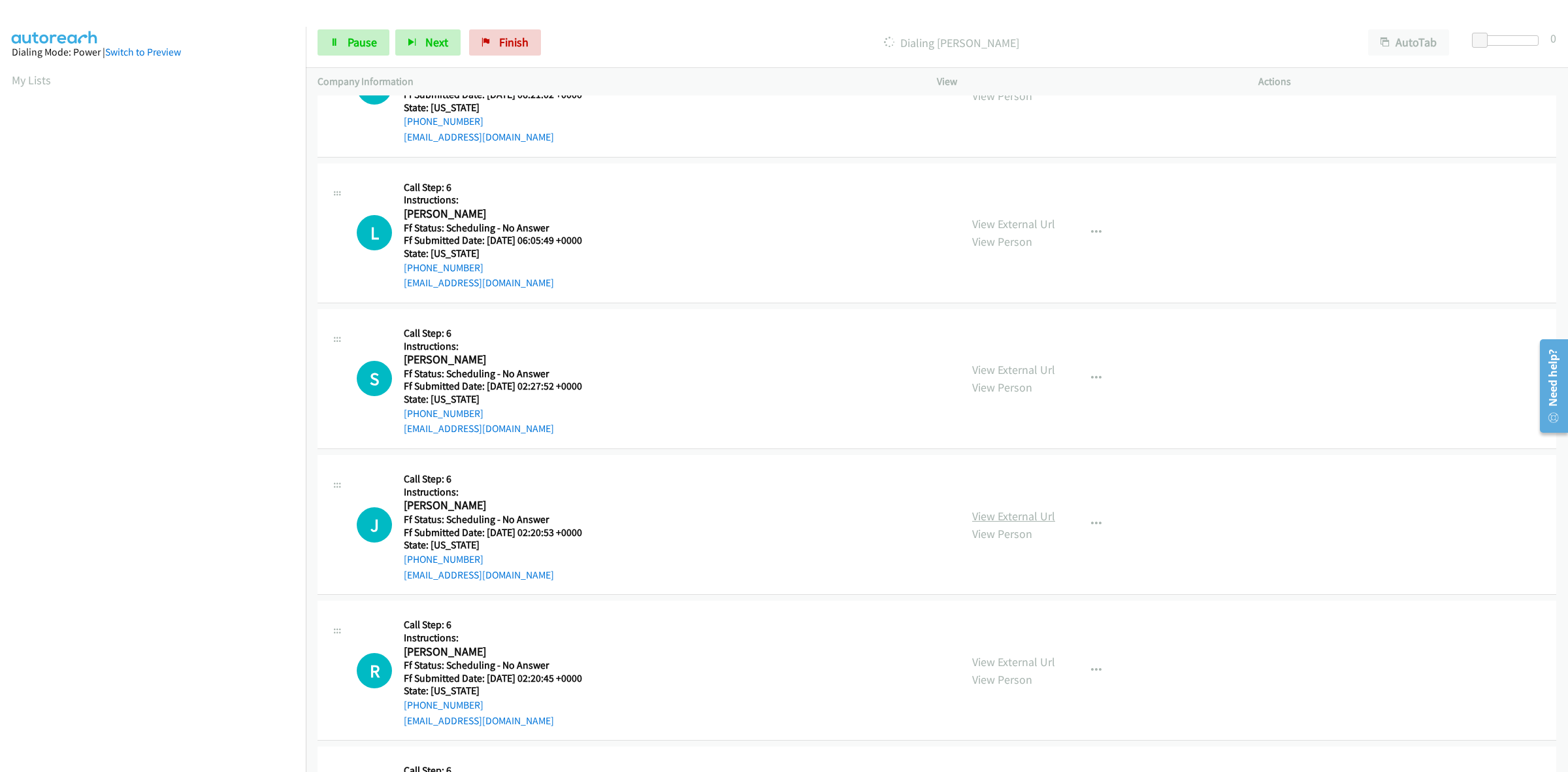
click at [1011, 514] on link "View External Url" at bounding box center [1014, 516] width 83 height 15
click at [1008, 664] on link "View External Url" at bounding box center [1014, 661] width 83 height 15
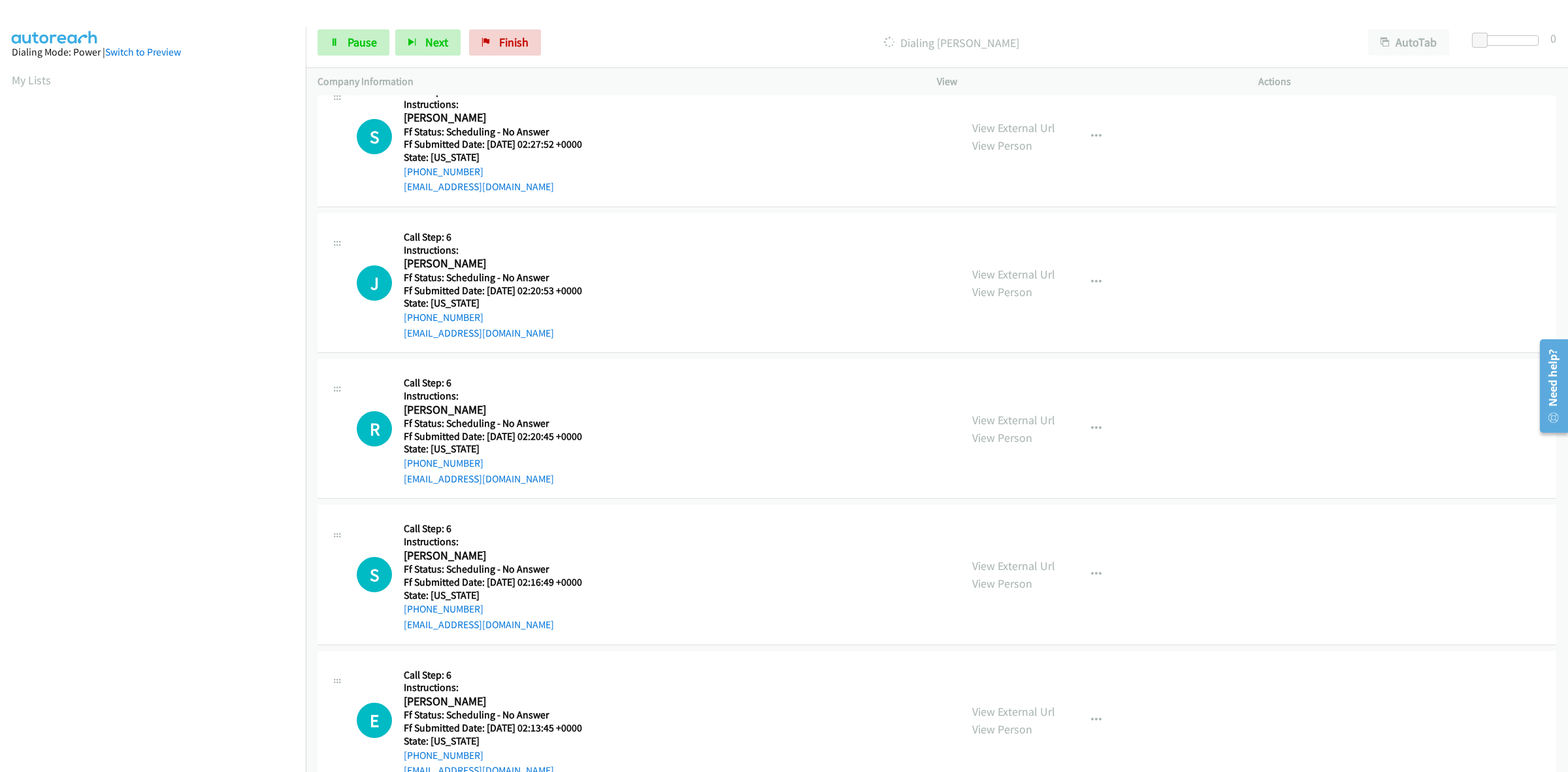
scroll to position [980, 0]
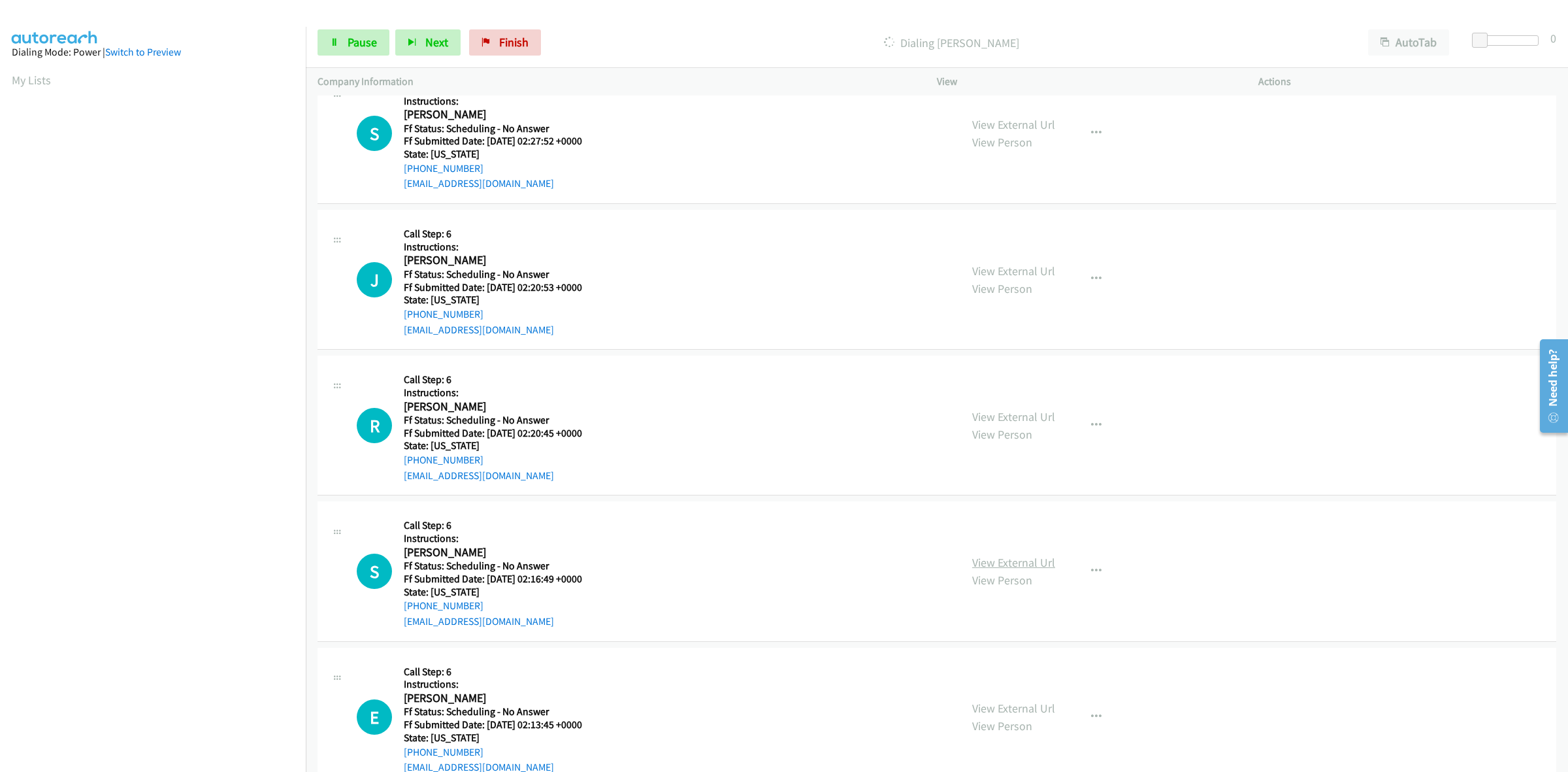
click at [989, 559] on link "View External Url" at bounding box center [1014, 562] width 83 height 15
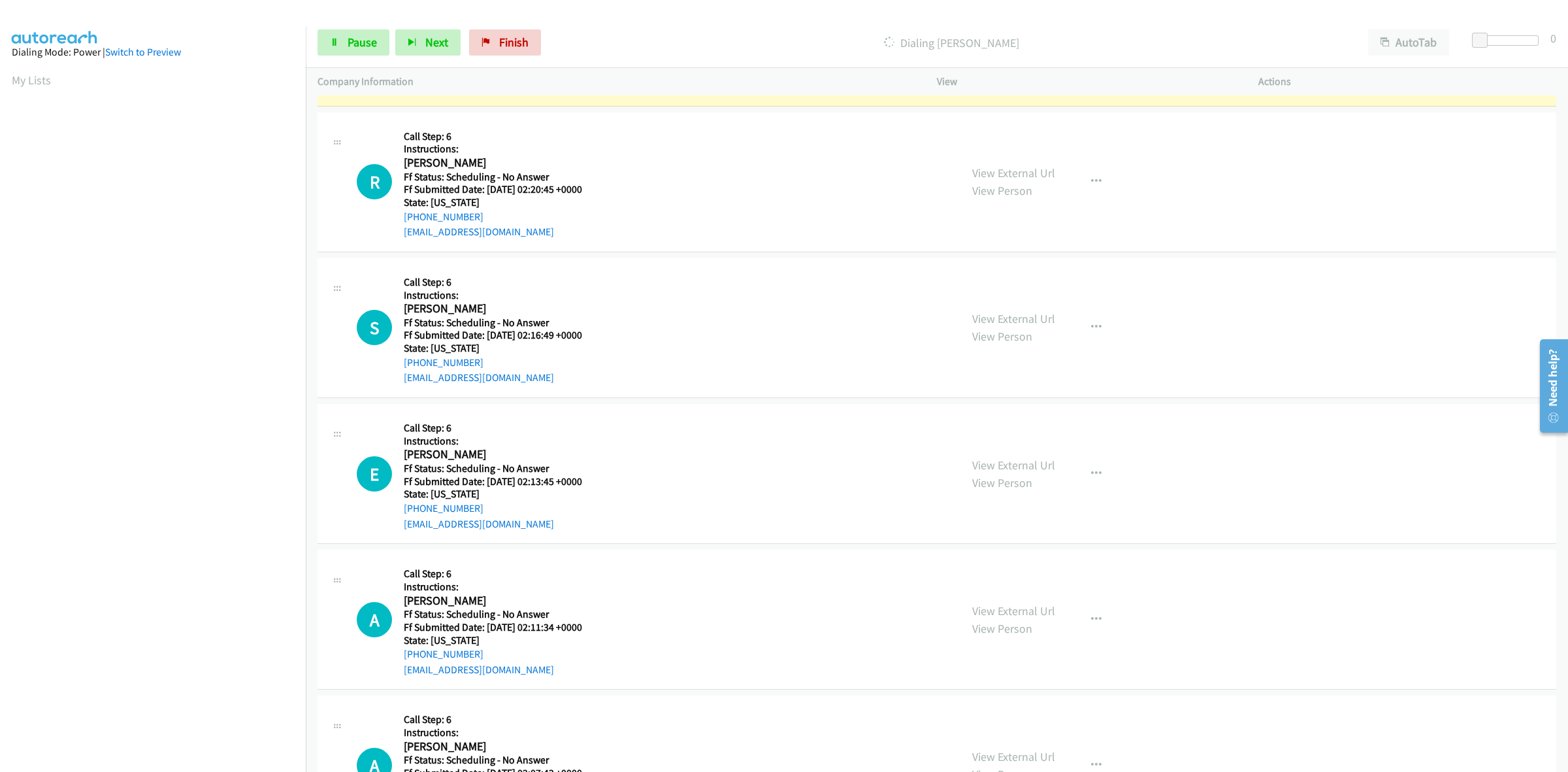
scroll to position [1348, 0]
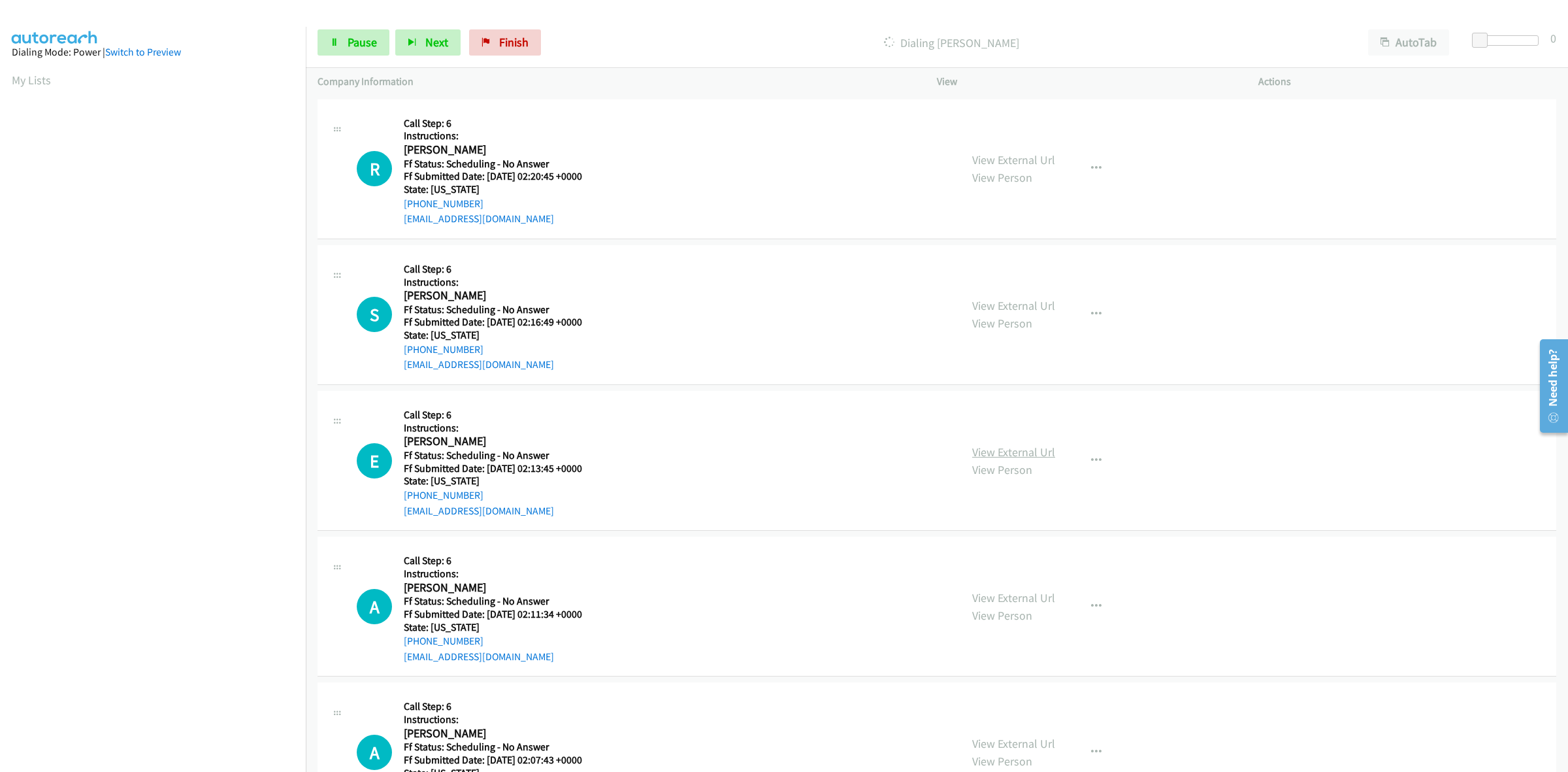
click at [998, 451] on link "View External Url" at bounding box center [1014, 451] width 83 height 15
click at [1018, 602] on link "View External Url" at bounding box center [1014, 597] width 83 height 15
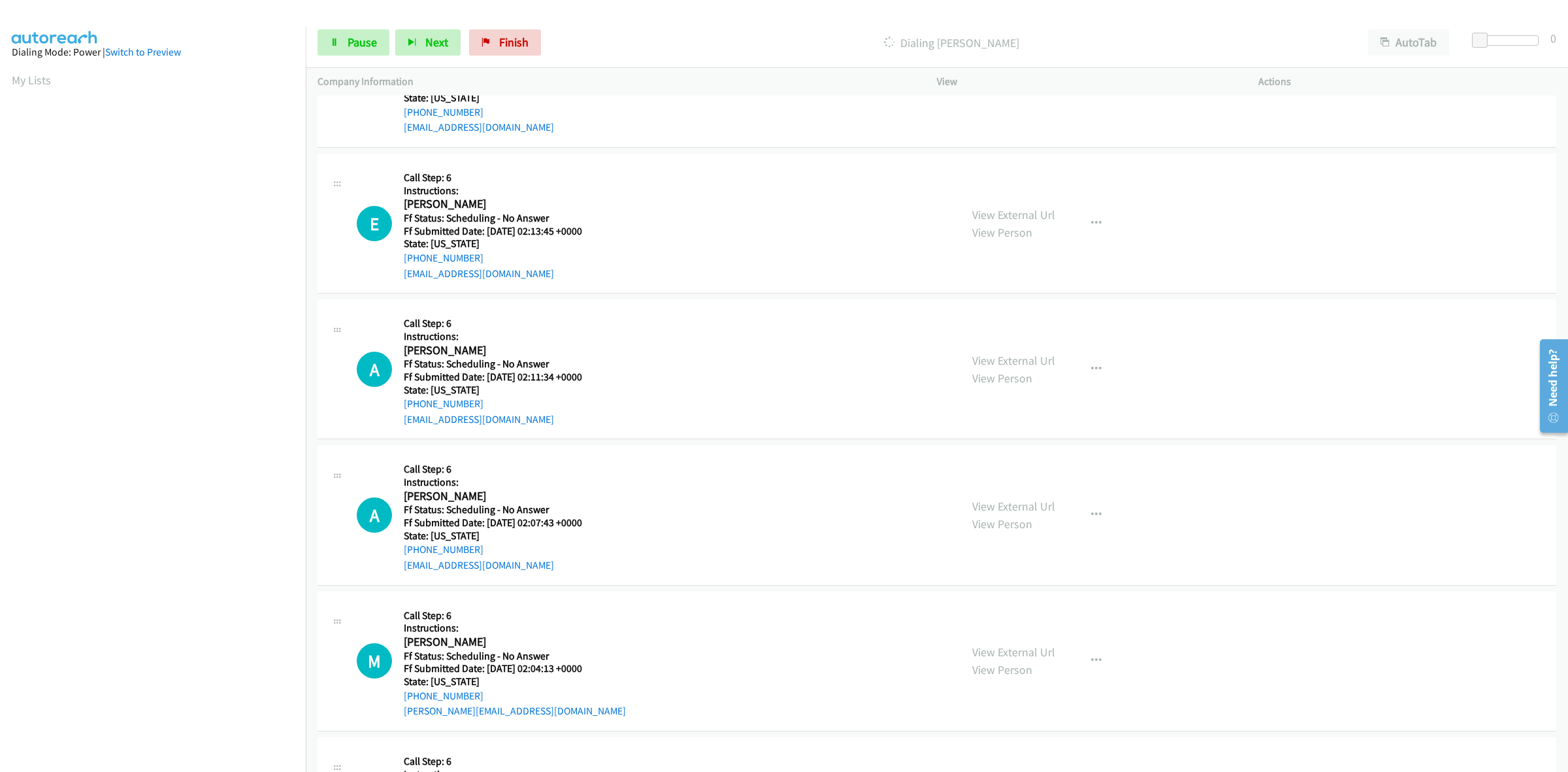
scroll to position [1593, 0]
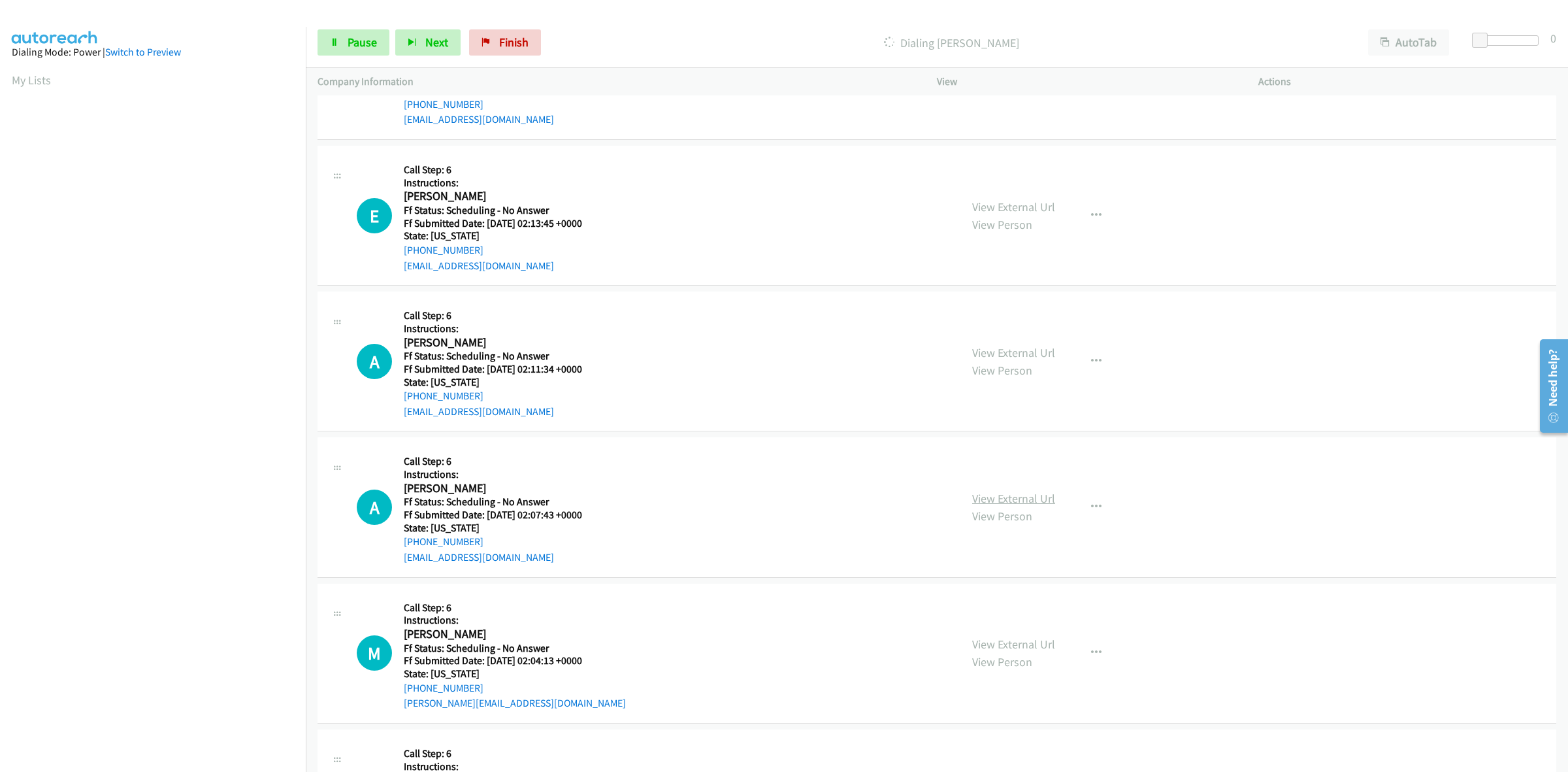
click at [1001, 501] on link "View External Url" at bounding box center [1014, 498] width 83 height 15
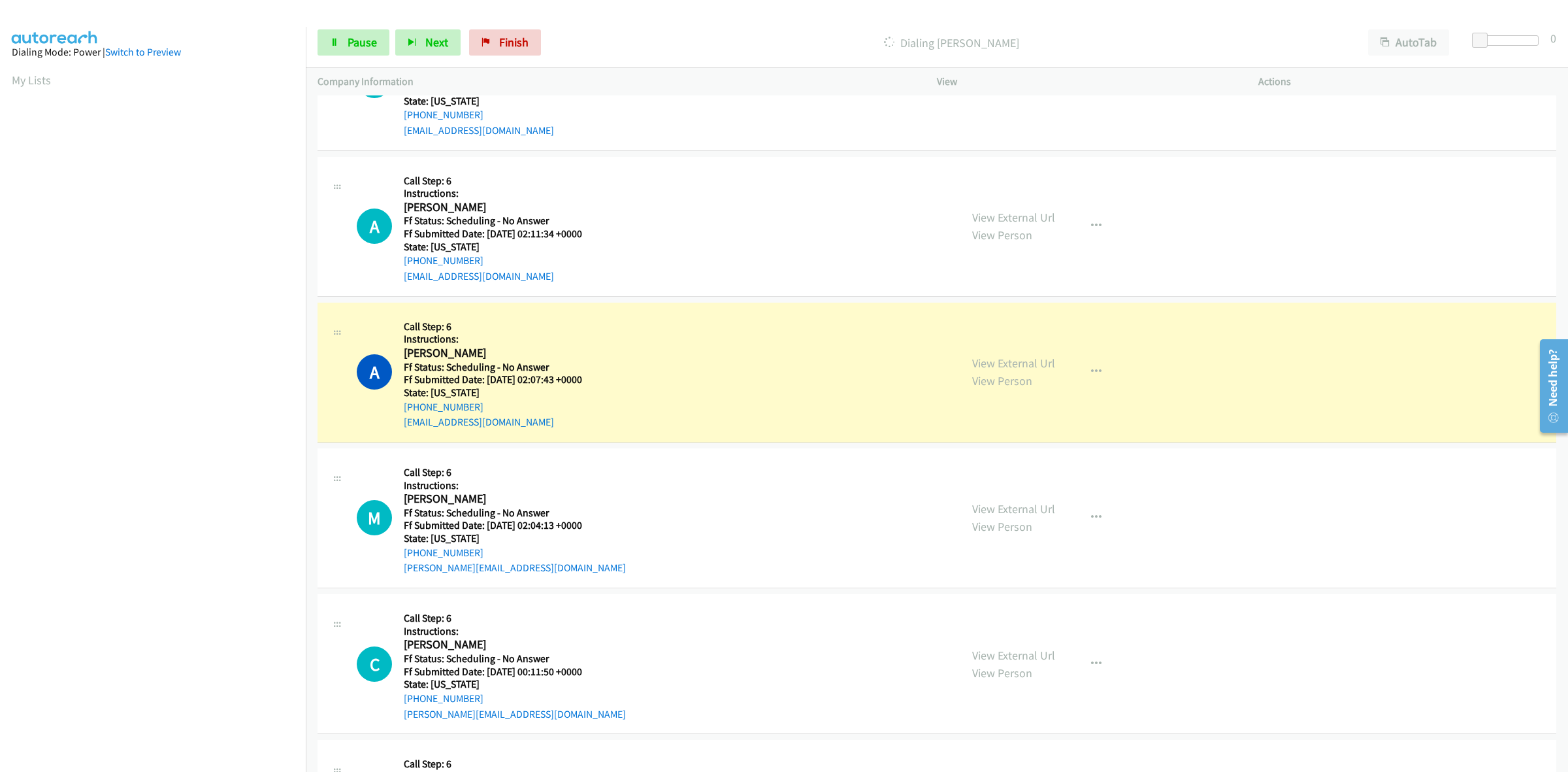
scroll to position [1797, 0]
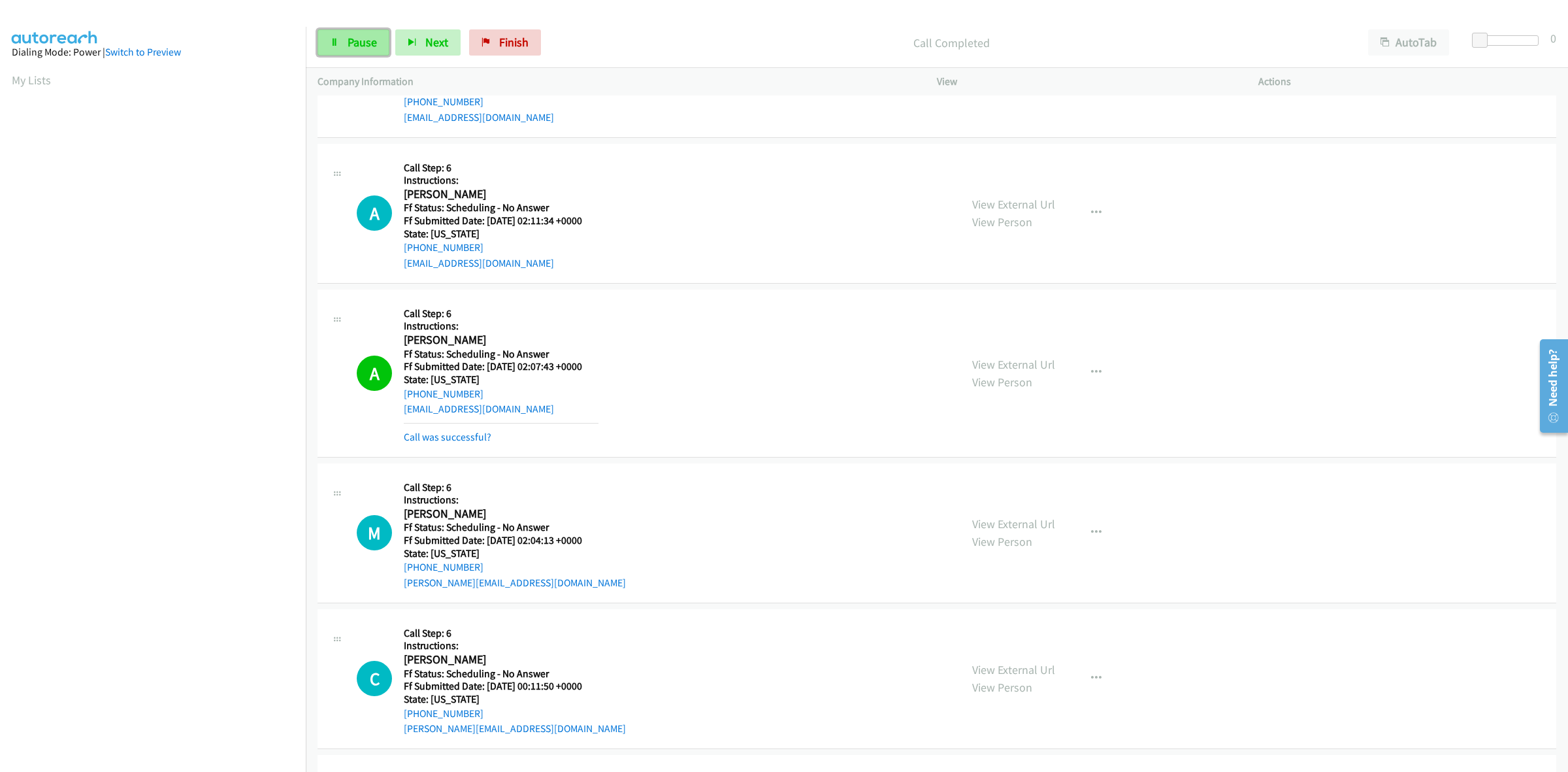
click at [358, 38] on span "Pause" at bounding box center [362, 42] width 29 height 15
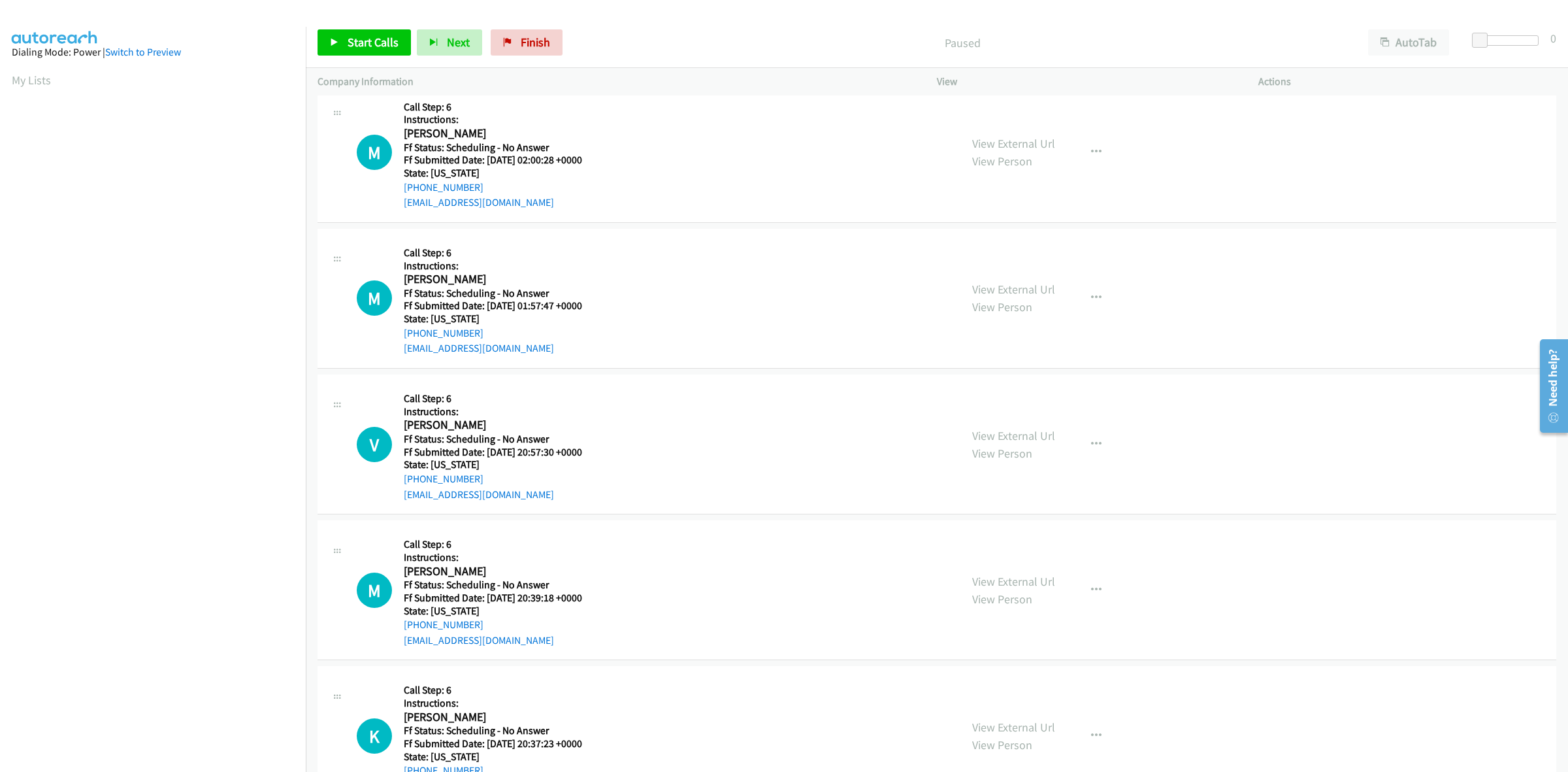
scroll to position [163, 0]
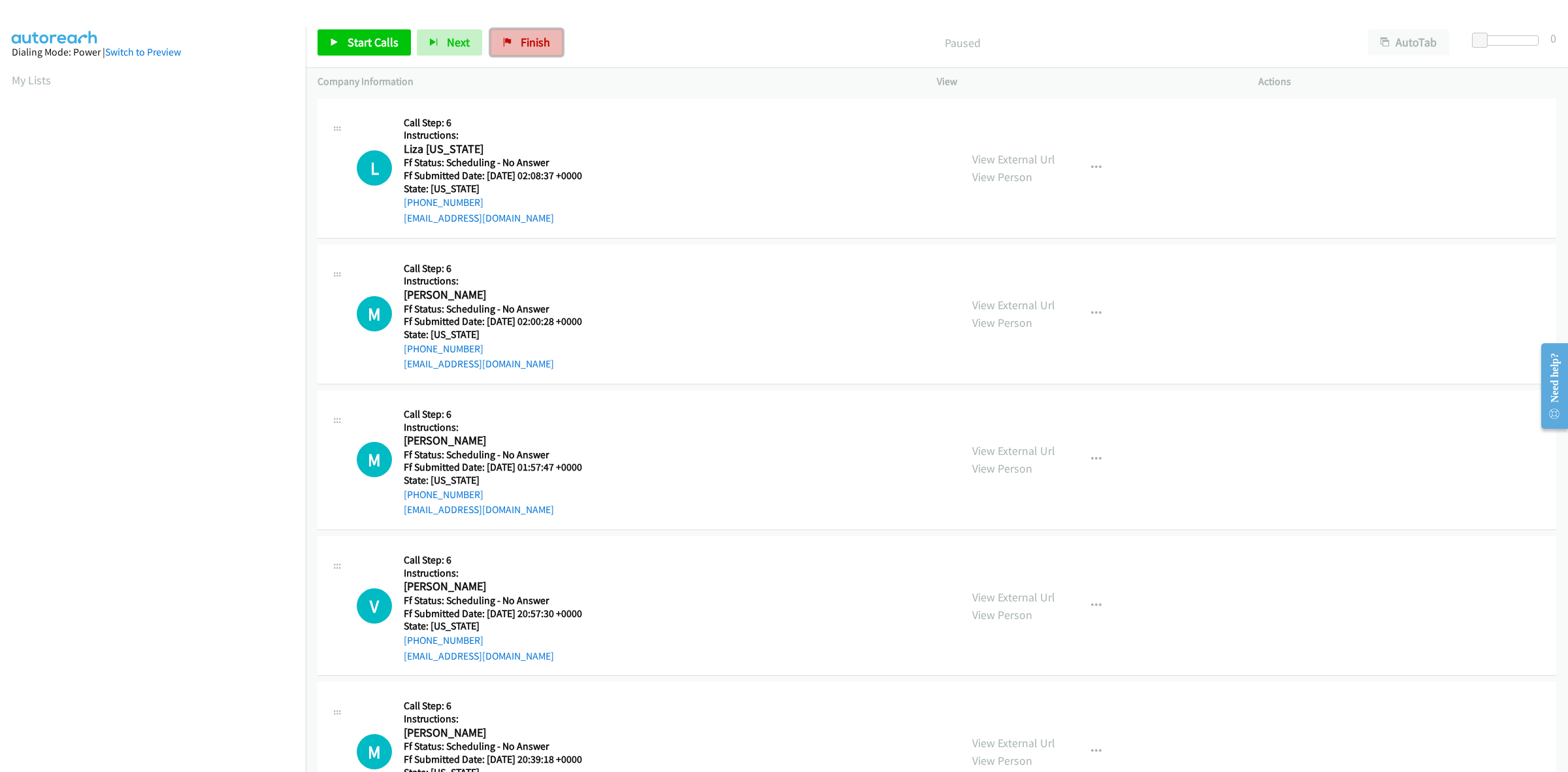
click at [511, 44] on link "Finish" at bounding box center [526, 42] width 72 height 26
